Goal: Task Accomplishment & Management: Manage account settings

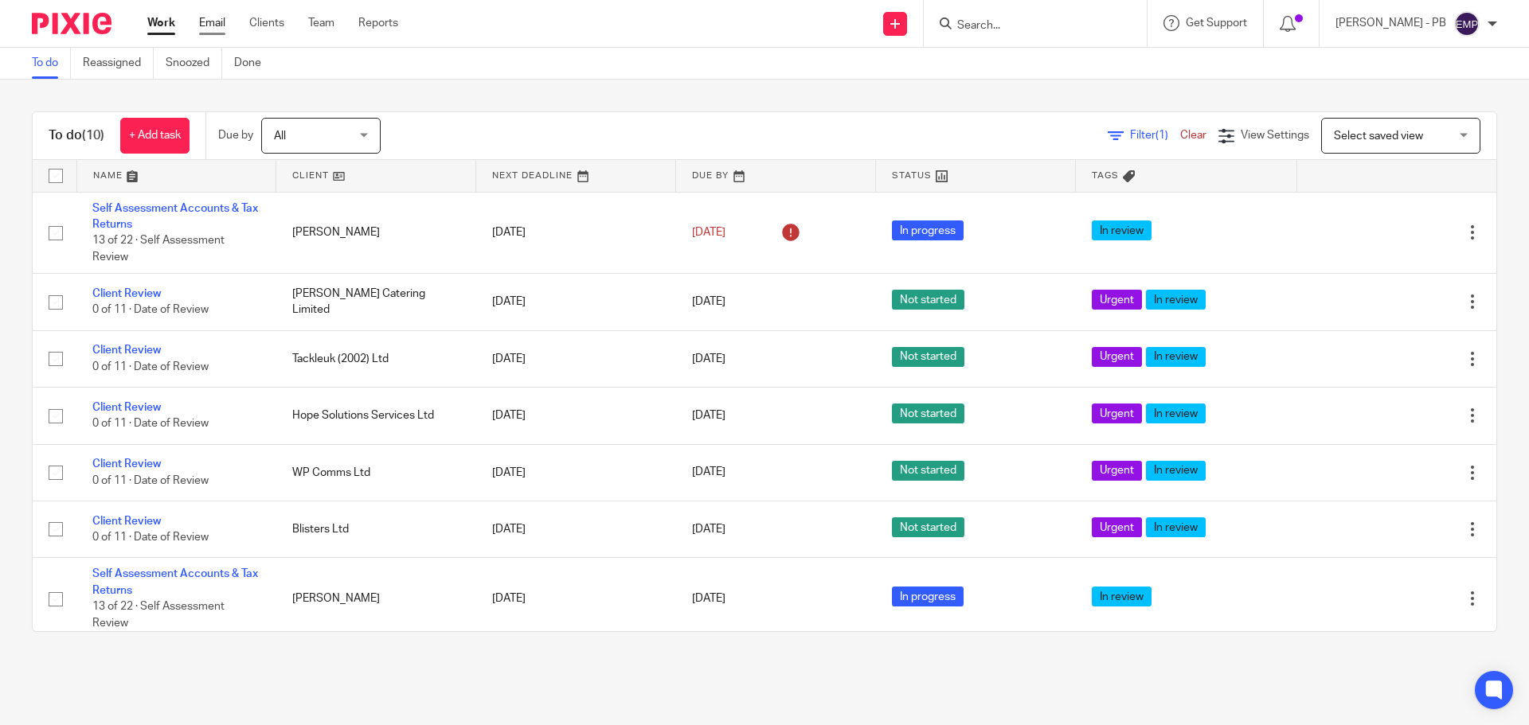
click at [210, 26] on link "Email" at bounding box center [212, 23] width 26 height 16
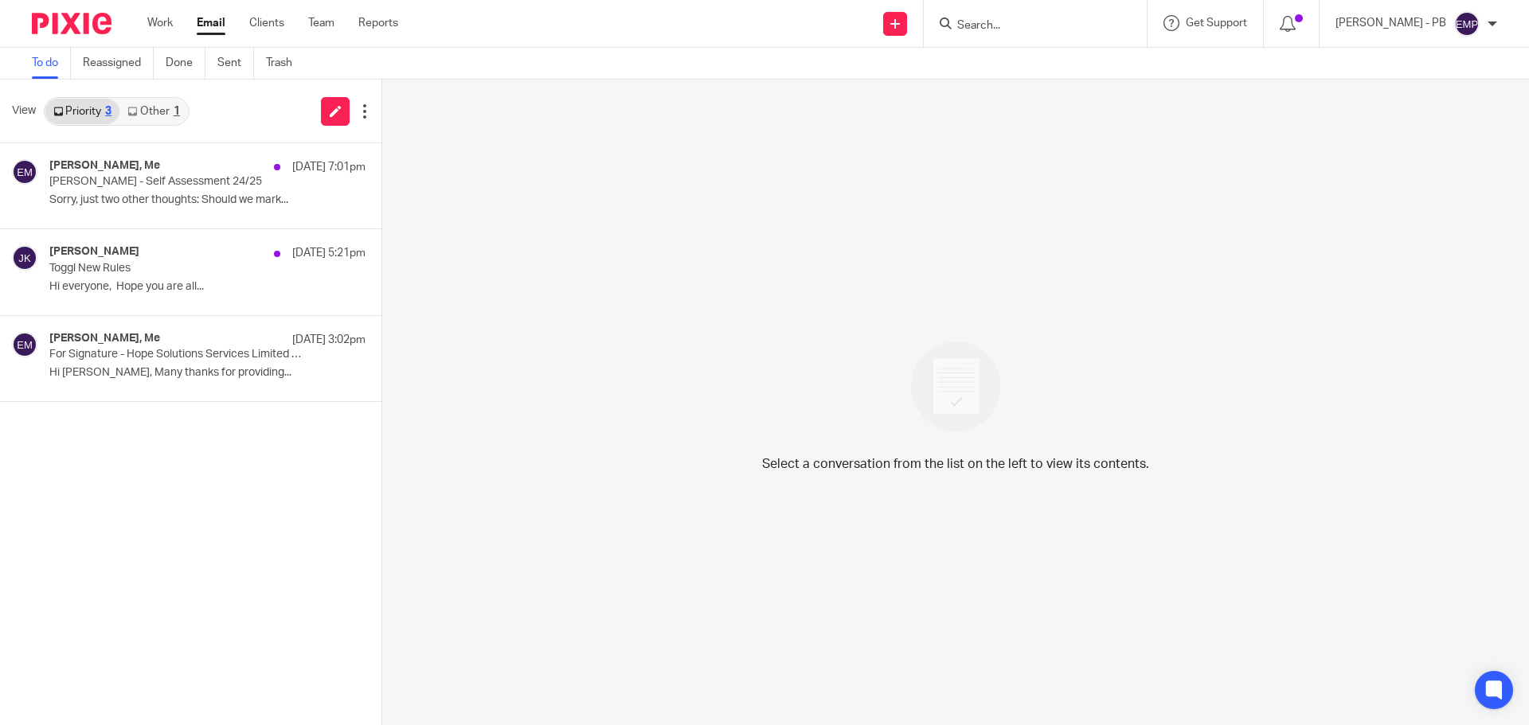
click at [154, 113] on link "Other 1" at bounding box center [153, 111] width 68 height 25
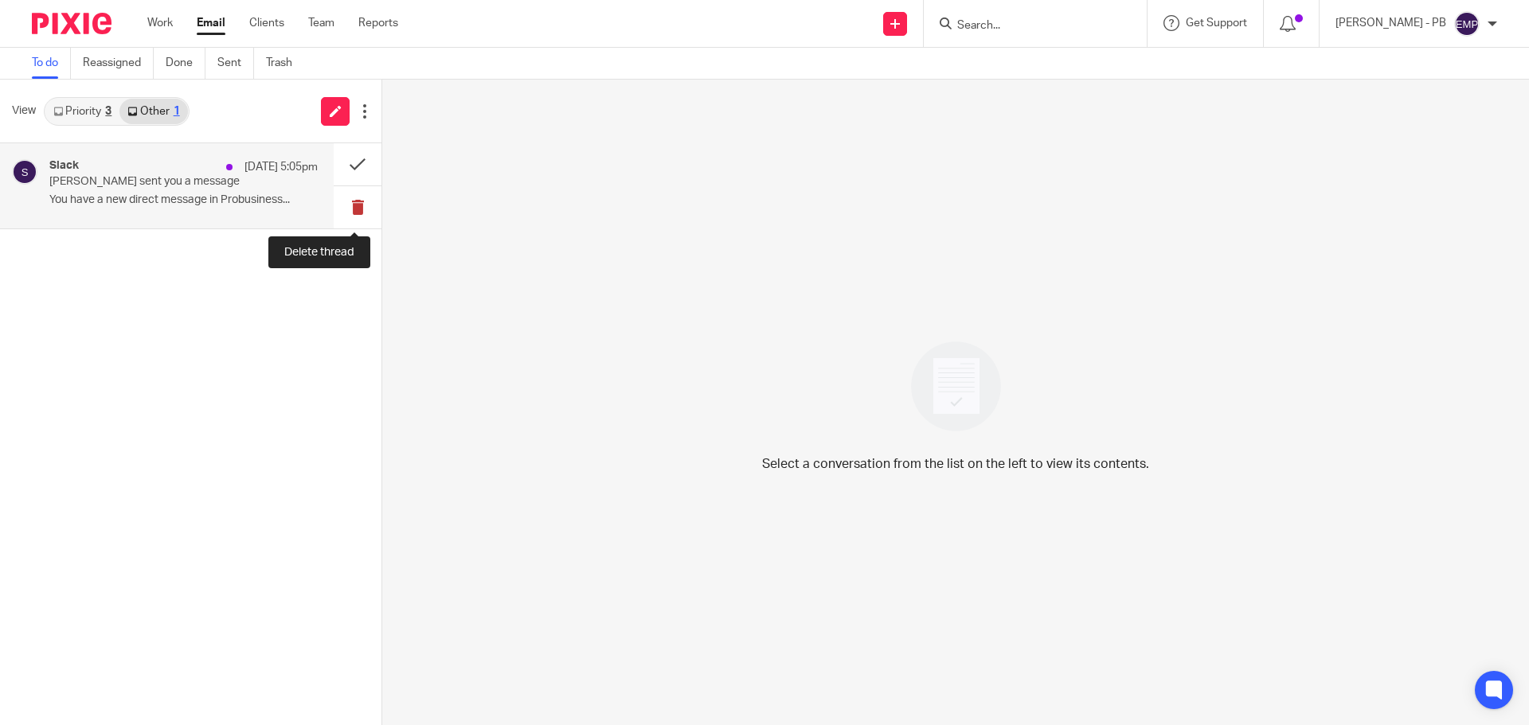
click at [354, 209] on button at bounding box center [358, 207] width 48 height 42
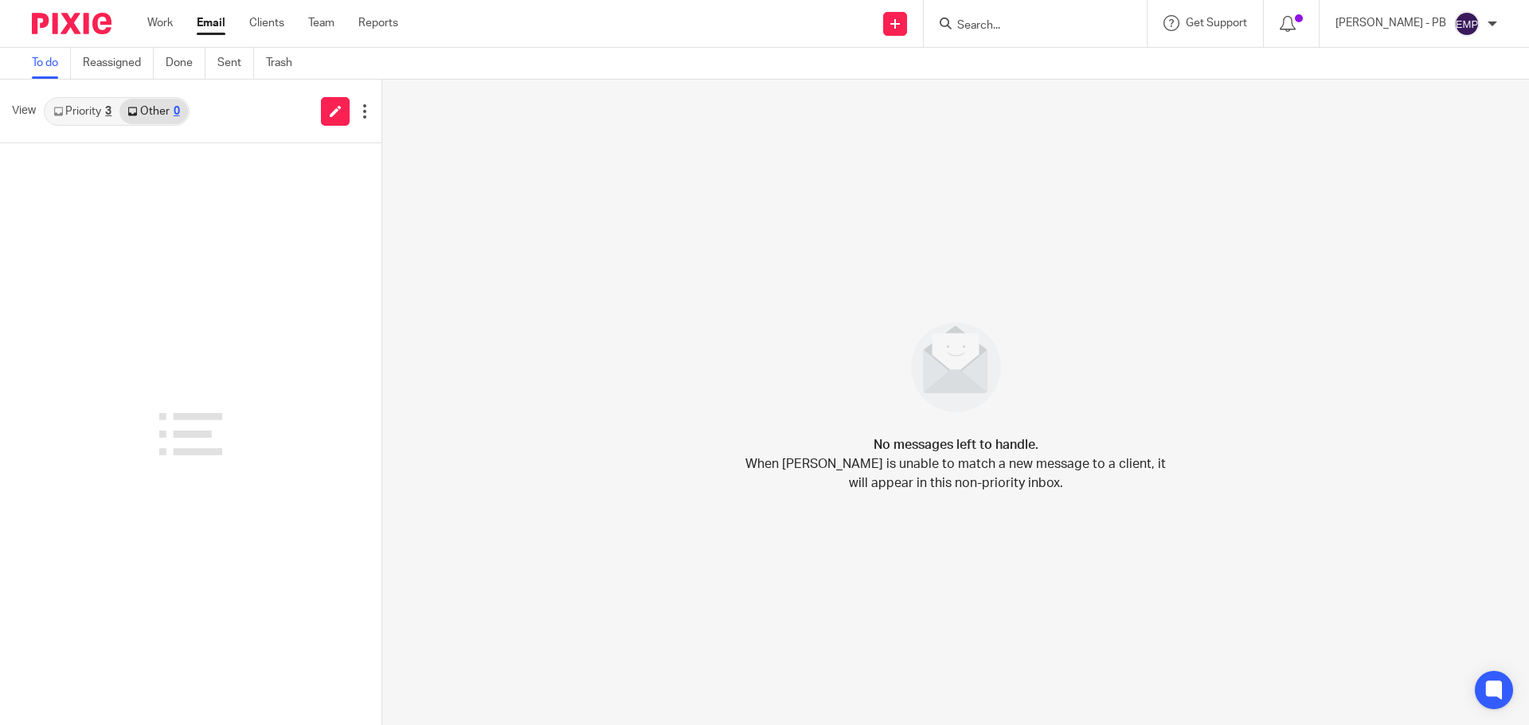
click at [84, 117] on link "Priority 3" at bounding box center [82, 111] width 74 height 25
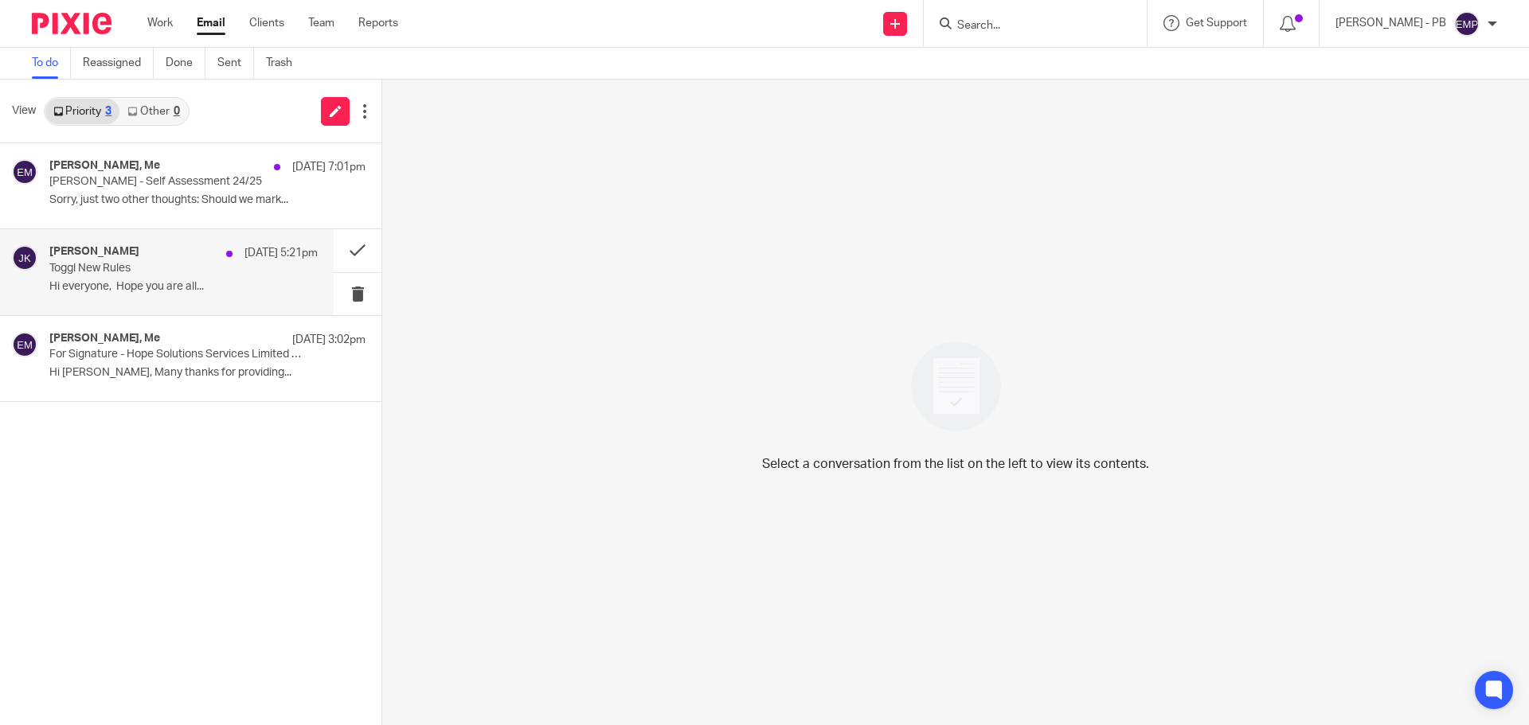
click at [197, 262] on p "Toggl New Rules" at bounding box center [156, 269] width 215 height 14
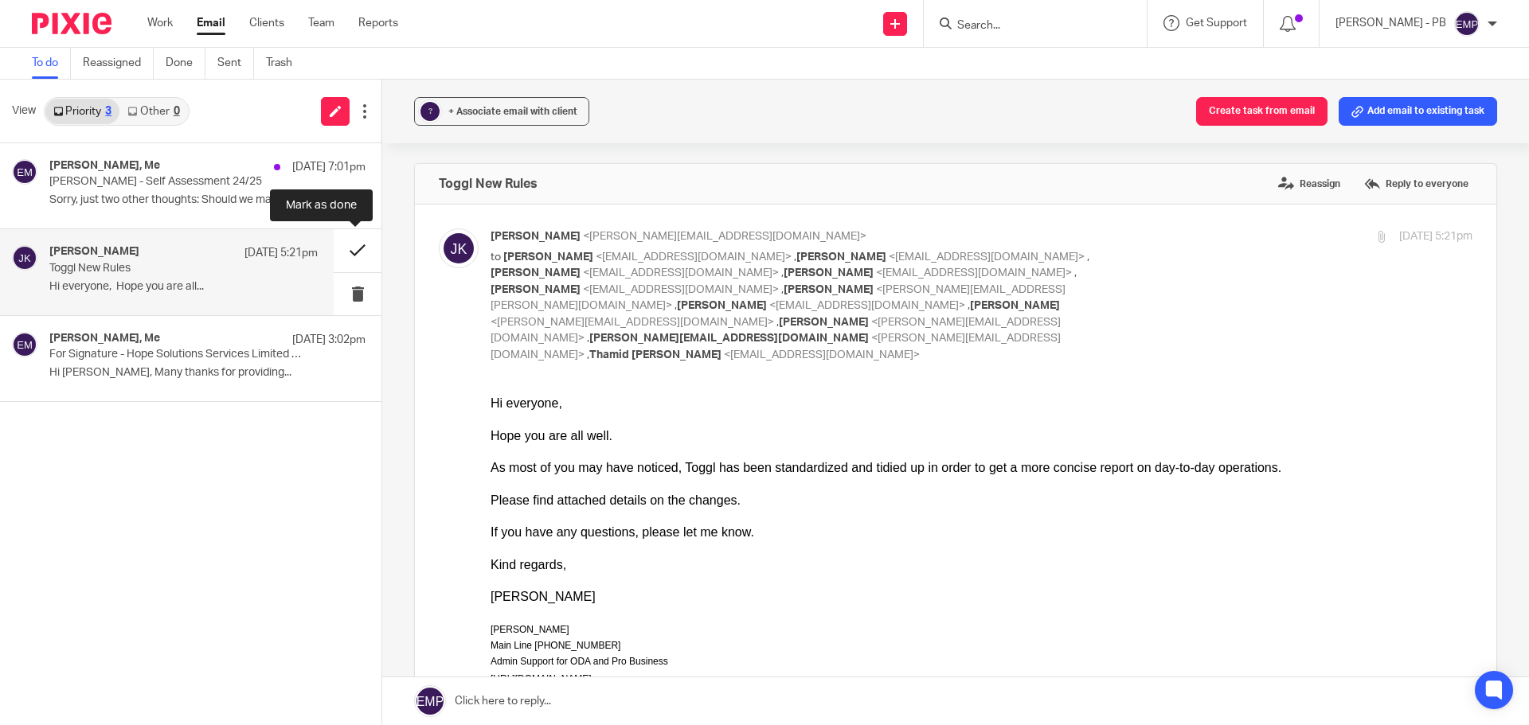
click at [365, 254] on button at bounding box center [358, 250] width 48 height 42
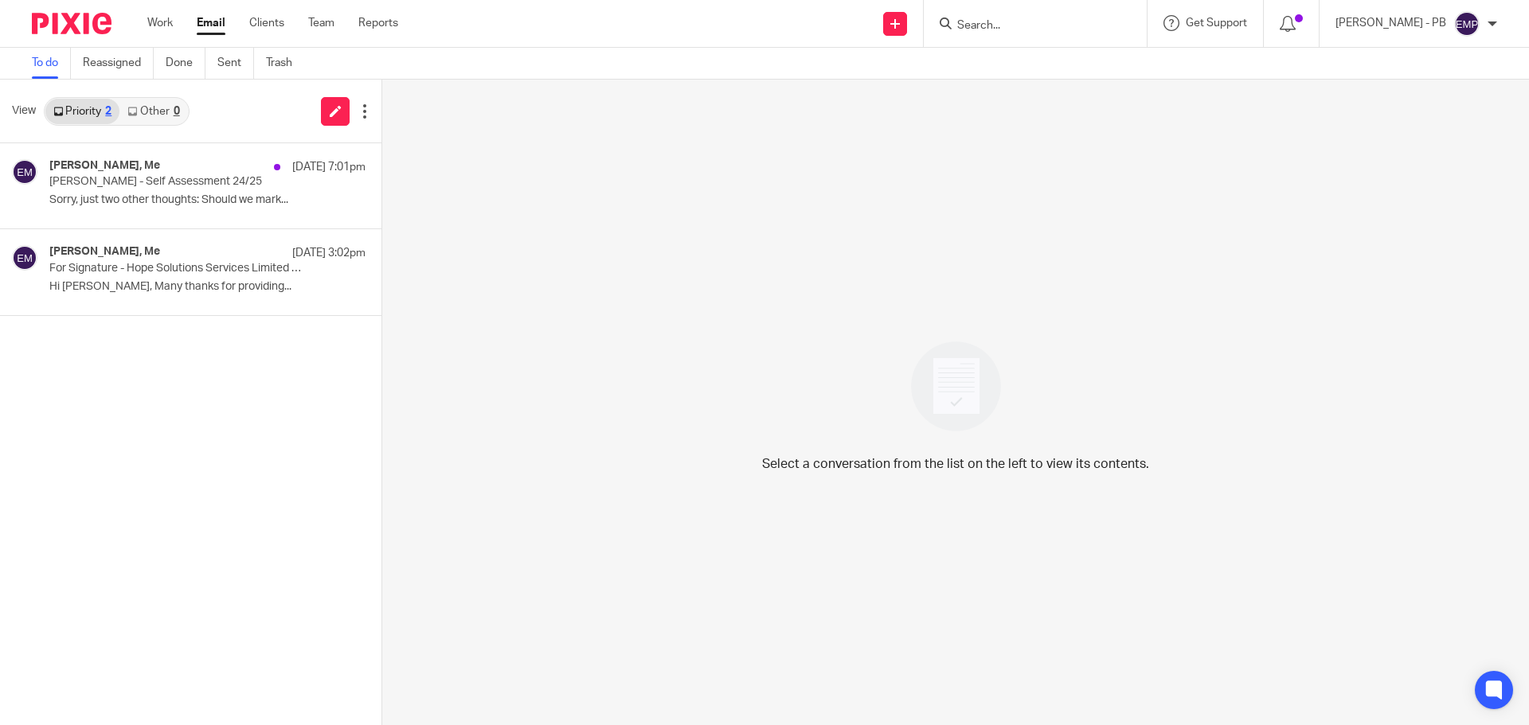
click at [1033, 25] on input "Search" at bounding box center [1026, 26] width 143 height 14
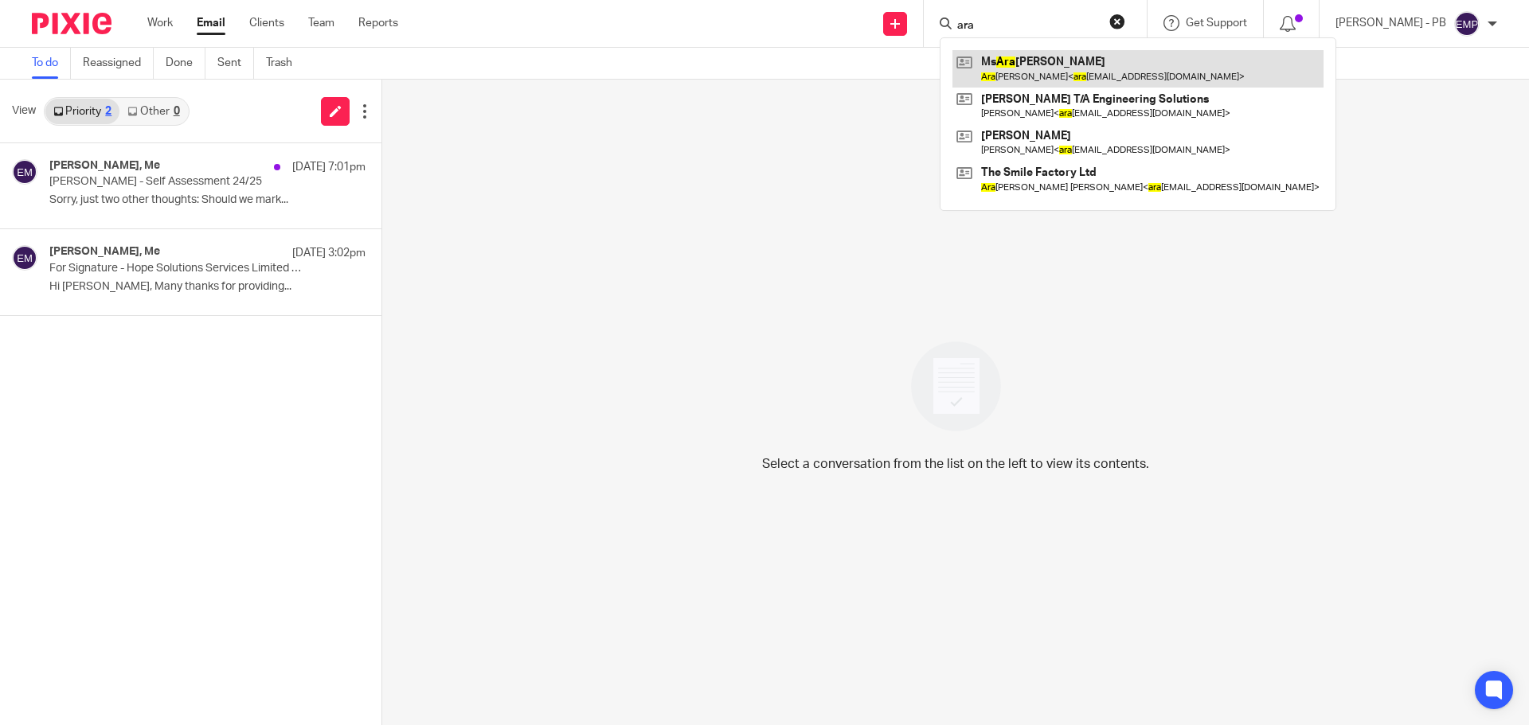
type input "ara"
click at [1082, 78] on link at bounding box center [1137, 68] width 371 height 37
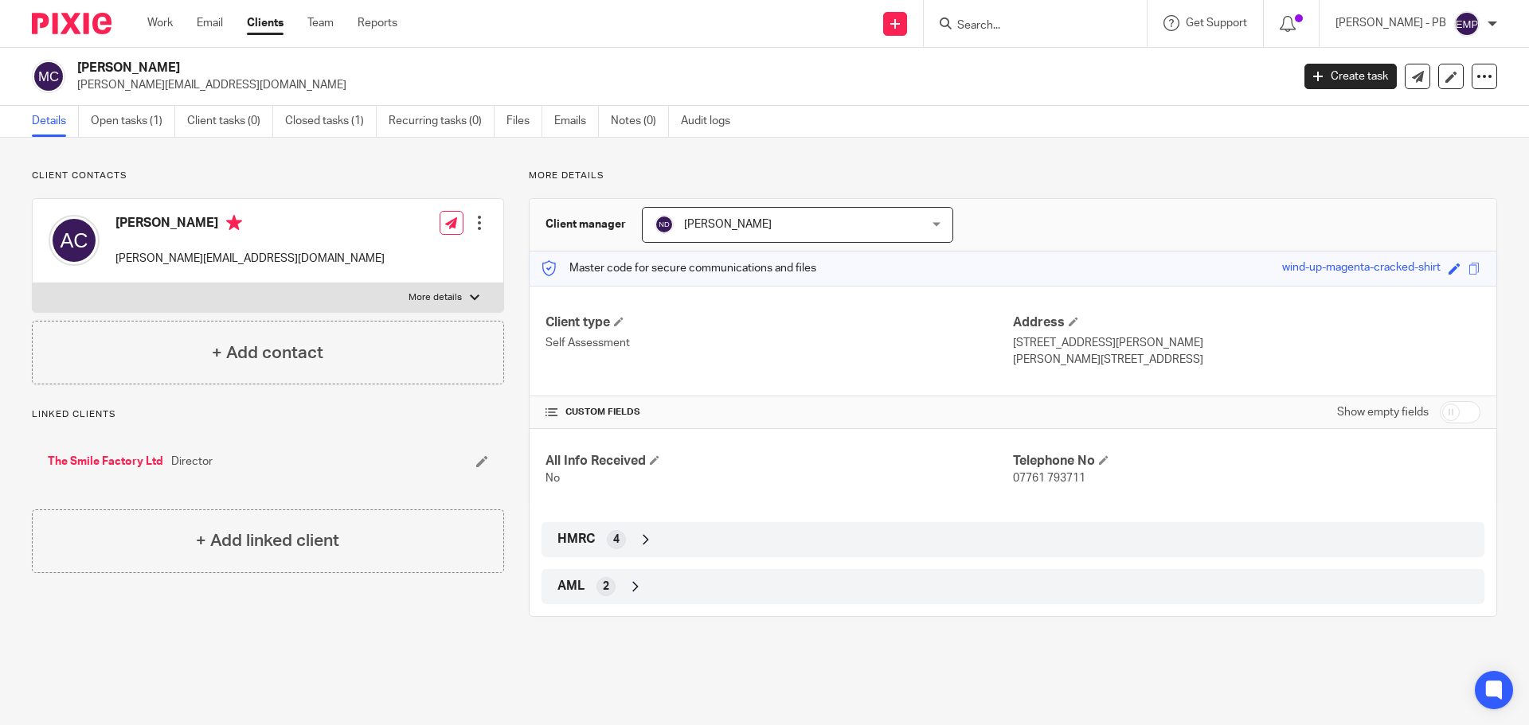
click at [1042, 21] on form at bounding box center [1040, 24] width 170 height 20
click at [1042, 25] on input "Search" at bounding box center [1026, 26] width 143 height 14
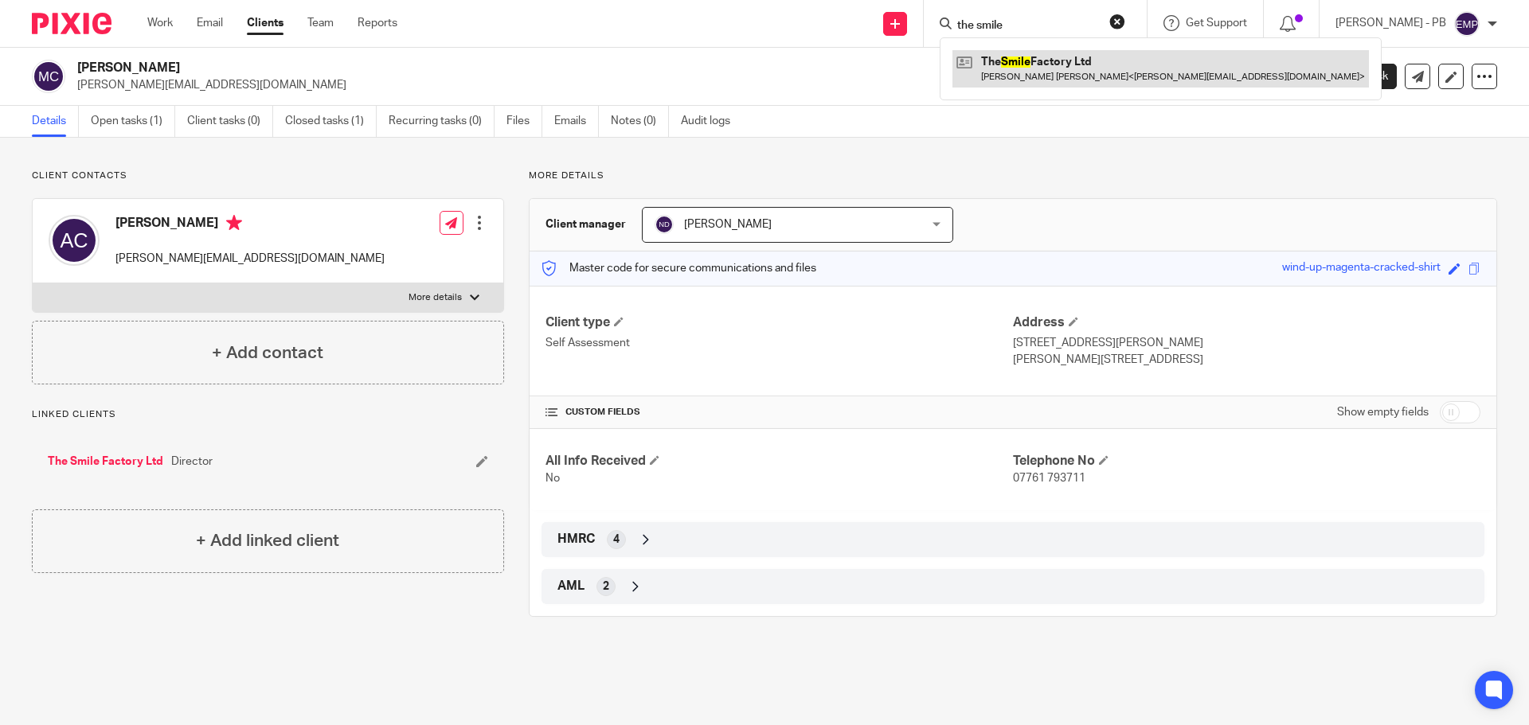
type input "the smile"
click at [1070, 64] on link at bounding box center [1160, 68] width 416 height 37
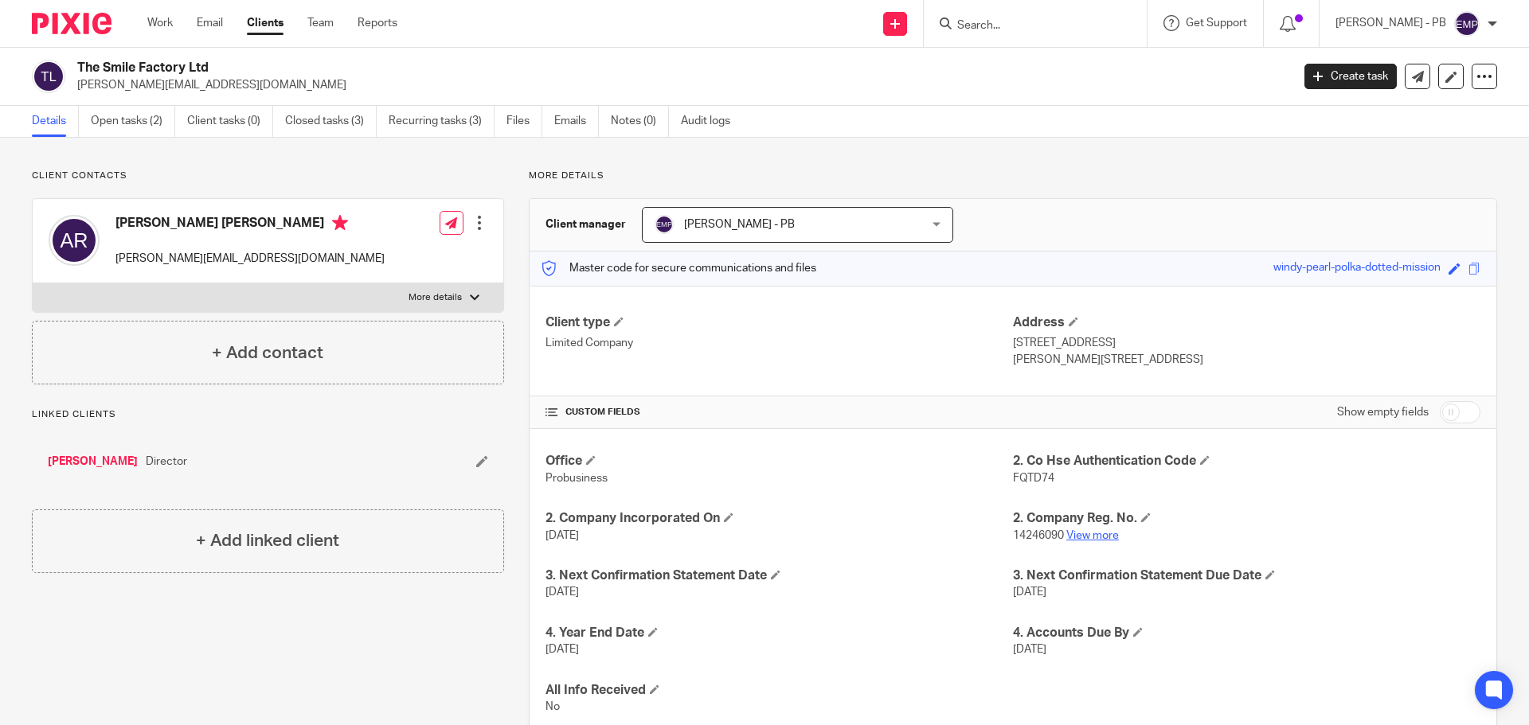
click at [1079, 538] on link "View more" at bounding box center [1092, 535] width 53 height 11
click at [210, 26] on link "Email" at bounding box center [210, 23] width 26 height 16
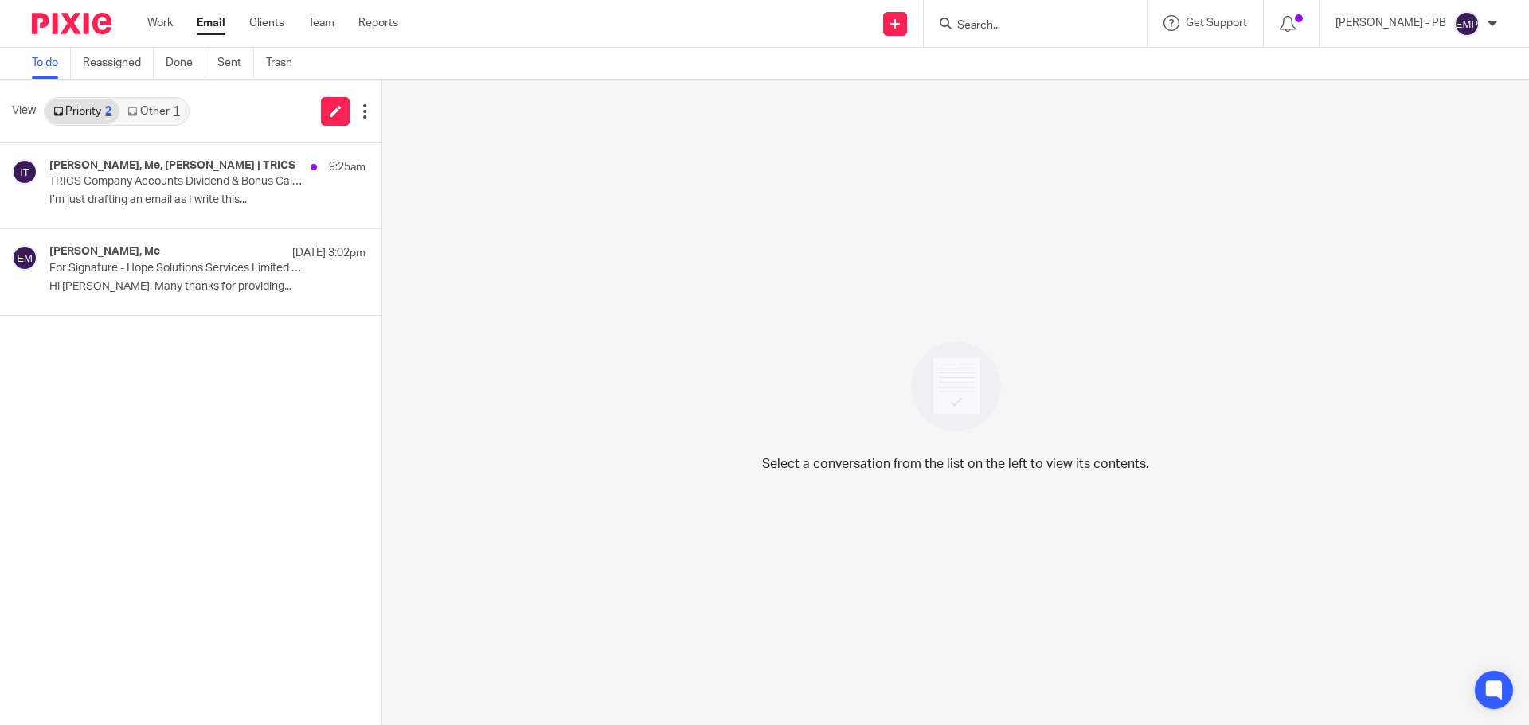
click at [186, 182] on p "TRICS Company Accounts Dividend & Bonus Calculations 2025" at bounding box center [175, 182] width 253 height 14
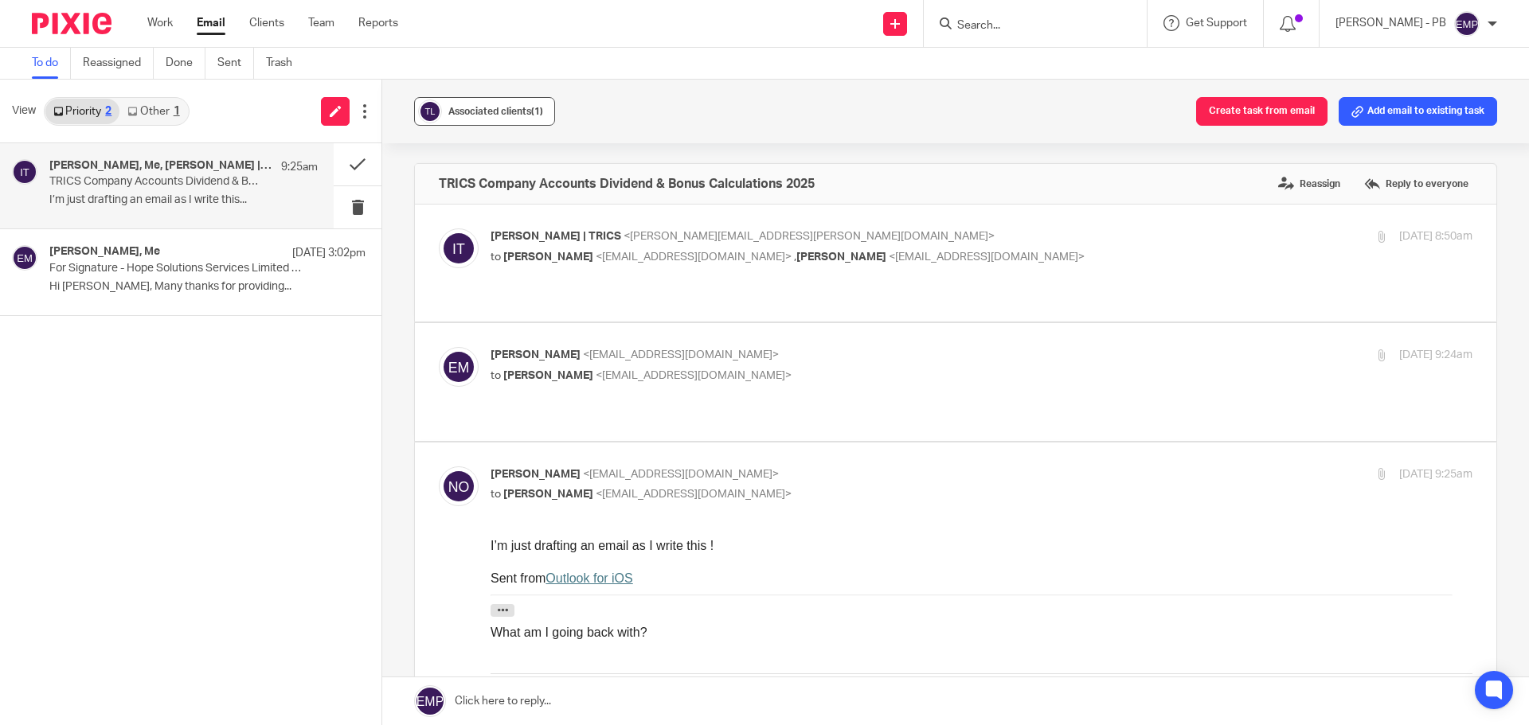
click at [512, 115] on span "Associated clients (1)" at bounding box center [495, 112] width 95 height 10
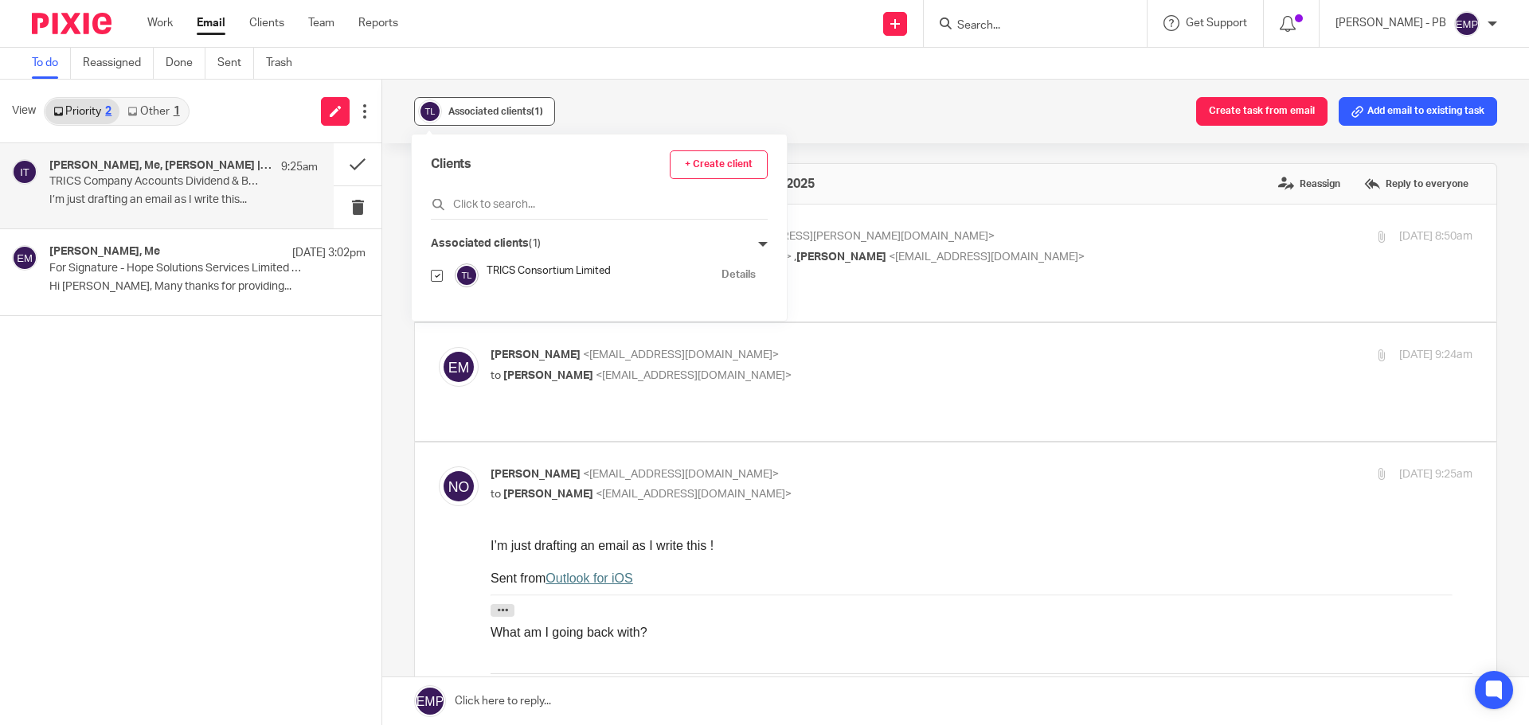
click at [512, 115] on span "Associated clients (1)" at bounding box center [495, 112] width 95 height 10
click at [364, 161] on button at bounding box center [358, 164] width 48 height 42
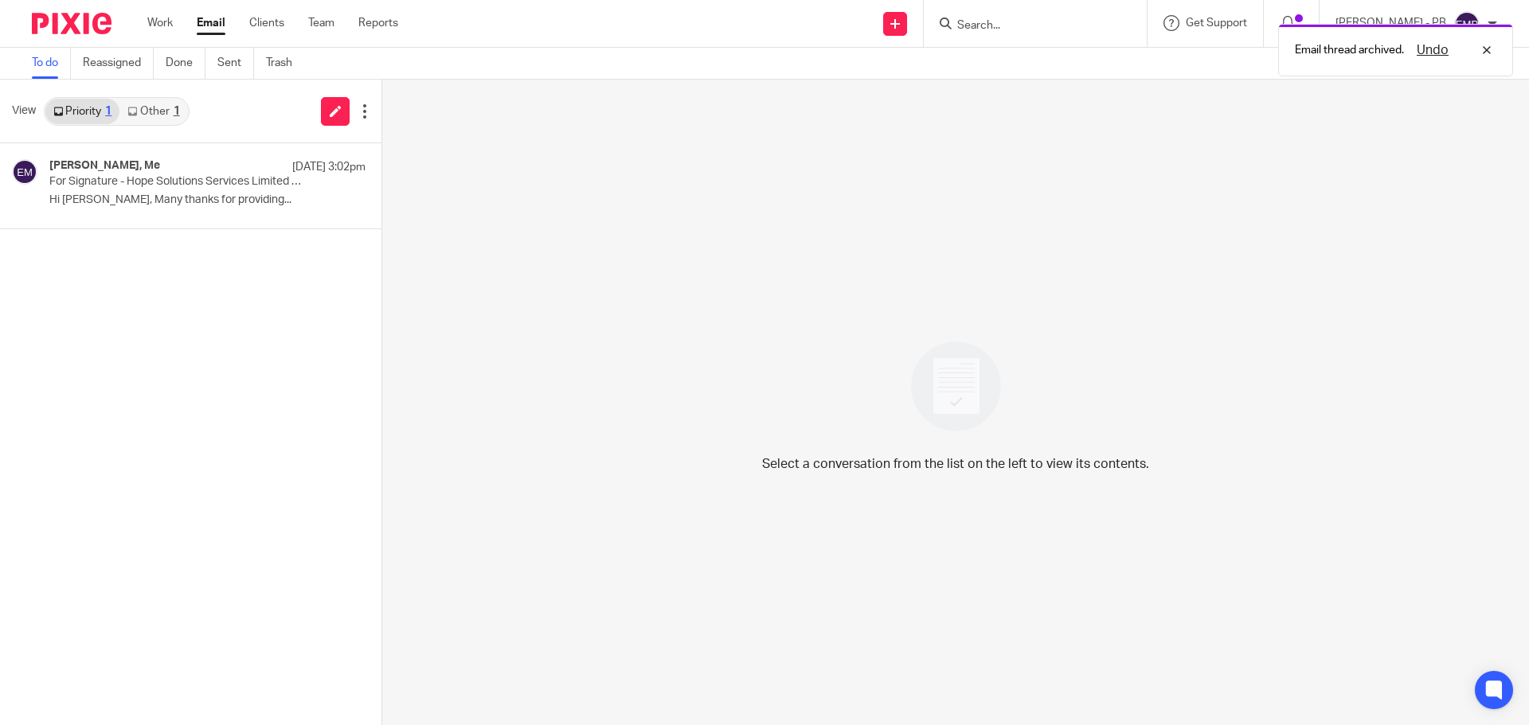
click at [168, 117] on link "Other 1" at bounding box center [153, 111] width 68 height 25
click at [69, 118] on link "Priority 1" at bounding box center [82, 111] width 74 height 25
click at [209, 21] on link "Email" at bounding box center [211, 23] width 29 height 16
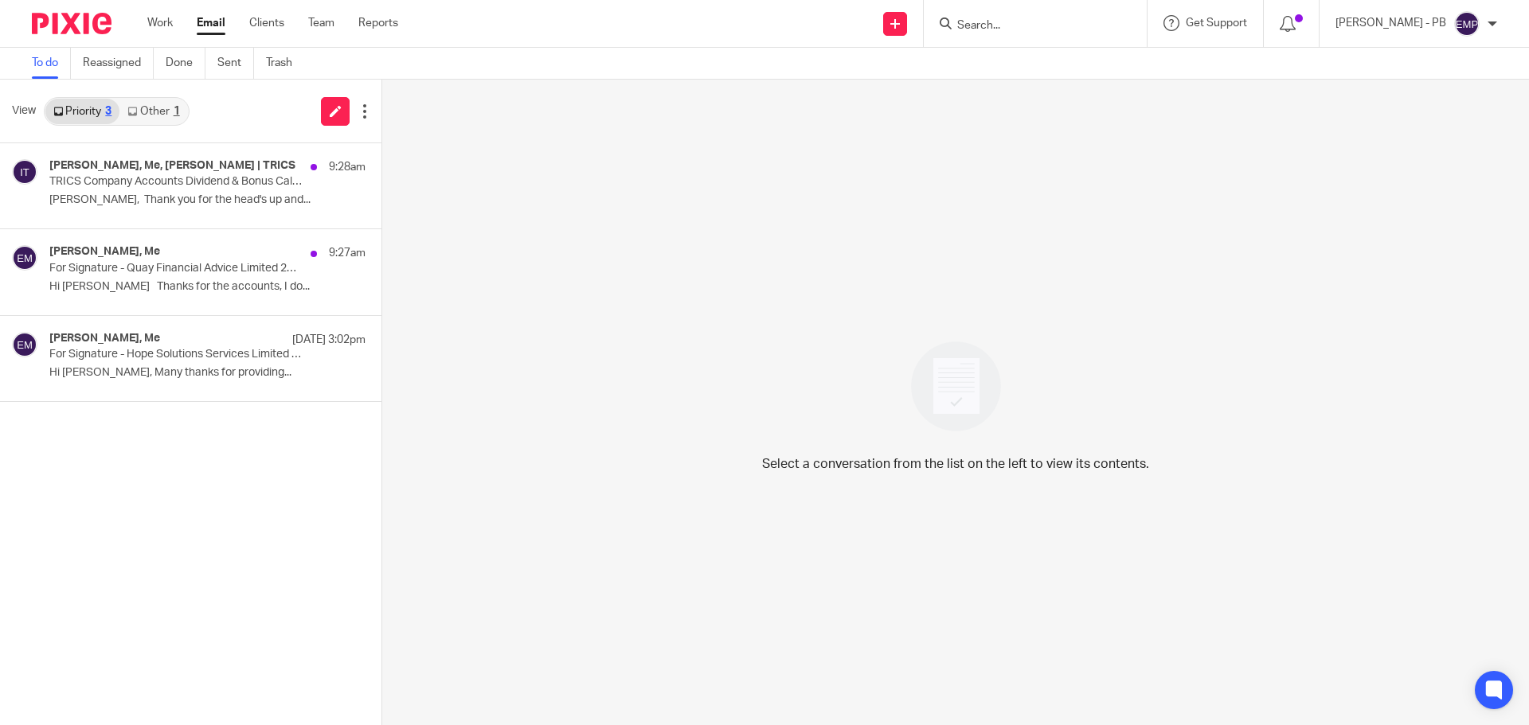
click at [157, 110] on link "Other 1" at bounding box center [153, 111] width 68 height 25
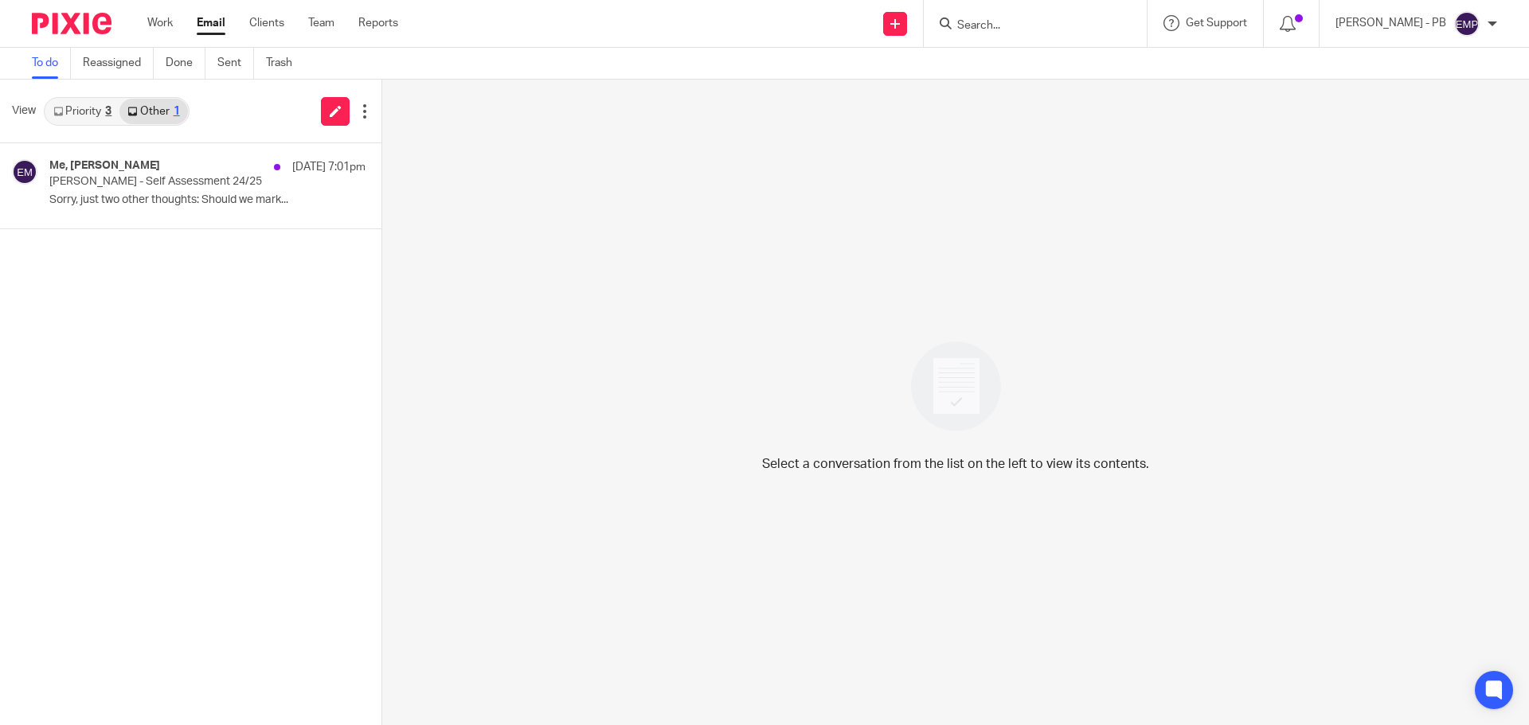
click at [79, 103] on link "Priority 3" at bounding box center [82, 111] width 74 height 25
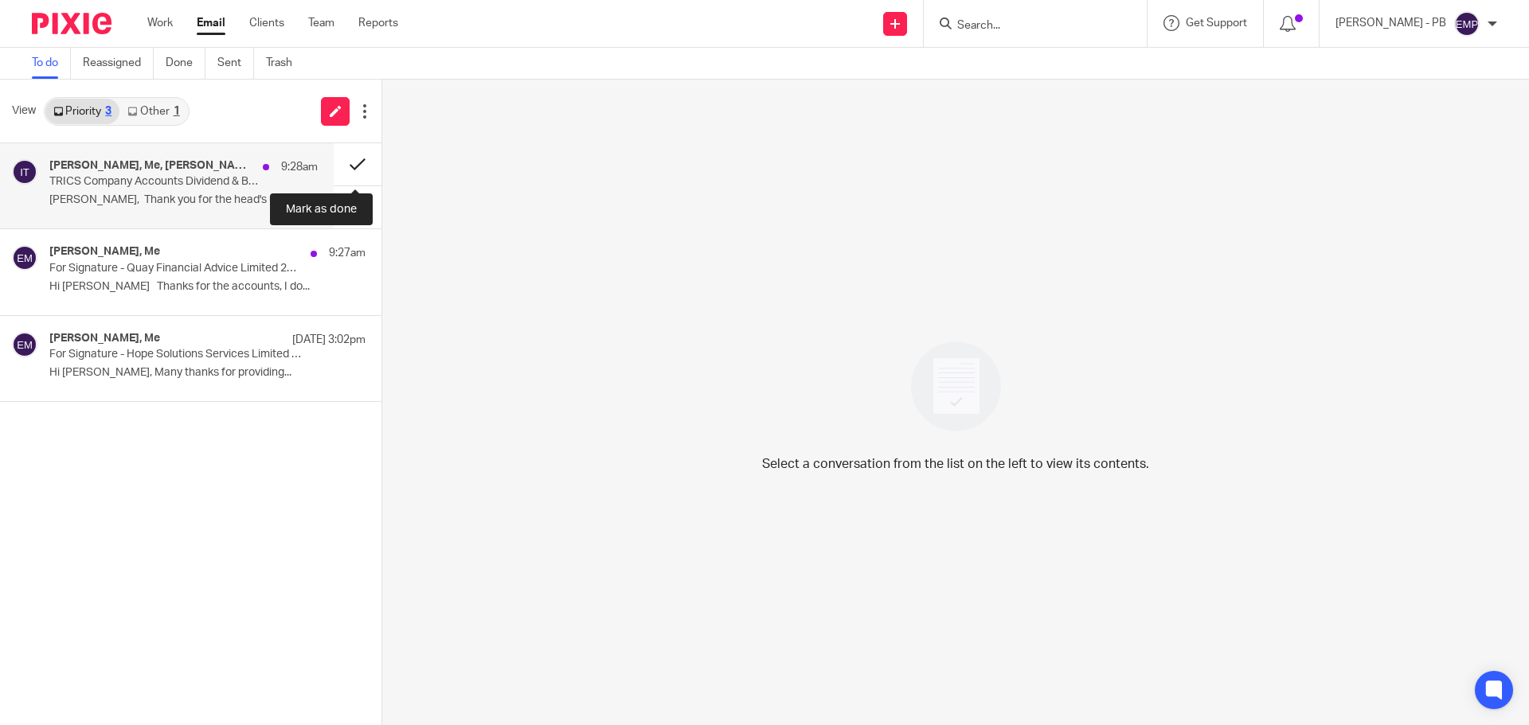
click at [341, 166] on button at bounding box center [358, 164] width 48 height 42
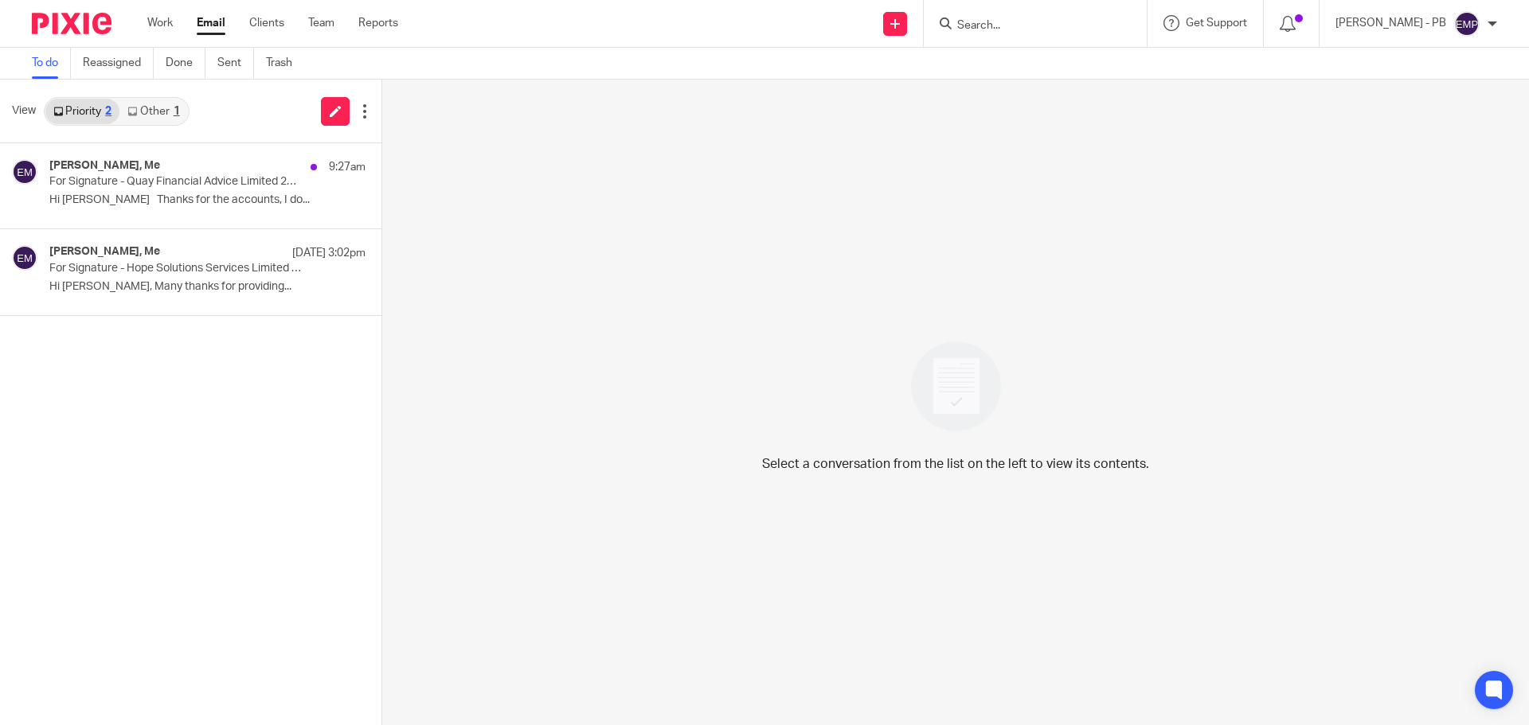
click at [209, 14] on div "Work Email Clients Team Reports Work Email Clients Team Reports Settings" at bounding box center [276, 23] width 291 height 47
click at [205, 18] on link "Email" at bounding box center [211, 23] width 29 height 16
click at [158, 118] on link "Other 2" at bounding box center [153, 111] width 68 height 25
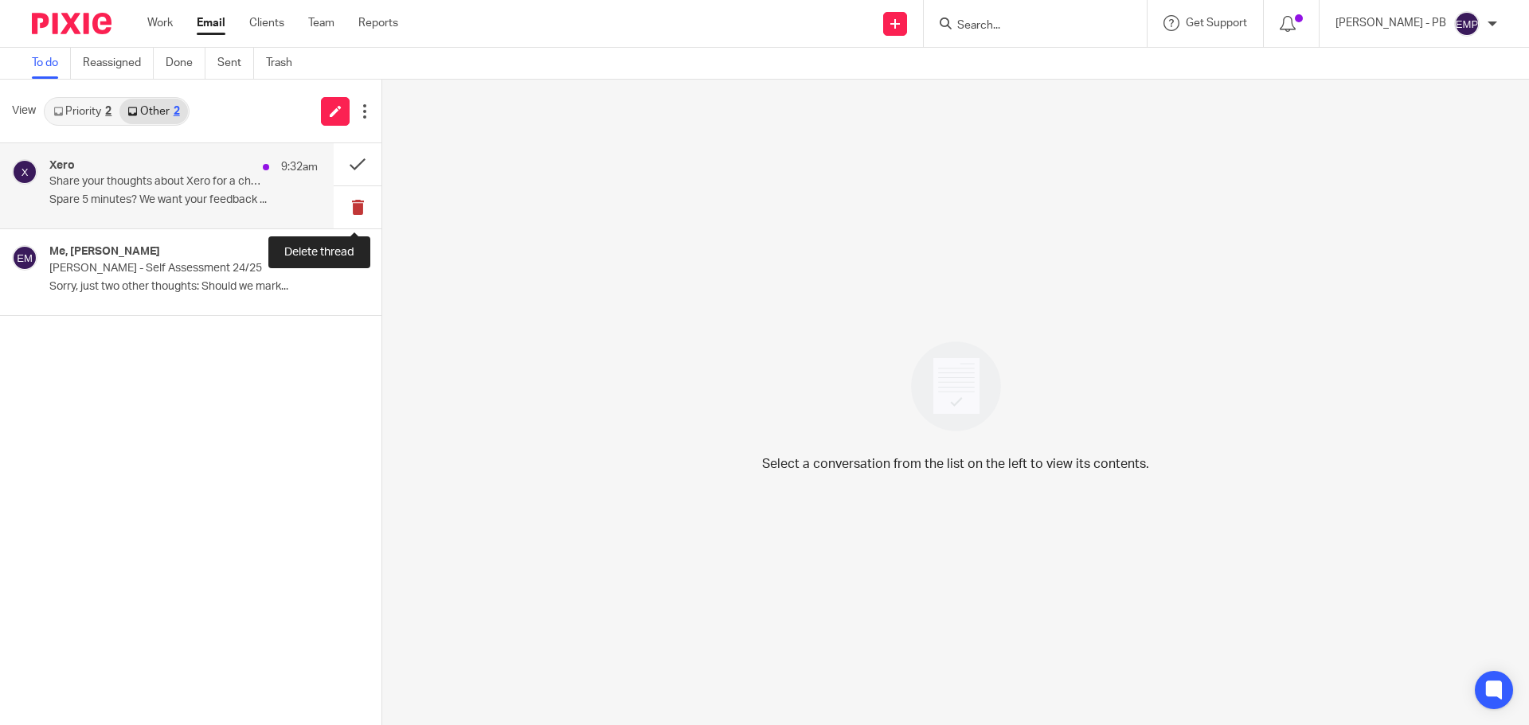
click at [350, 205] on button at bounding box center [358, 207] width 48 height 42
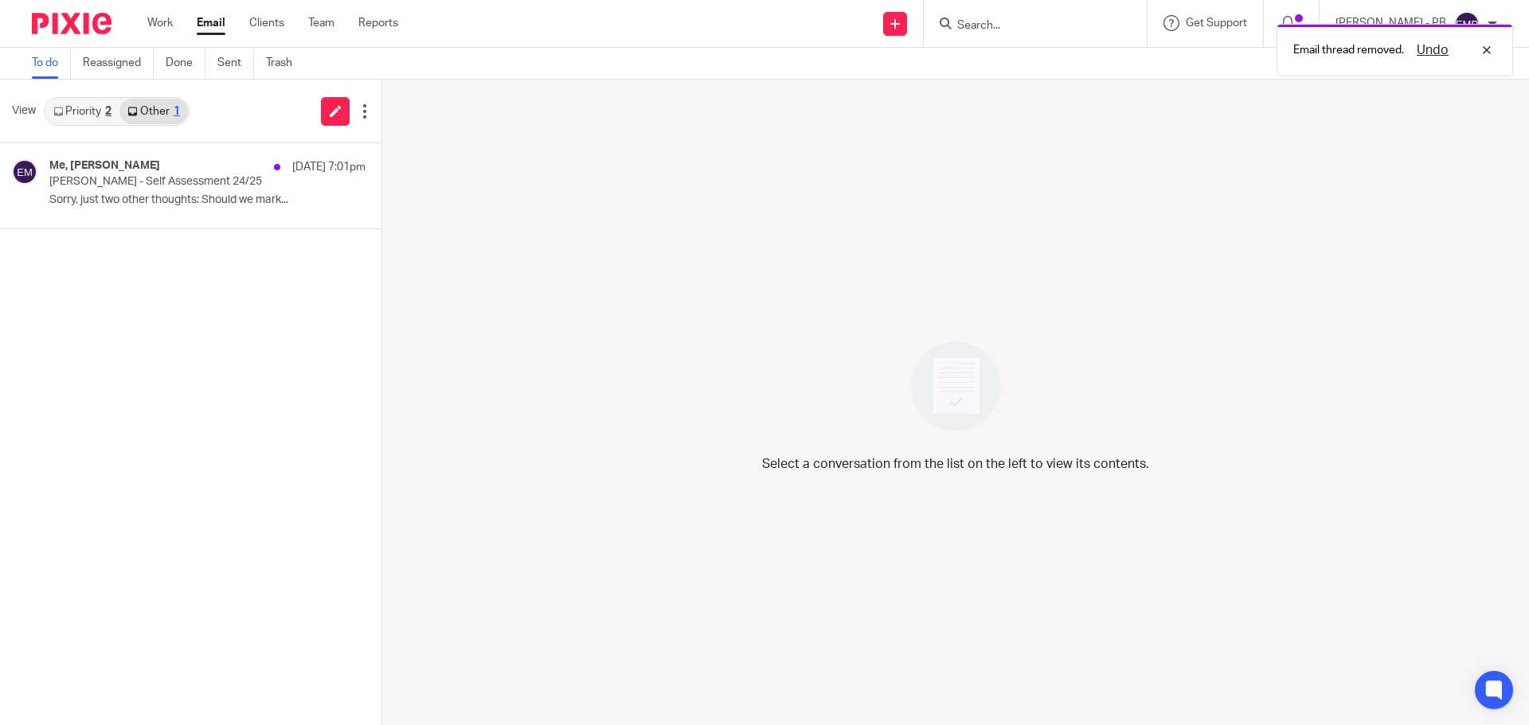
click at [102, 112] on link "Priority 2" at bounding box center [82, 111] width 74 height 25
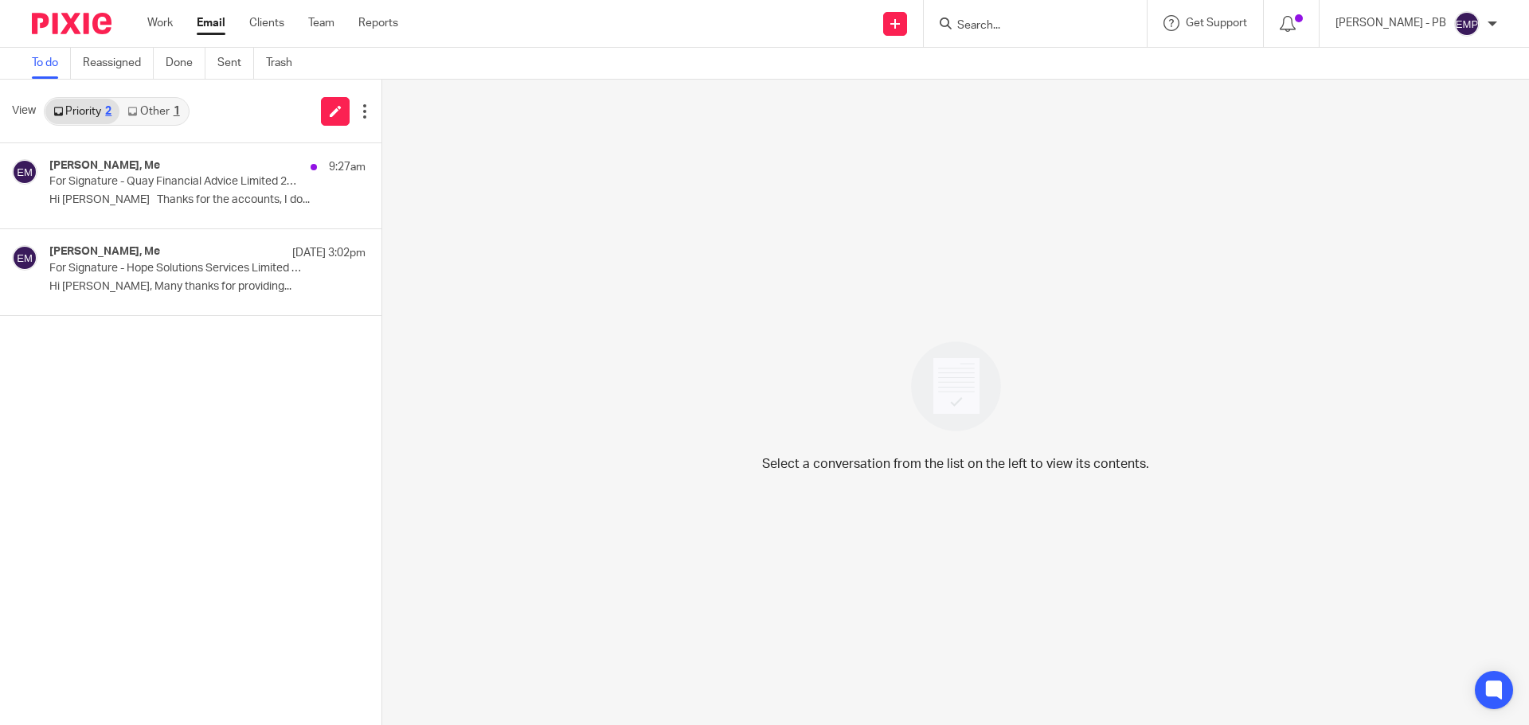
click at [222, 21] on link "Email" at bounding box center [211, 23] width 29 height 16
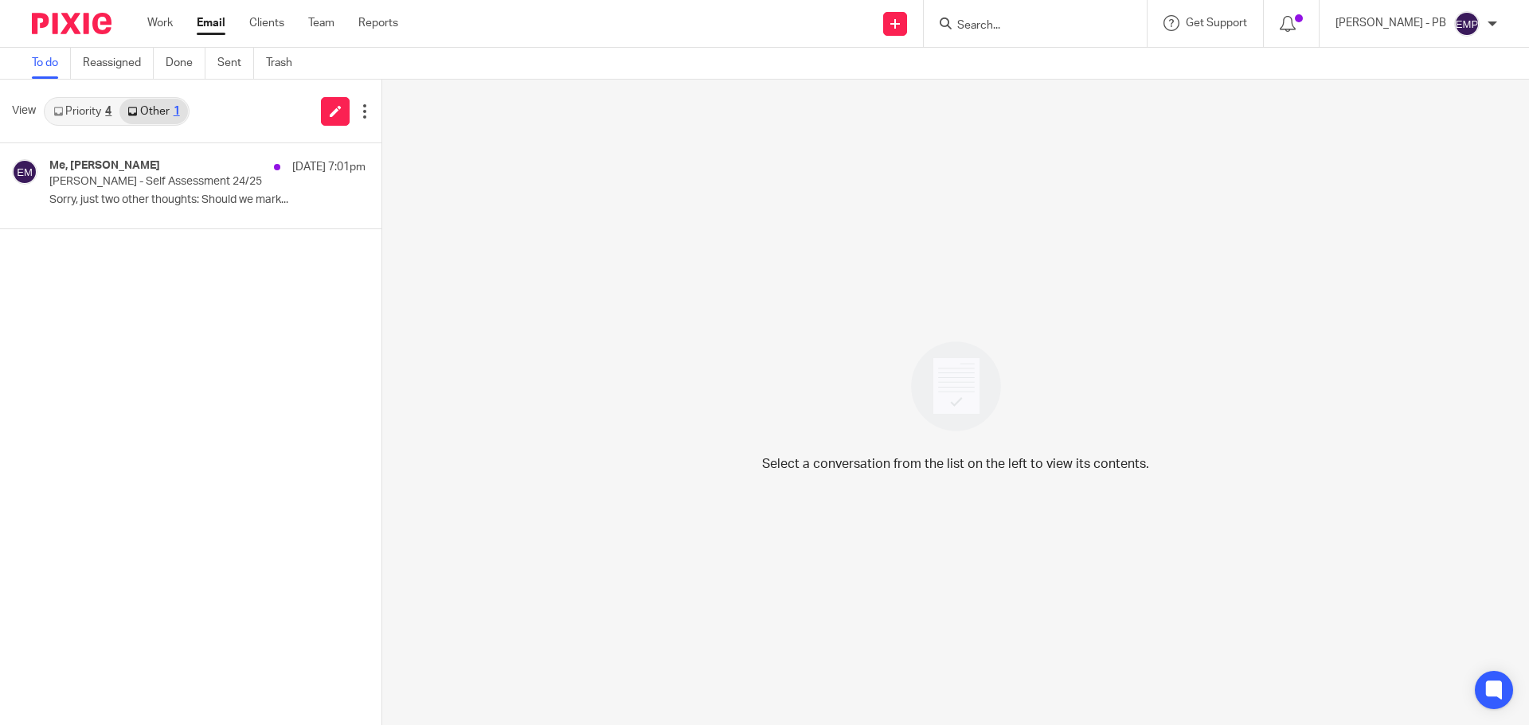
click at [72, 114] on link "Priority 4" at bounding box center [82, 111] width 74 height 25
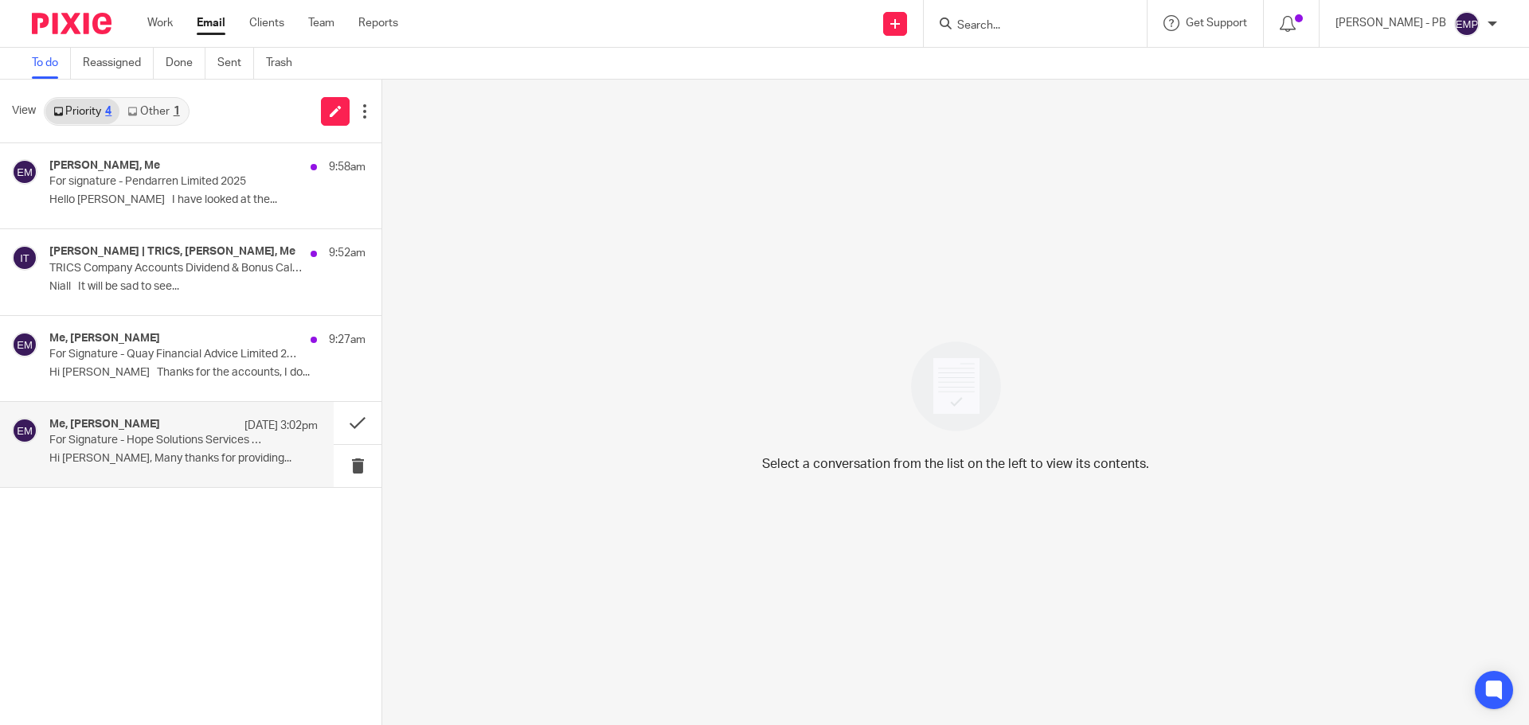
click at [193, 458] on p "Hi [PERSON_NAME], Many thanks for providing..." at bounding box center [183, 459] width 268 height 14
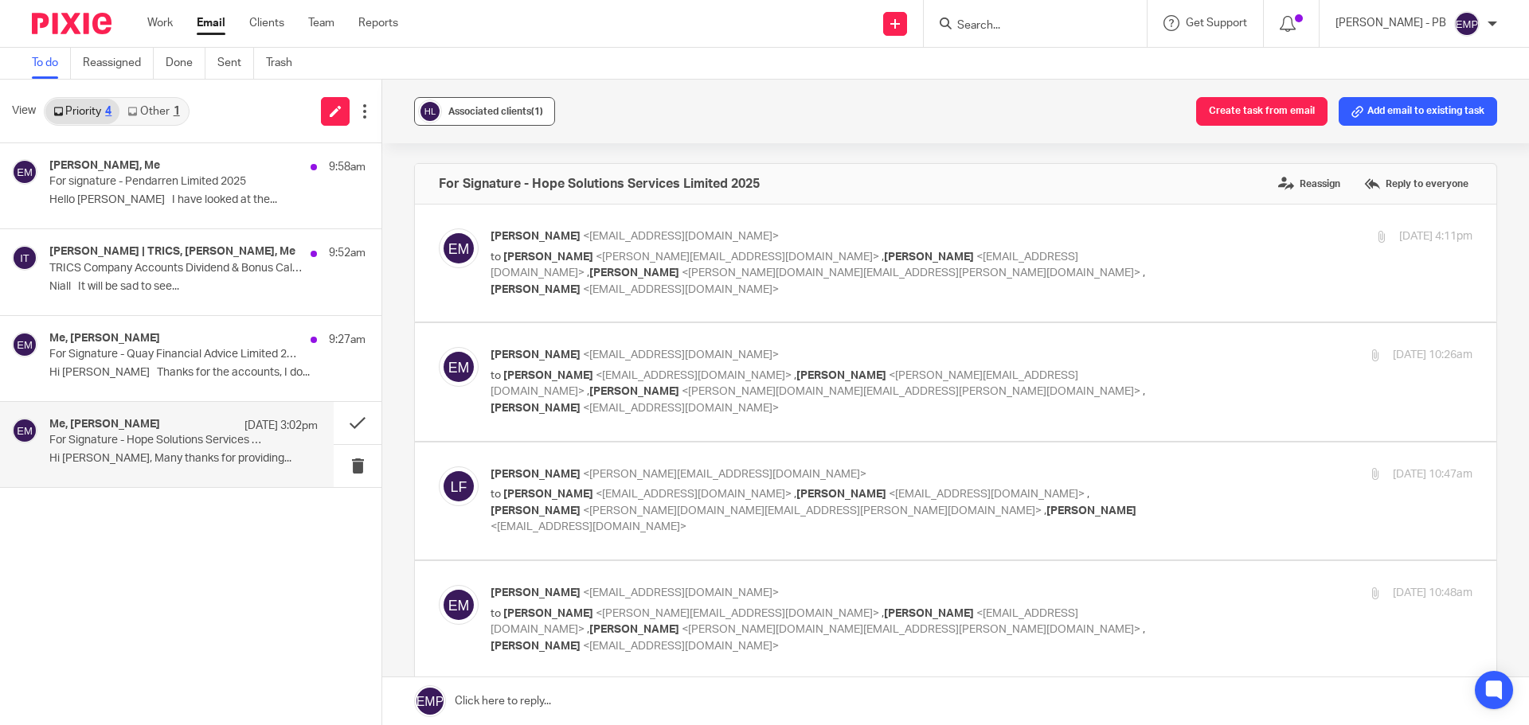
click at [495, 115] on span "Associated clients (1)" at bounding box center [495, 112] width 95 height 10
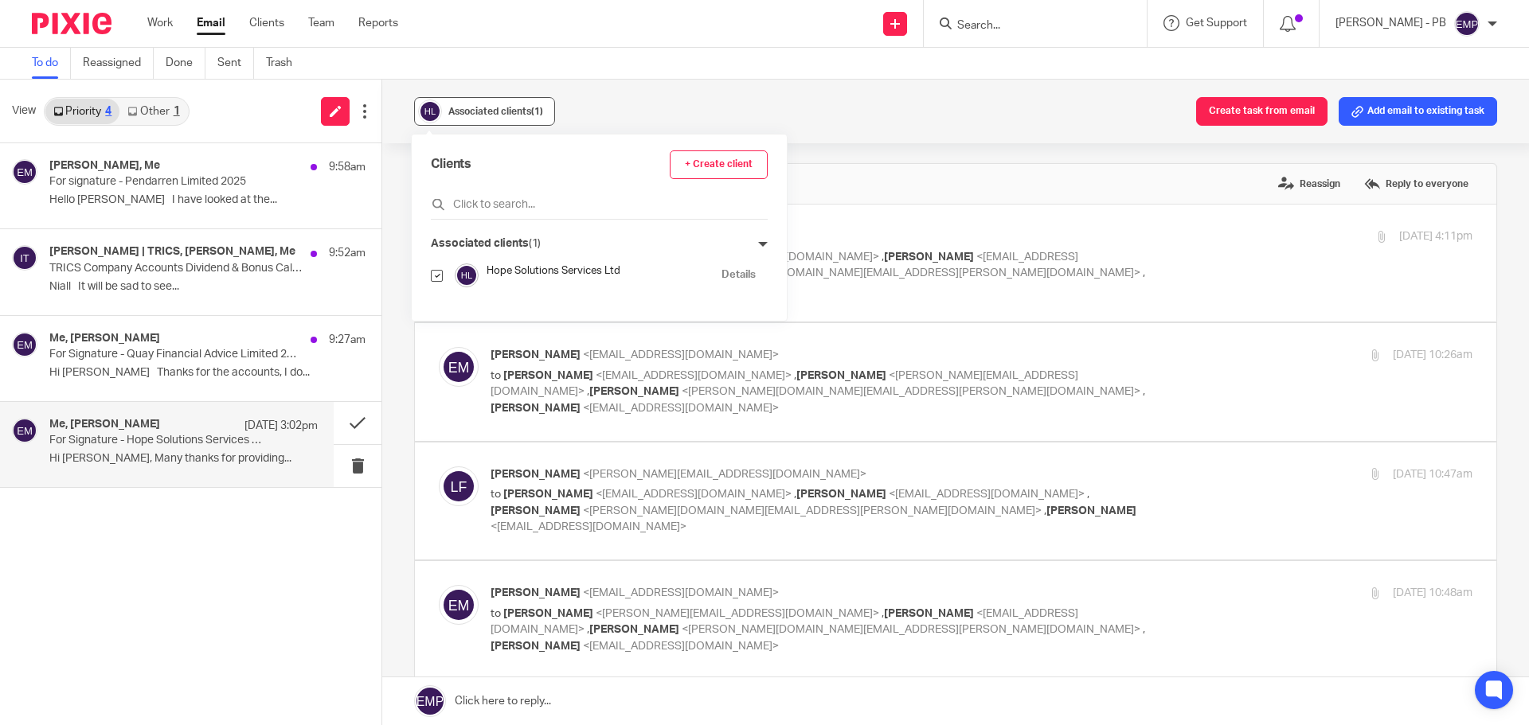
click at [495, 115] on span "Associated clients (1)" at bounding box center [495, 112] width 95 height 10
click at [347, 427] on button at bounding box center [358, 423] width 48 height 42
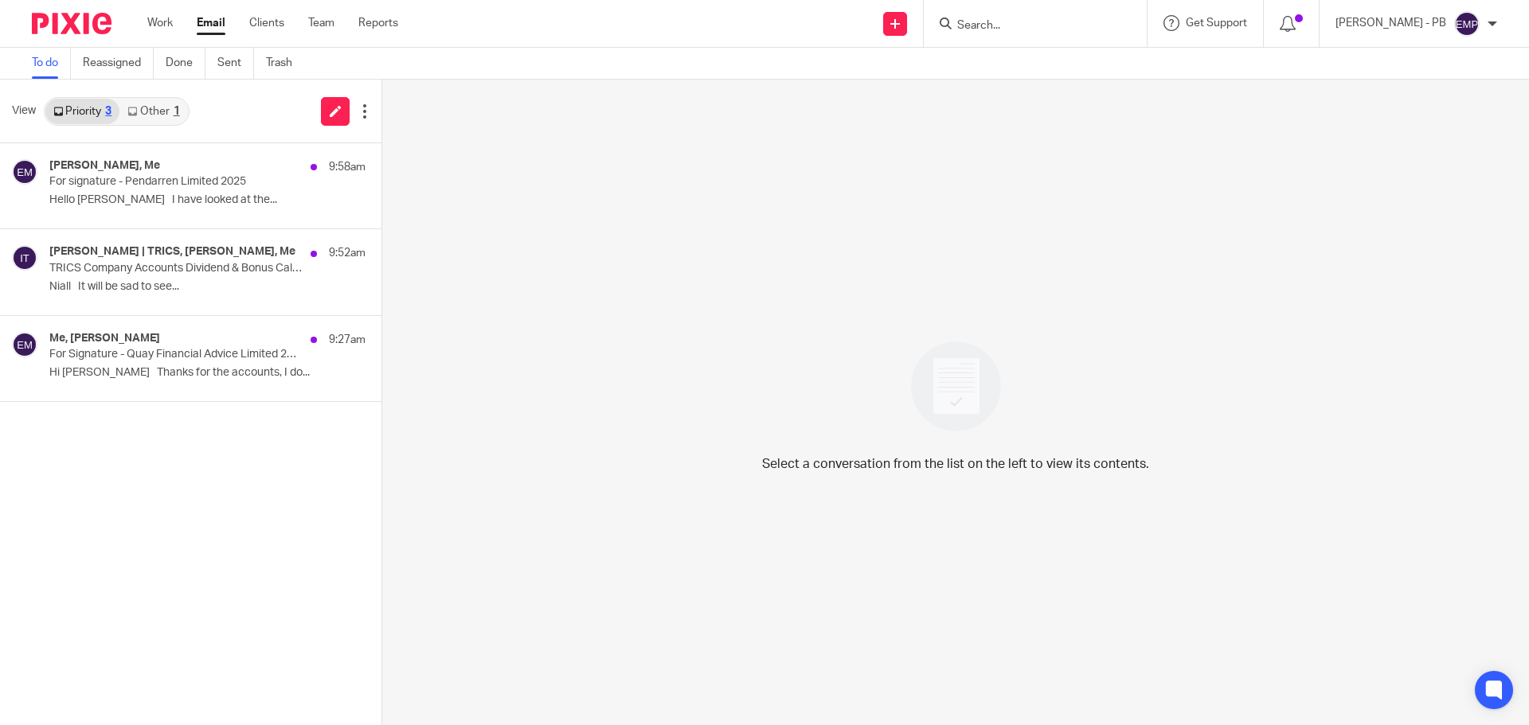
click at [166, 107] on link "Other 1" at bounding box center [153, 111] width 68 height 25
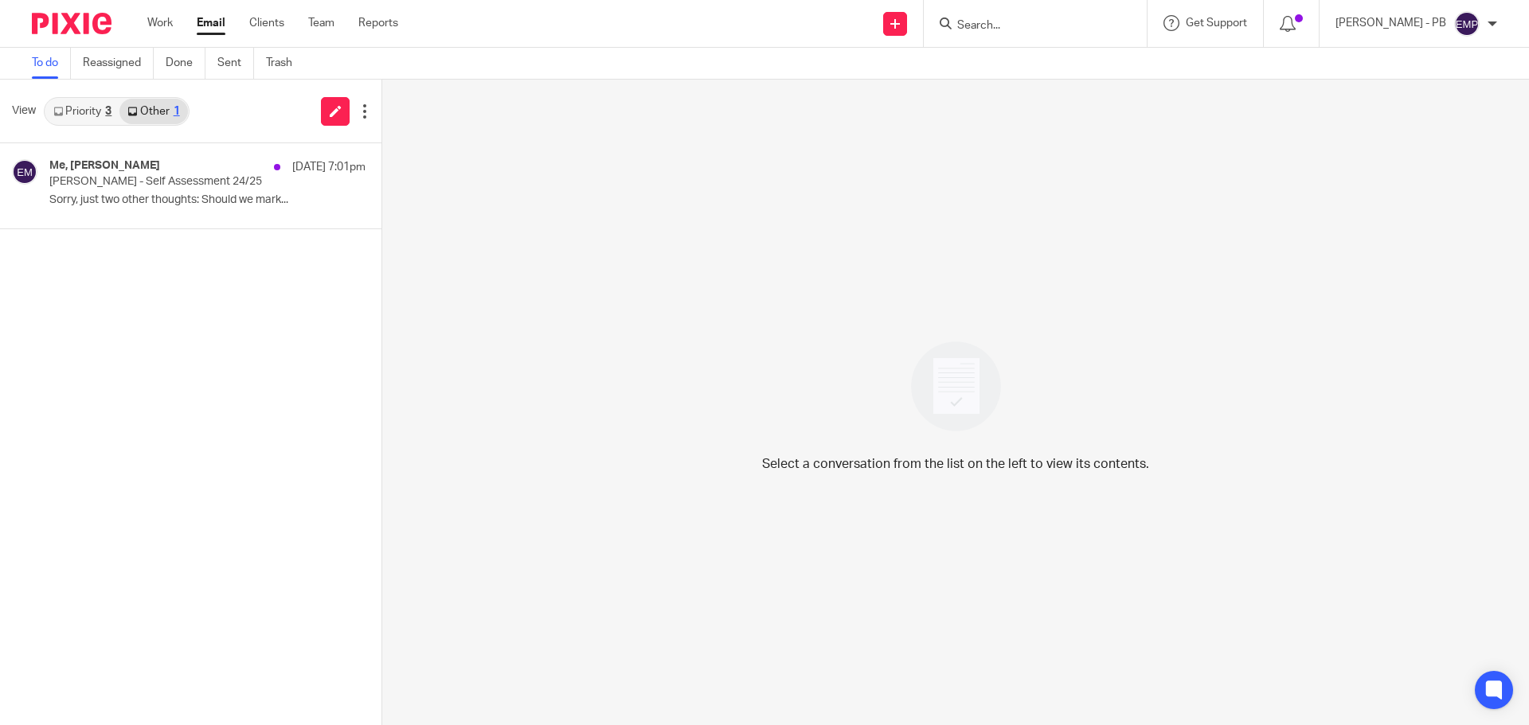
click at [213, 29] on link "Email" at bounding box center [211, 23] width 29 height 16
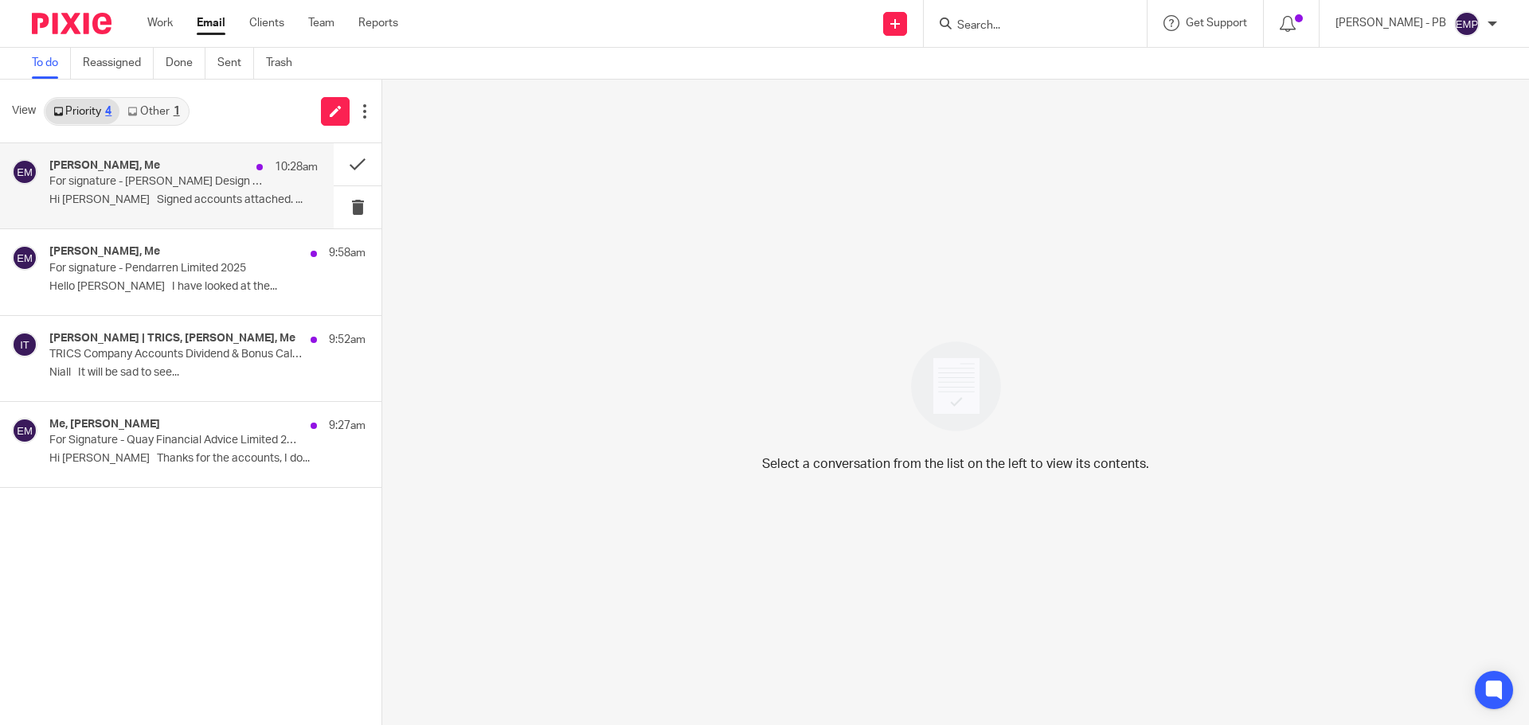
click at [179, 191] on div "[PERSON_NAME], Me 10:28am For signature - [PERSON_NAME] Design Limited 2025 Hi …" at bounding box center [183, 185] width 268 height 53
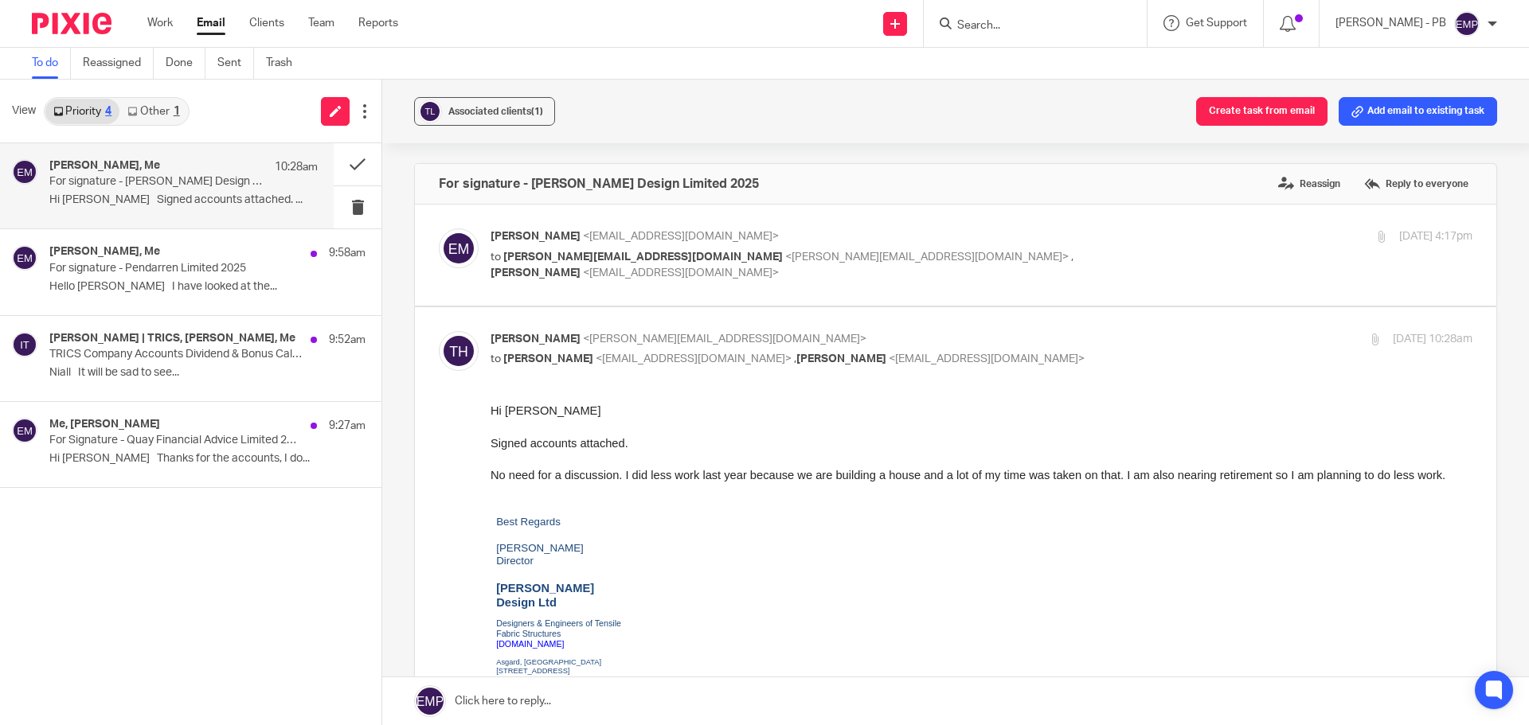
click at [164, 109] on link "Other 1" at bounding box center [153, 111] width 68 height 25
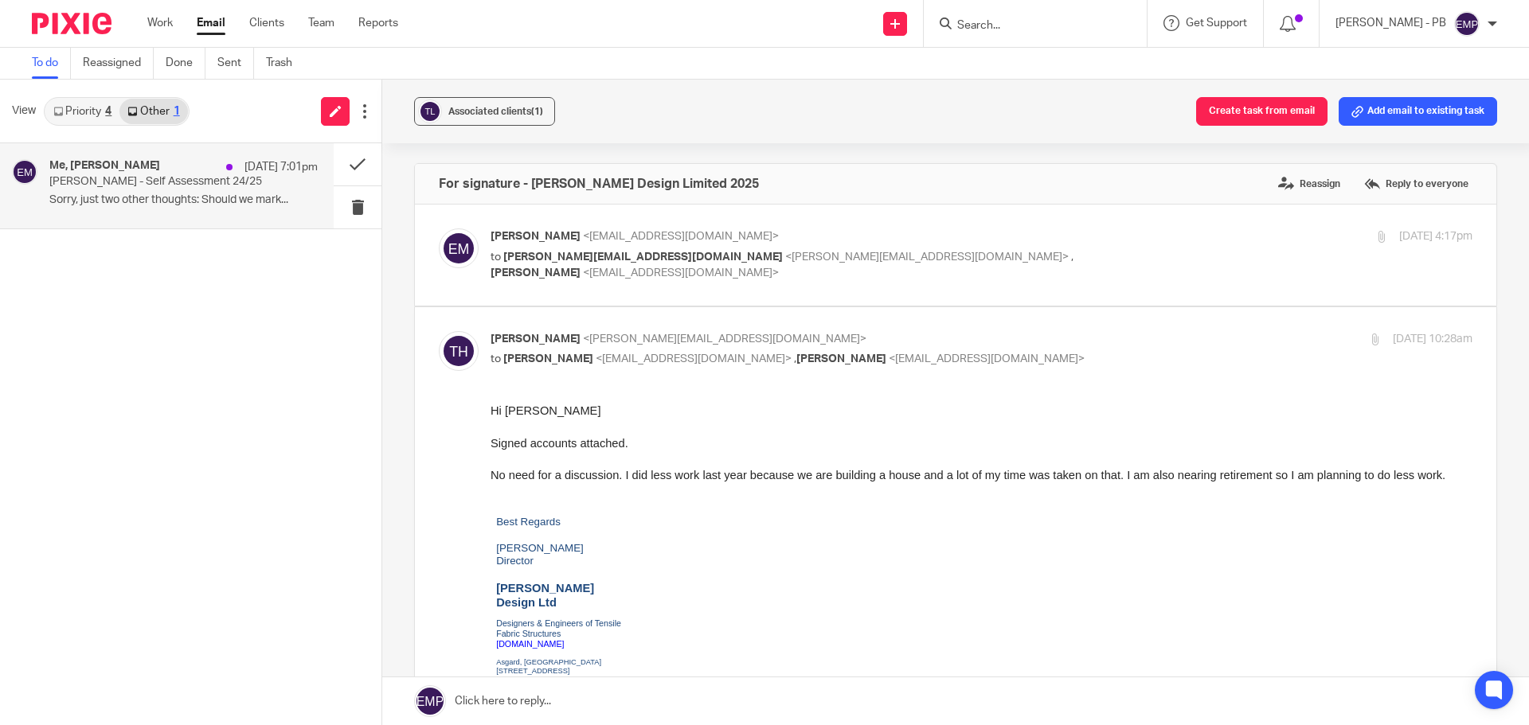
click at [154, 195] on p "Sorry, just two other thoughts: Should we mark..." at bounding box center [183, 200] width 268 height 14
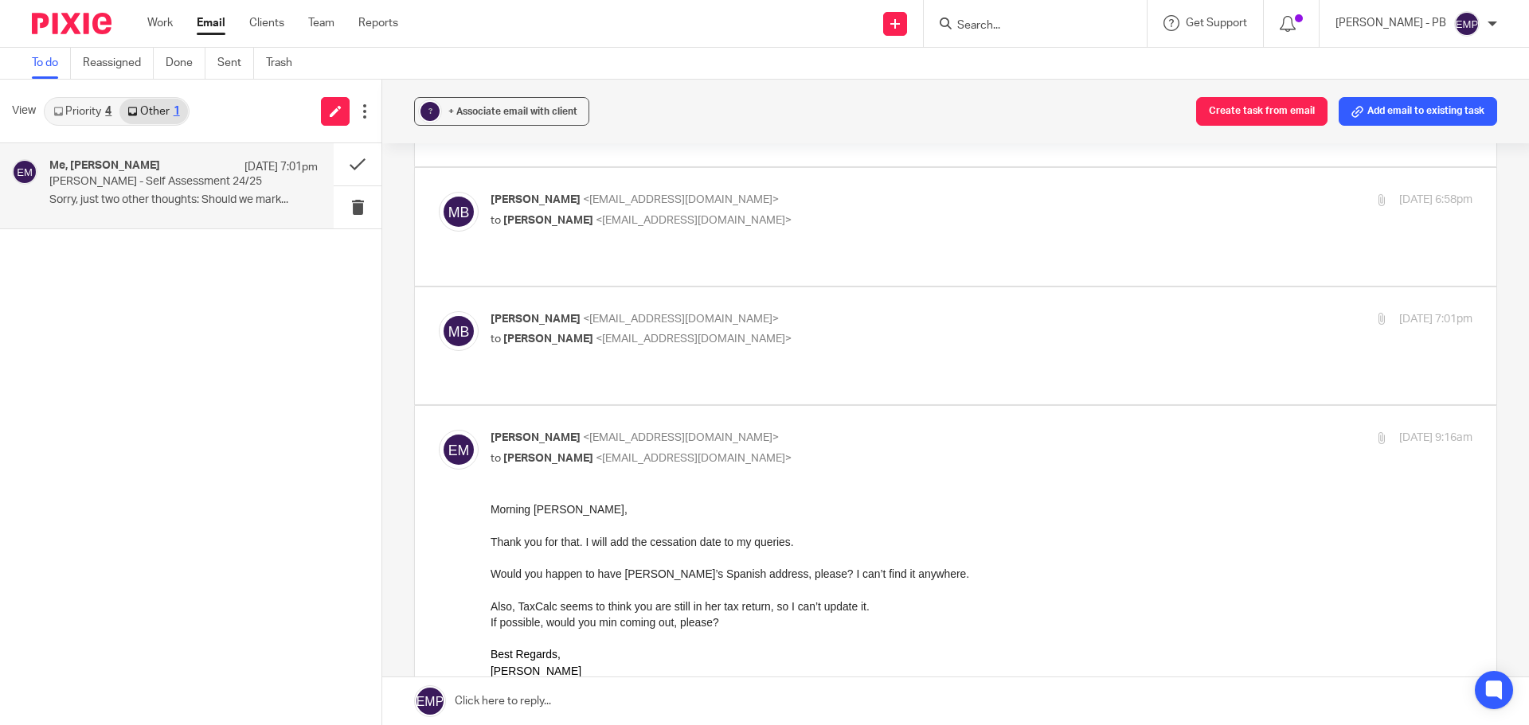
scroll to position [159, 0]
click at [519, 109] on span "+ Associate email with client" at bounding box center [512, 112] width 129 height 10
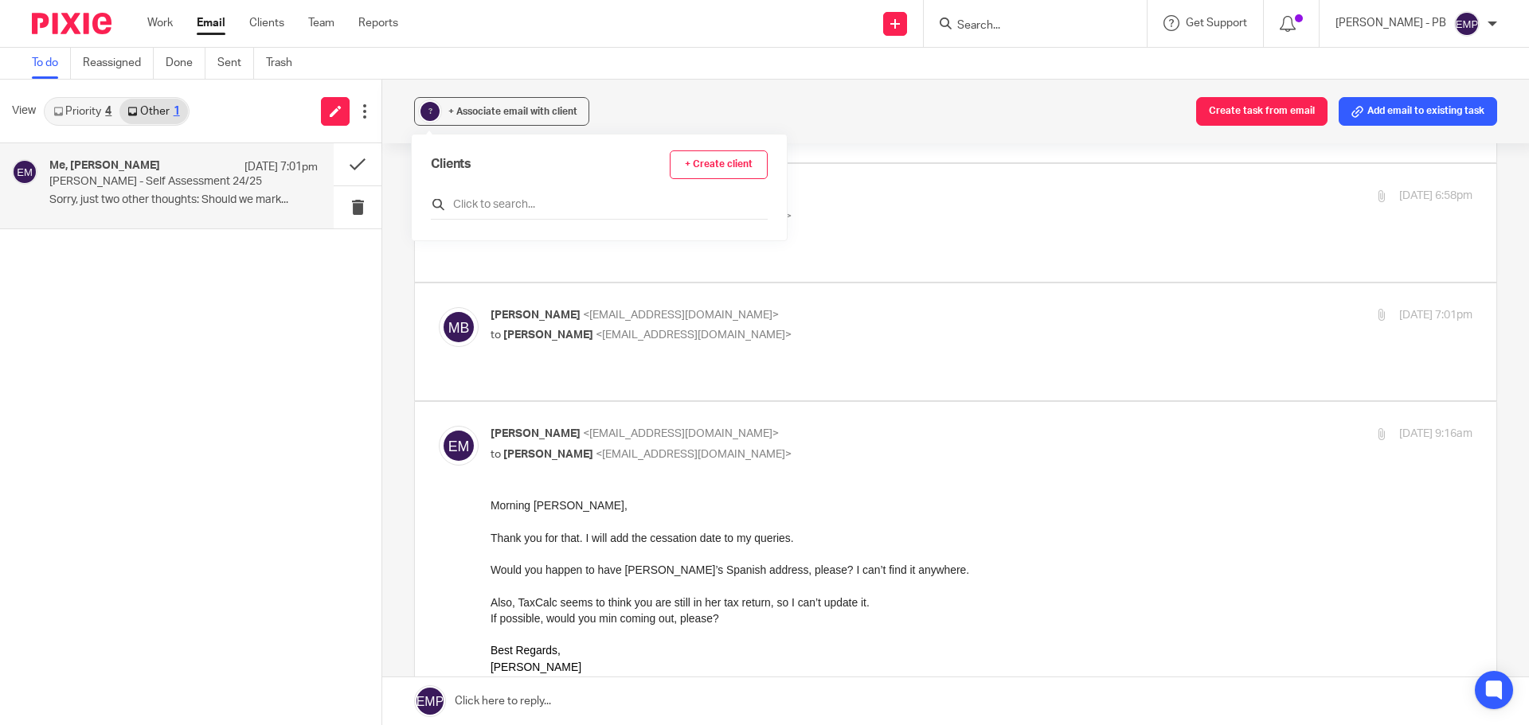
click at [497, 212] on input "text" at bounding box center [599, 205] width 337 height 16
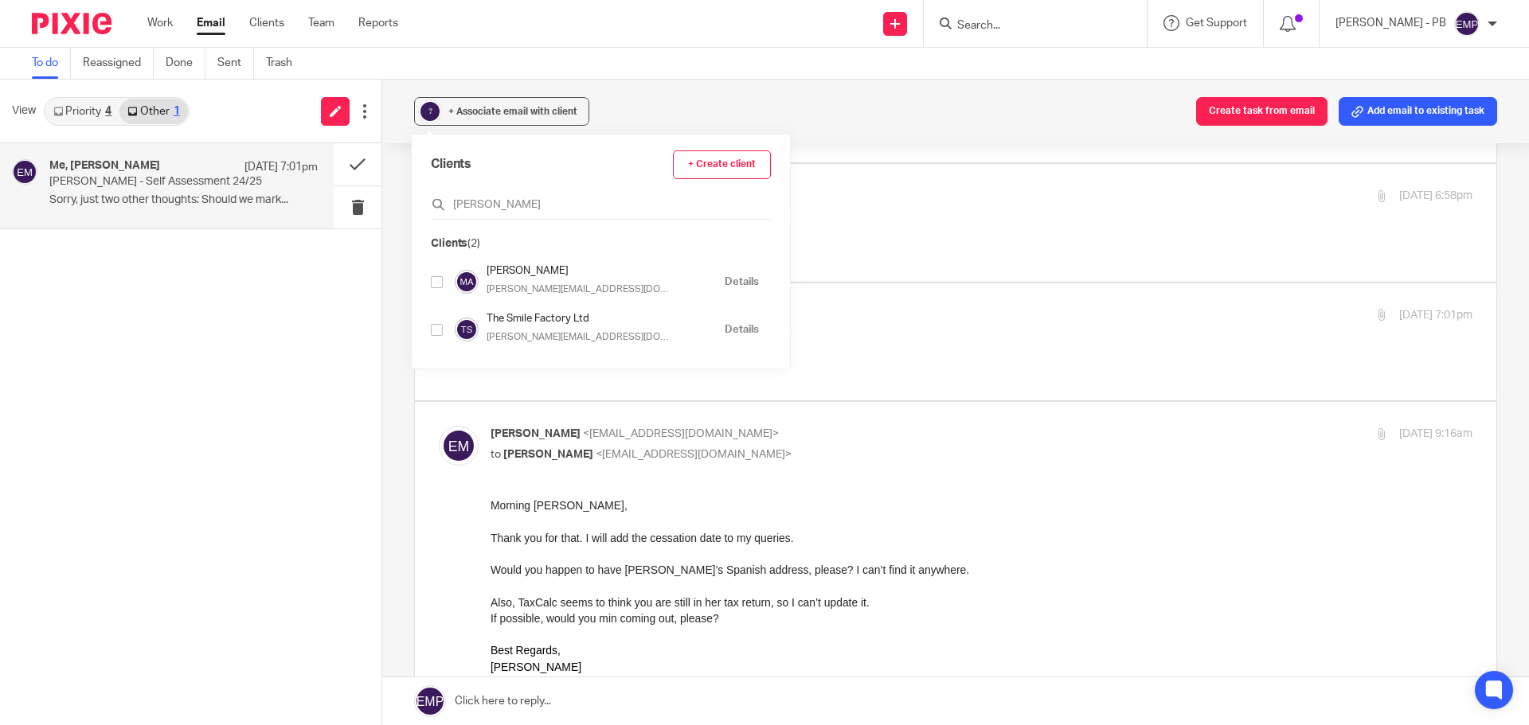
type input "calvo"
click at [441, 283] on input "checkbox" at bounding box center [437, 282] width 12 height 12
checkbox input "true"
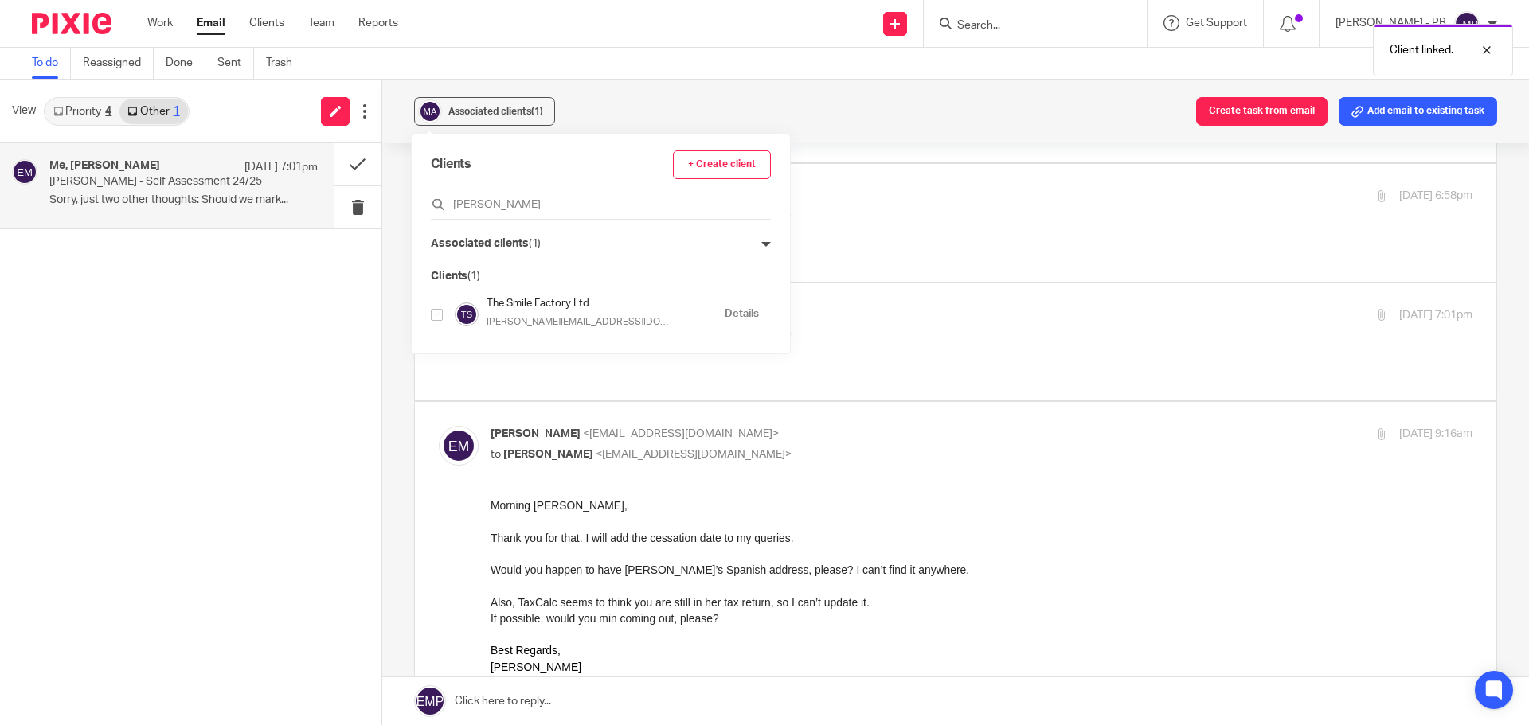
click at [386, 207] on div "Associated clients (1) Create task from email Add email to existing task Aracel…" at bounding box center [955, 403] width 1147 height 646
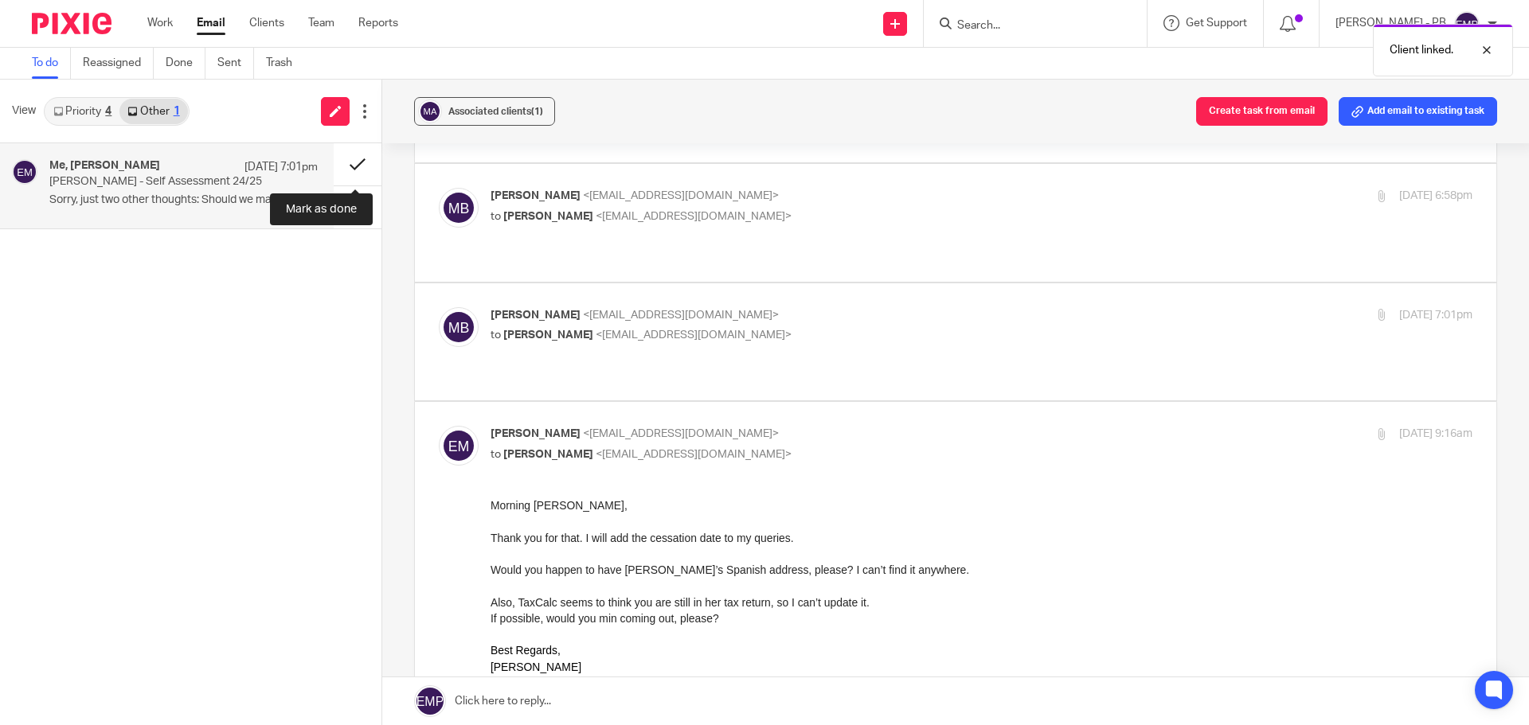
click at [354, 167] on button at bounding box center [358, 164] width 48 height 42
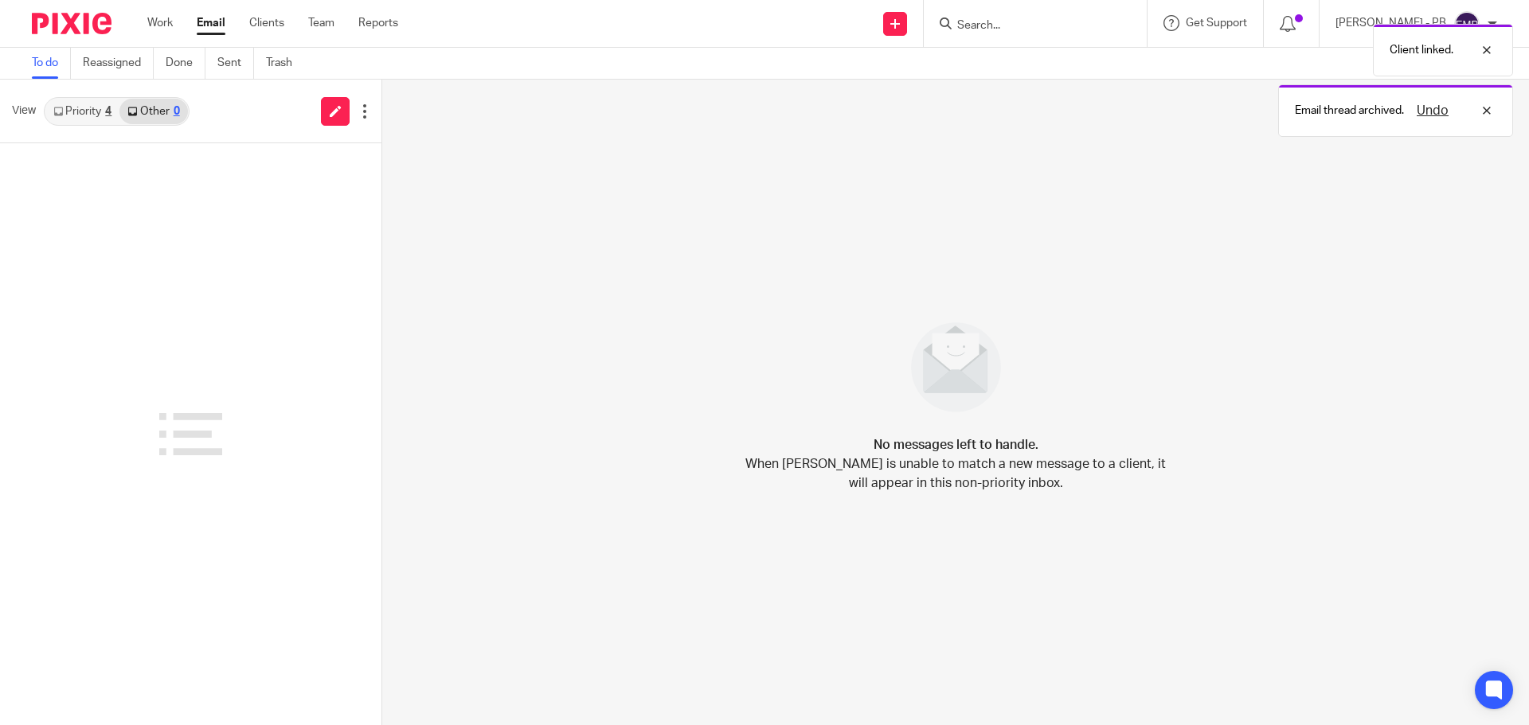
click at [90, 113] on link "Priority 4" at bounding box center [82, 111] width 74 height 25
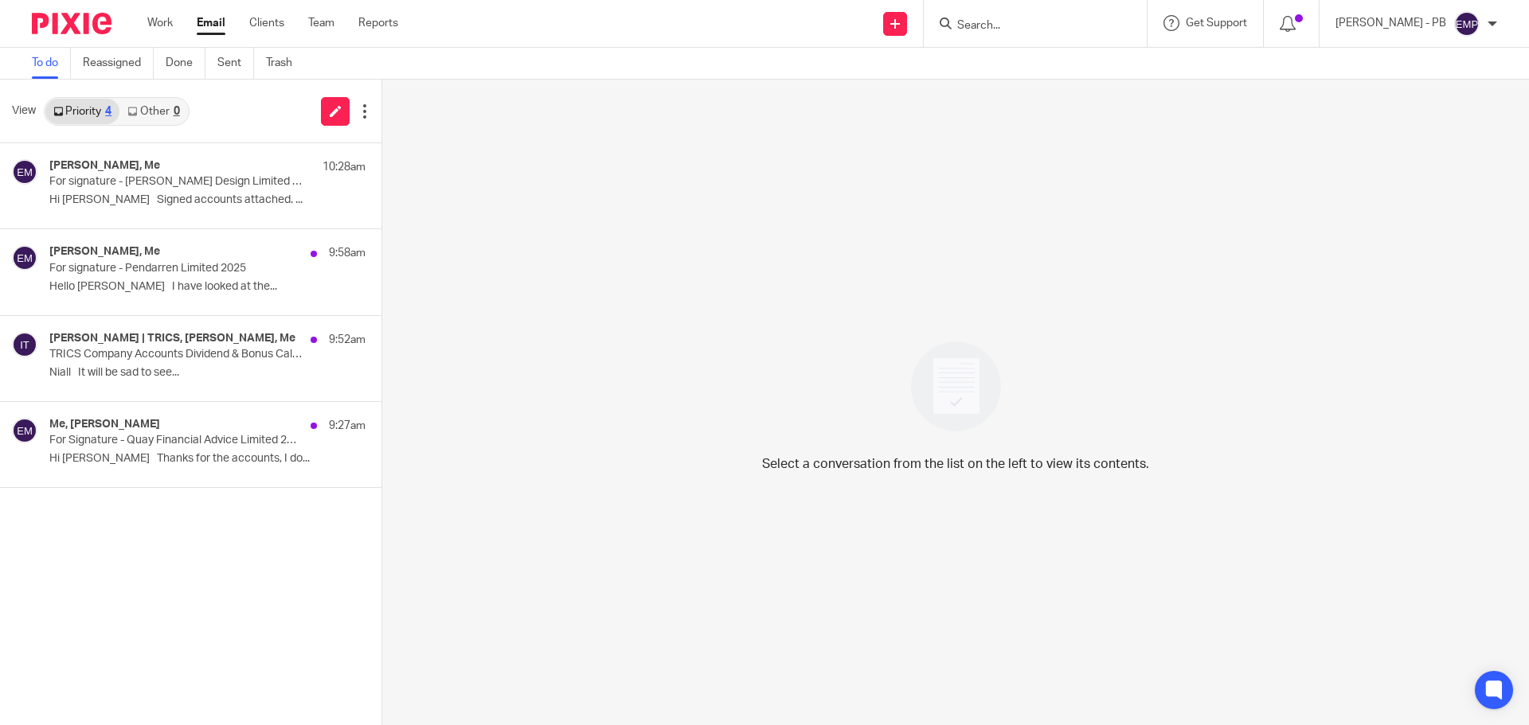
drag, startPoint x: 214, startPoint y: 28, endPoint x: 257, endPoint y: 84, distance: 71.0
click at [214, 28] on link "Email" at bounding box center [211, 23] width 29 height 16
click at [1012, 25] on input "Search" at bounding box center [1026, 26] width 143 height 14
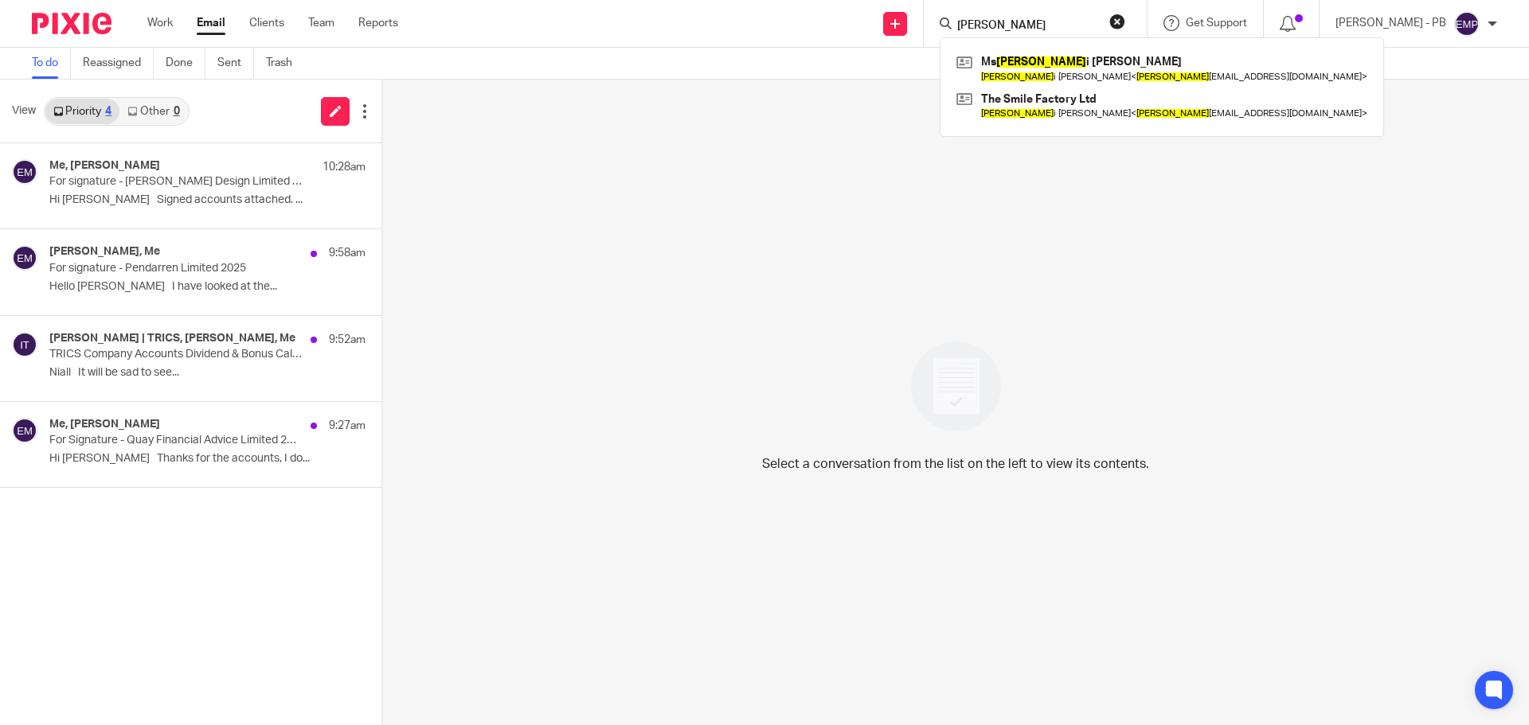
type input "[PERSON_NAME]"
click at [1056, 59] on link at bounding box center [1161, 68] width 419 height 37
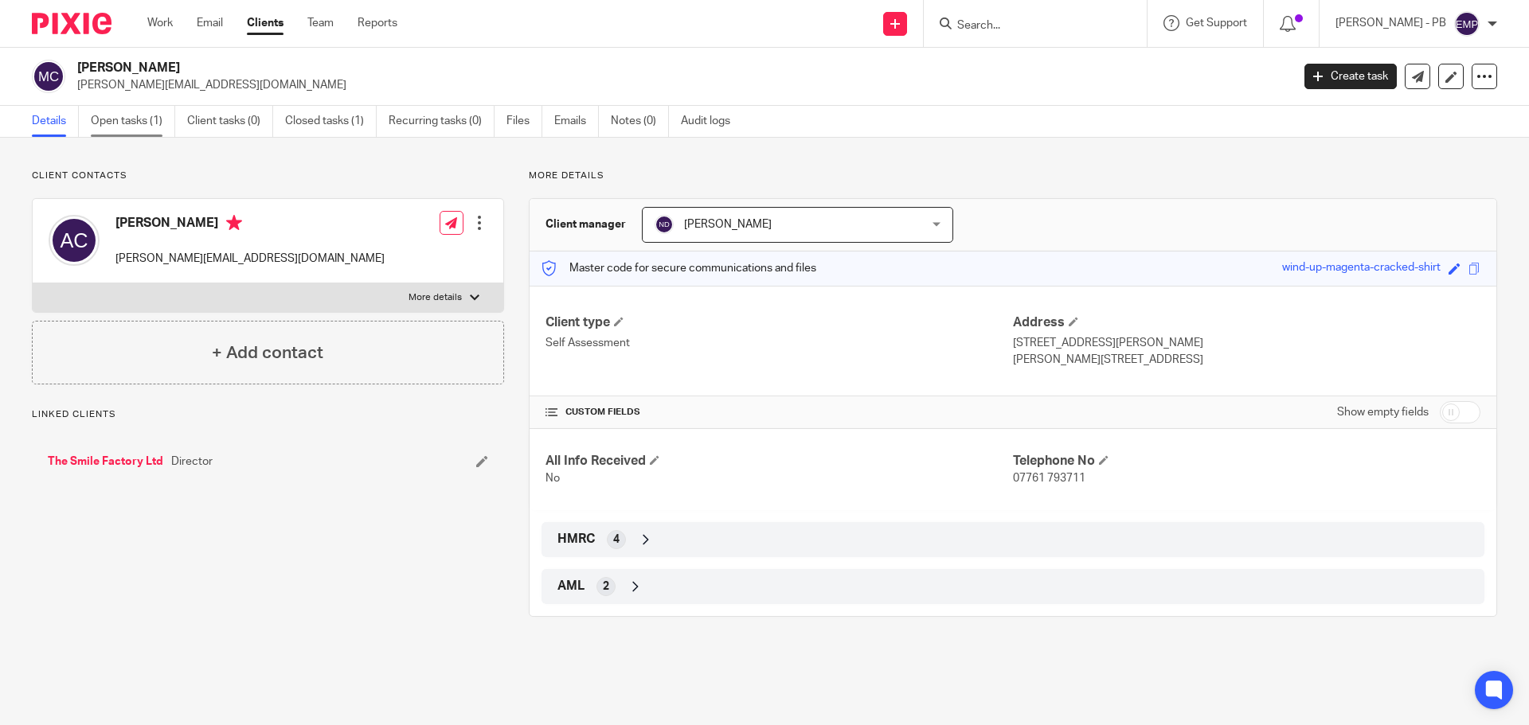
click at [133, 123] on link "Open tasks (1)" at bounding box center [133, 121] width 84 height 31
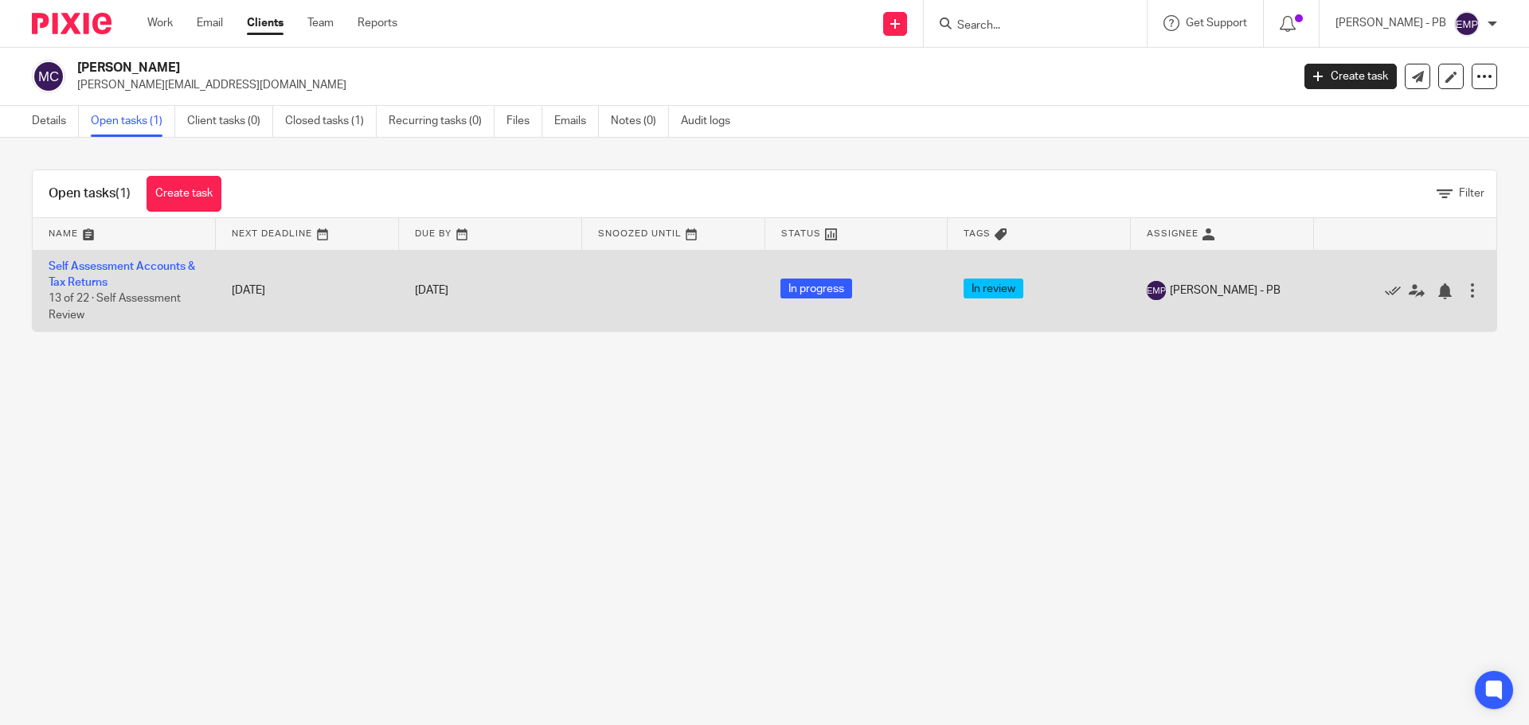
click at [88, 273] on td "Self Assessment Accounts & Tax Returns 13 of 22 · Self Assessment Review" at bounding box center [124, 290] width 183 height 81
click at [158, 267] on link "Self Assessment Accounts & Tax Returns" at bounding box center [122, 274] width 146 height 27
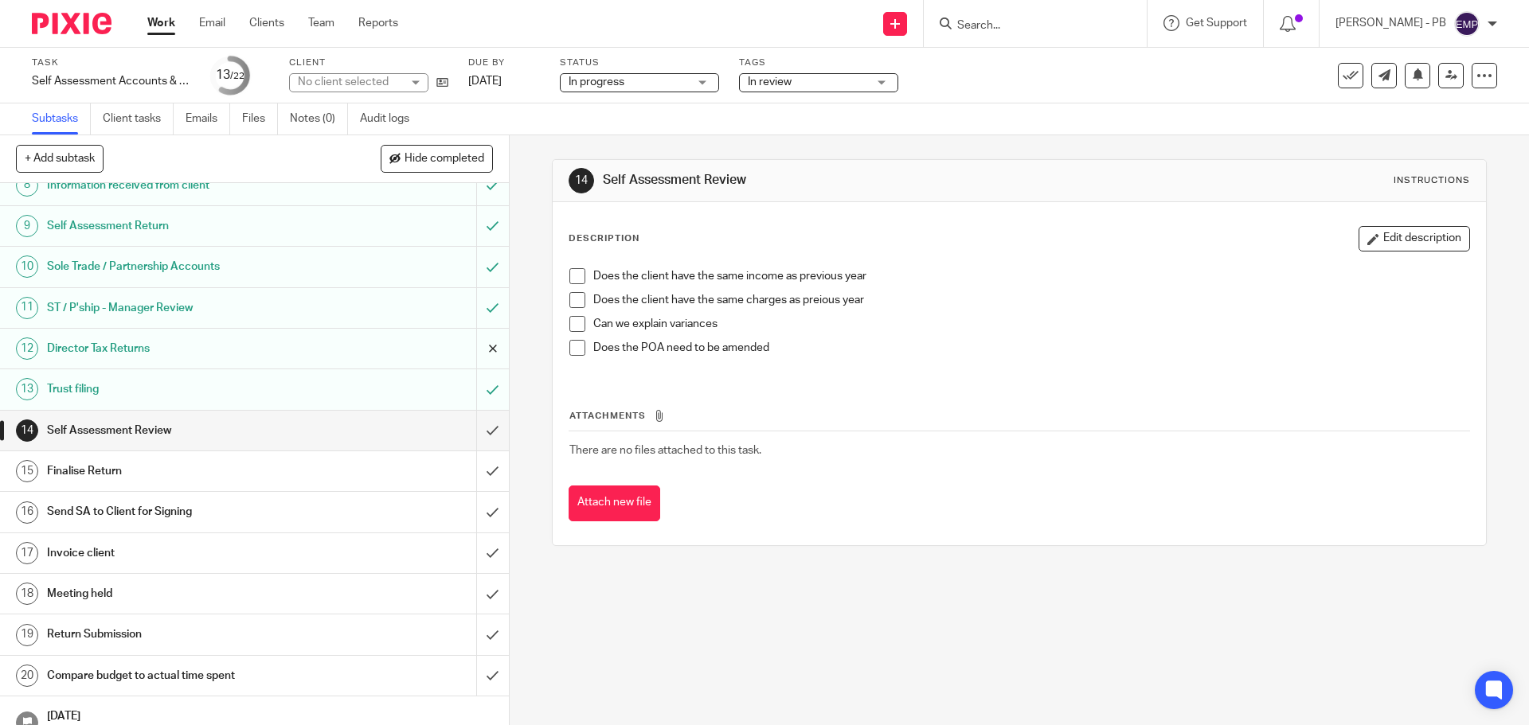
scroll to position [369, 0]
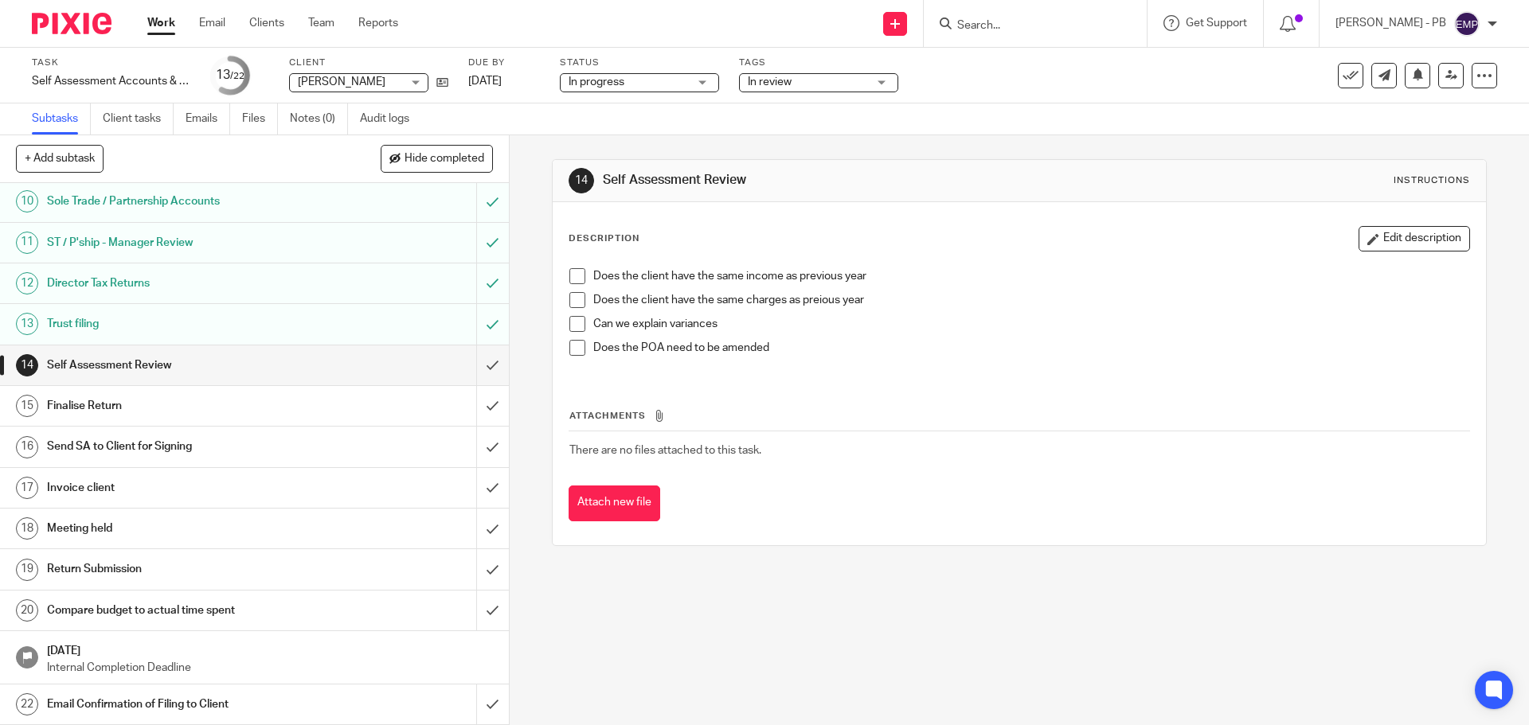
click at [569, 275] on span at bounding box center [577, 276] width 16 height 16
click at [571, 301] on span at bounding box center [577, 300] width 16 height 16
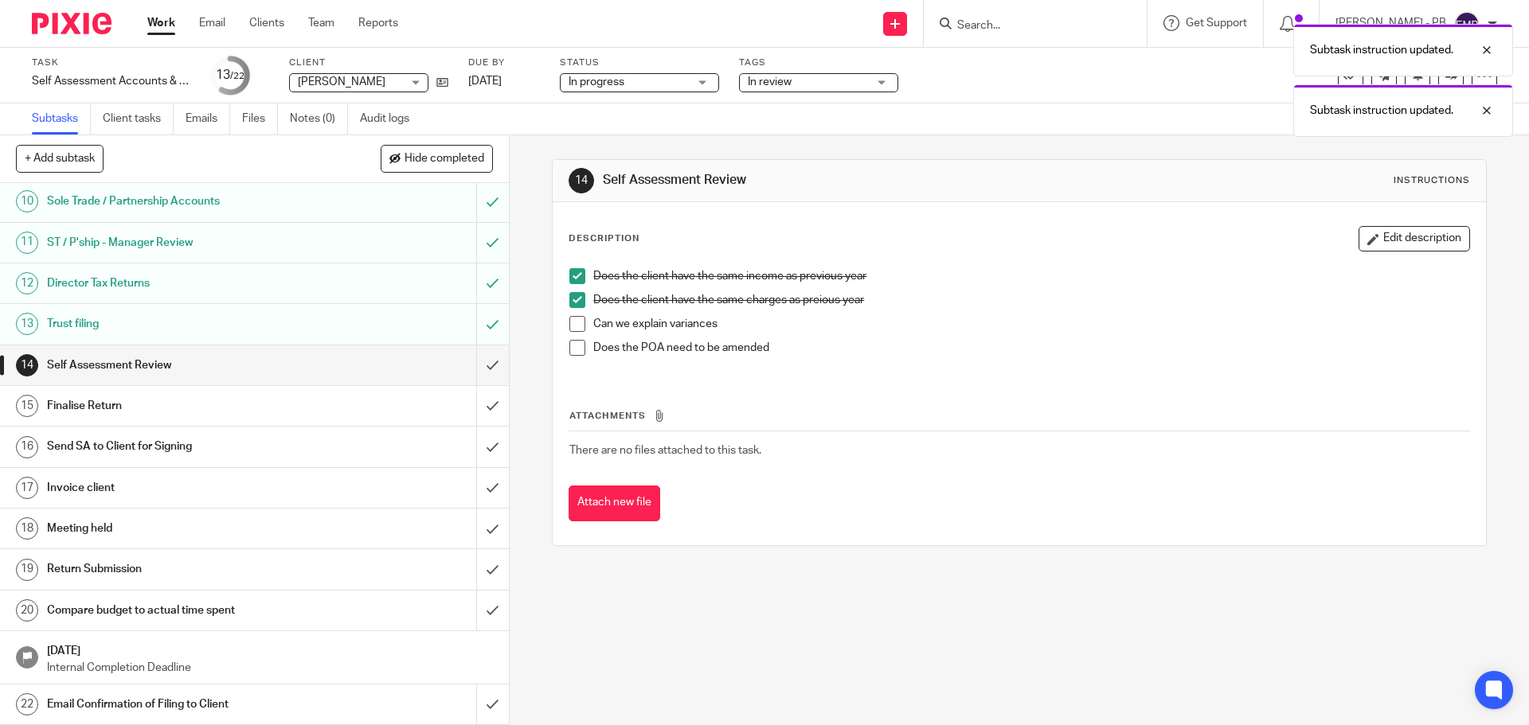
click at [577, 327] on span at bounding box center [577, 324] width 16 height 16
click at [477, 367] on input "submit" at bounding box center [254, 366] width 509 height 40
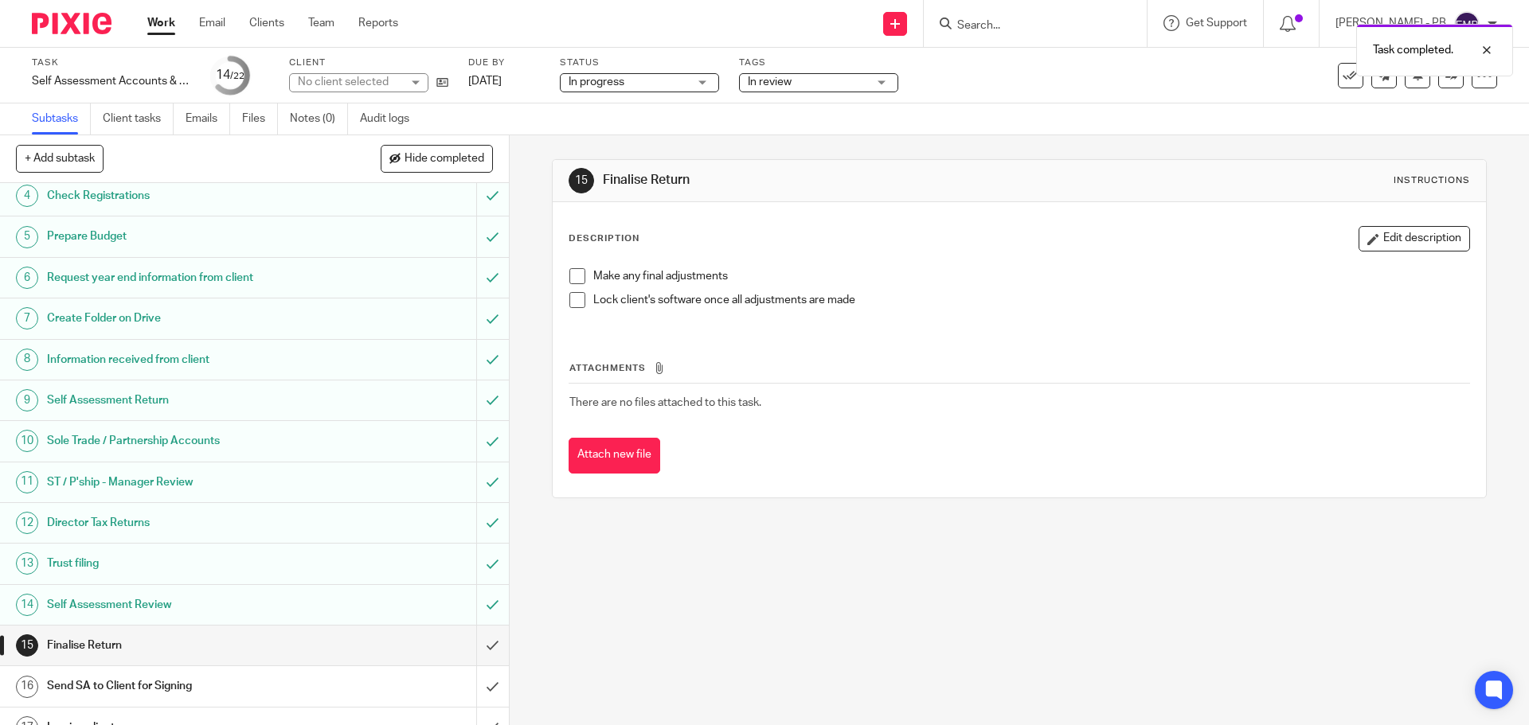
scroll to position [369, 0]
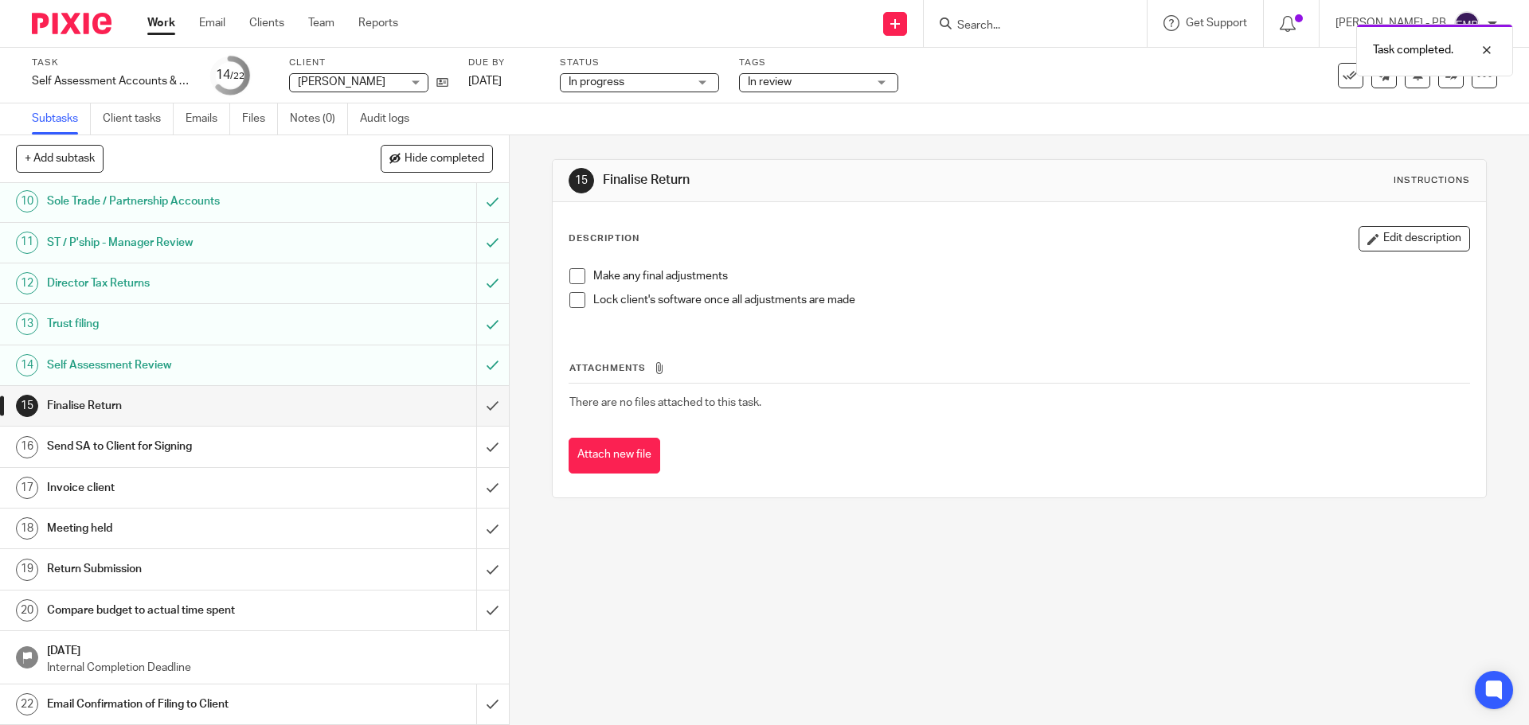
click at [569, 275] on span at bounding box center [577, 276] width 16 height 16
click at [479, 405] on input "submit" at bounding box center [254, 406] width 509 height 40
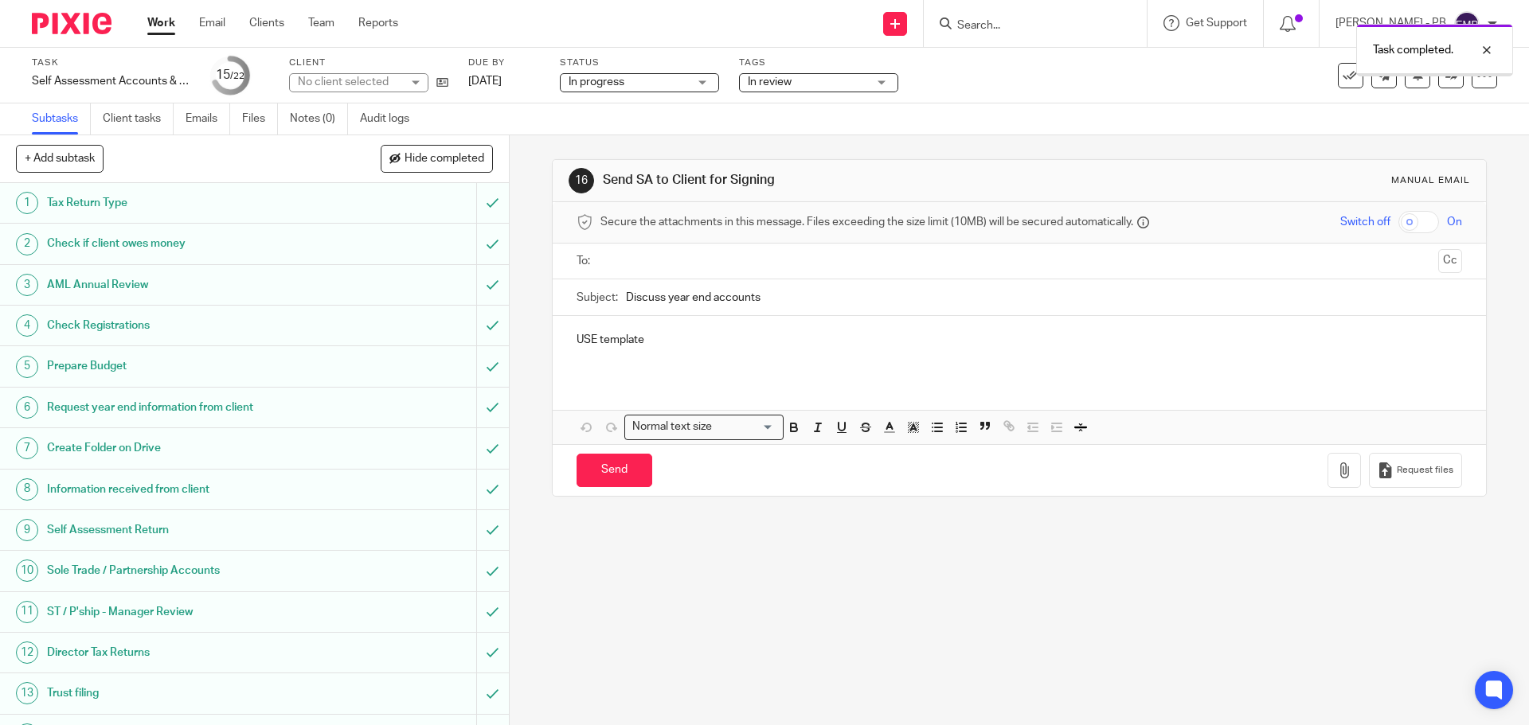
scroll to position [369, 0]
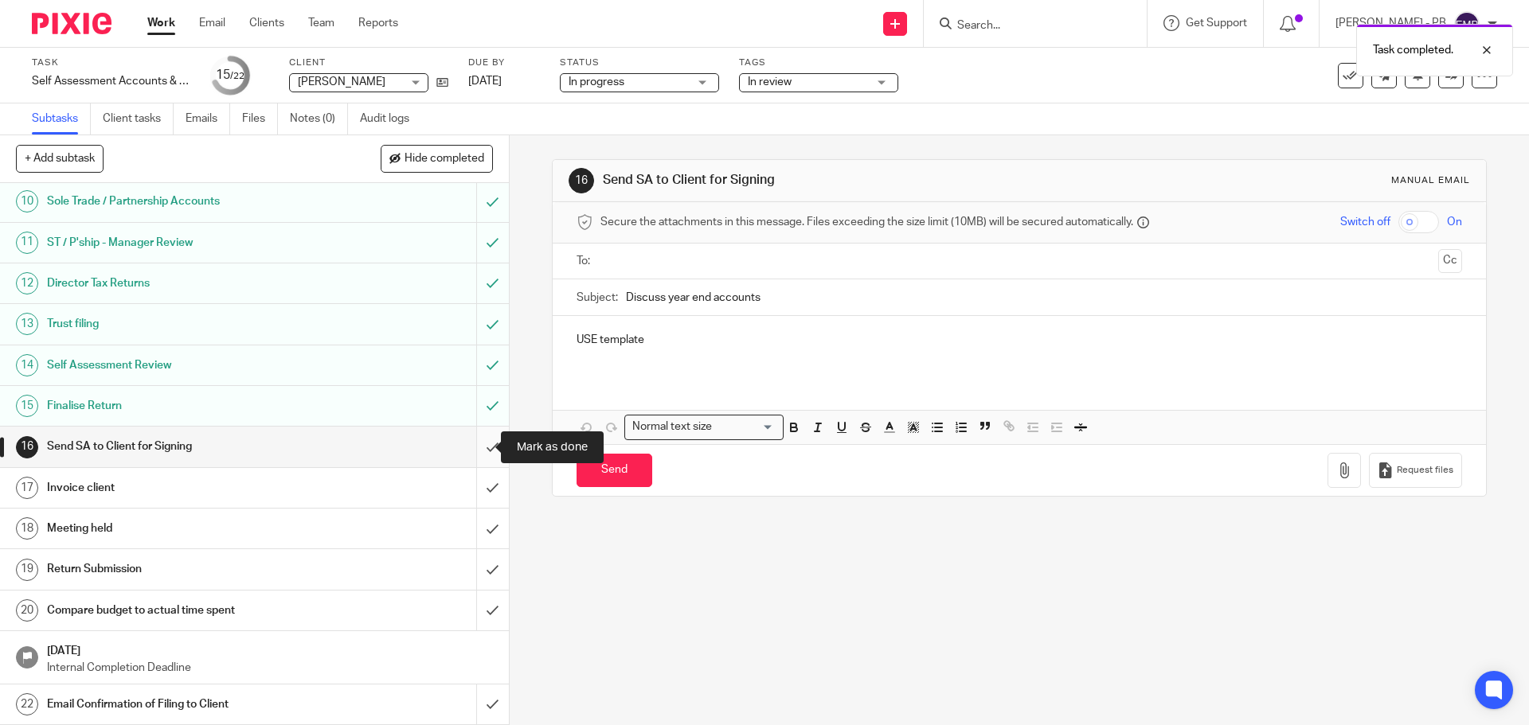
click at [471, 447] on input "submit" at bounding box center [254, 447] width 509 height 40
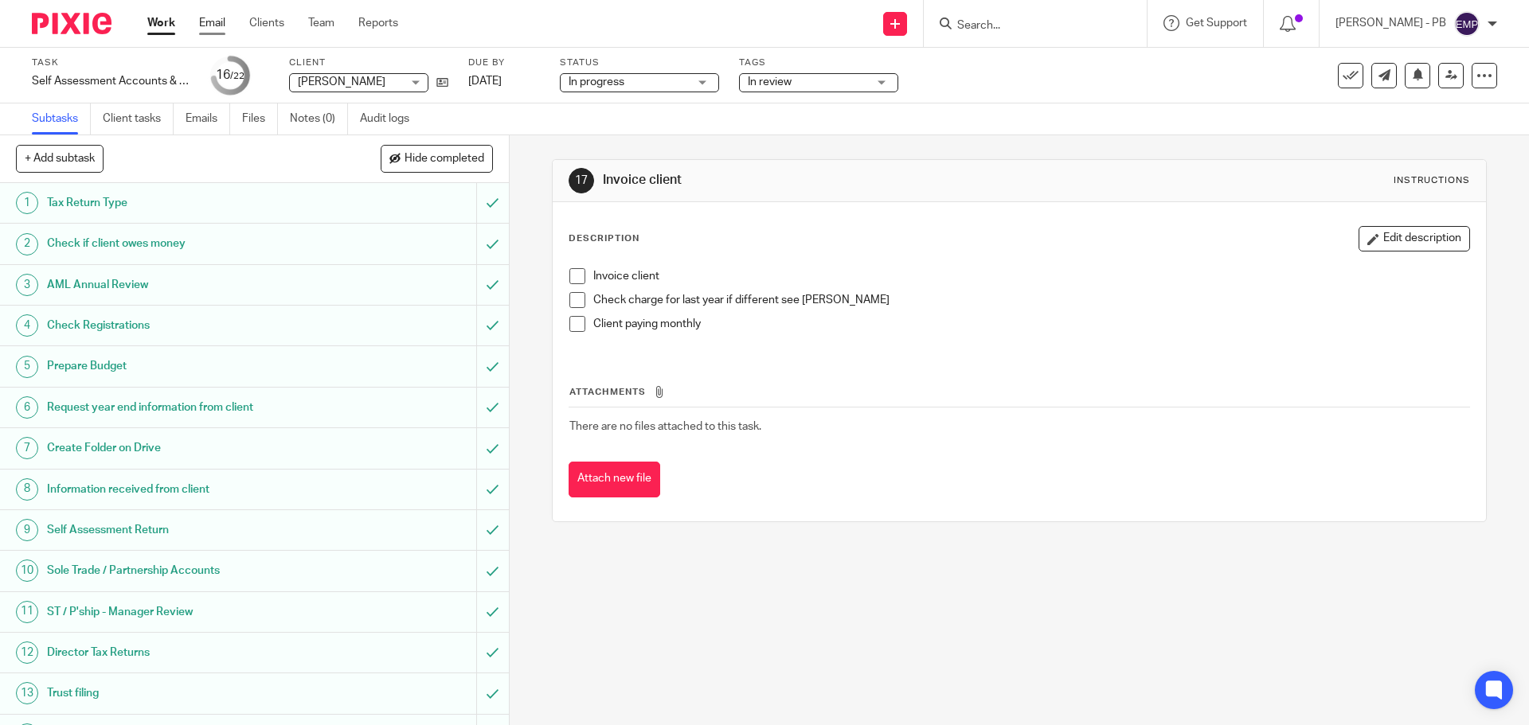
click at [213, 29] on link "Email" at bounding box center [212, 23] width 26 height 16
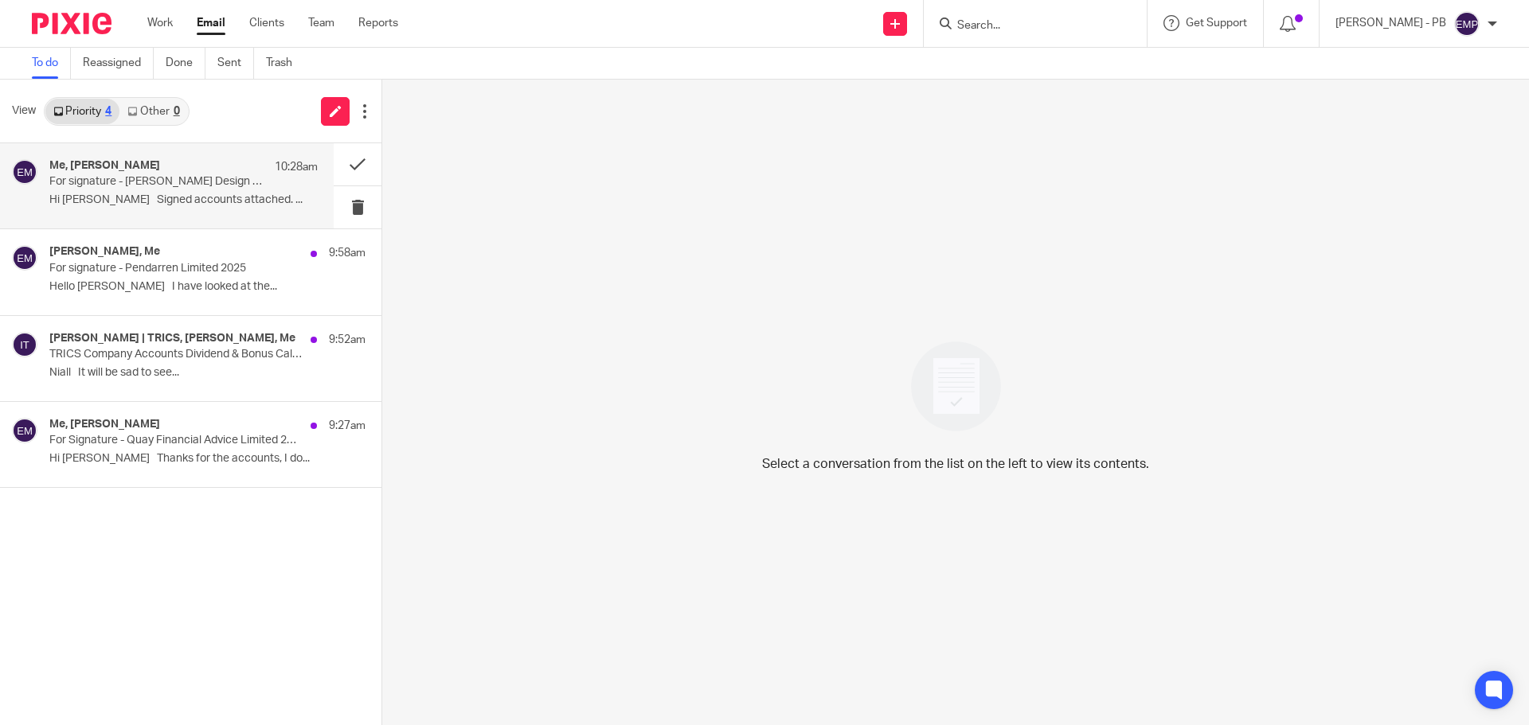
click at [162, 185] on p "For signature - [PERSON_NAME] Design Limited 2025" at bounding box center [156, 182] width 215 height 14
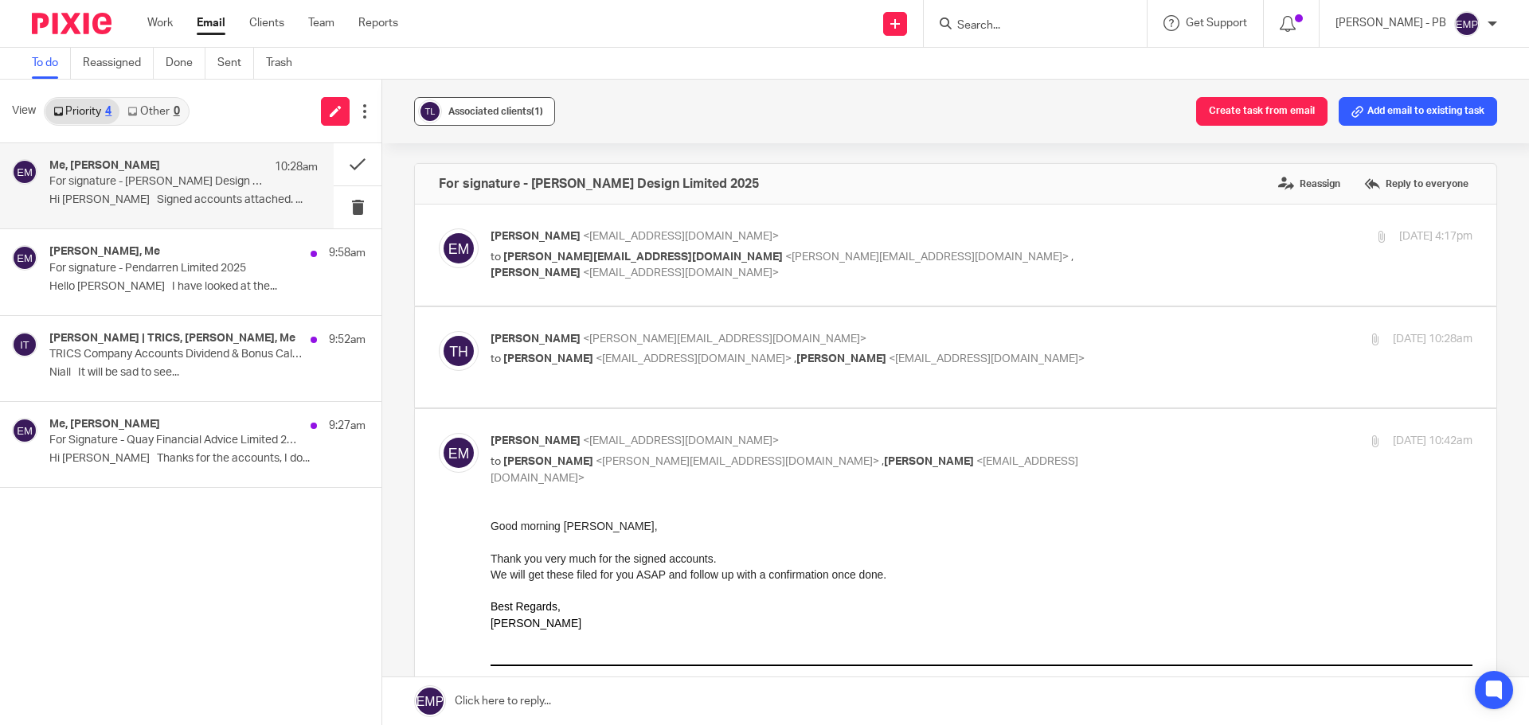
click at [463, 115] on span "Associated clients (1)" at bounding box center [495, 112] width 95 height 10
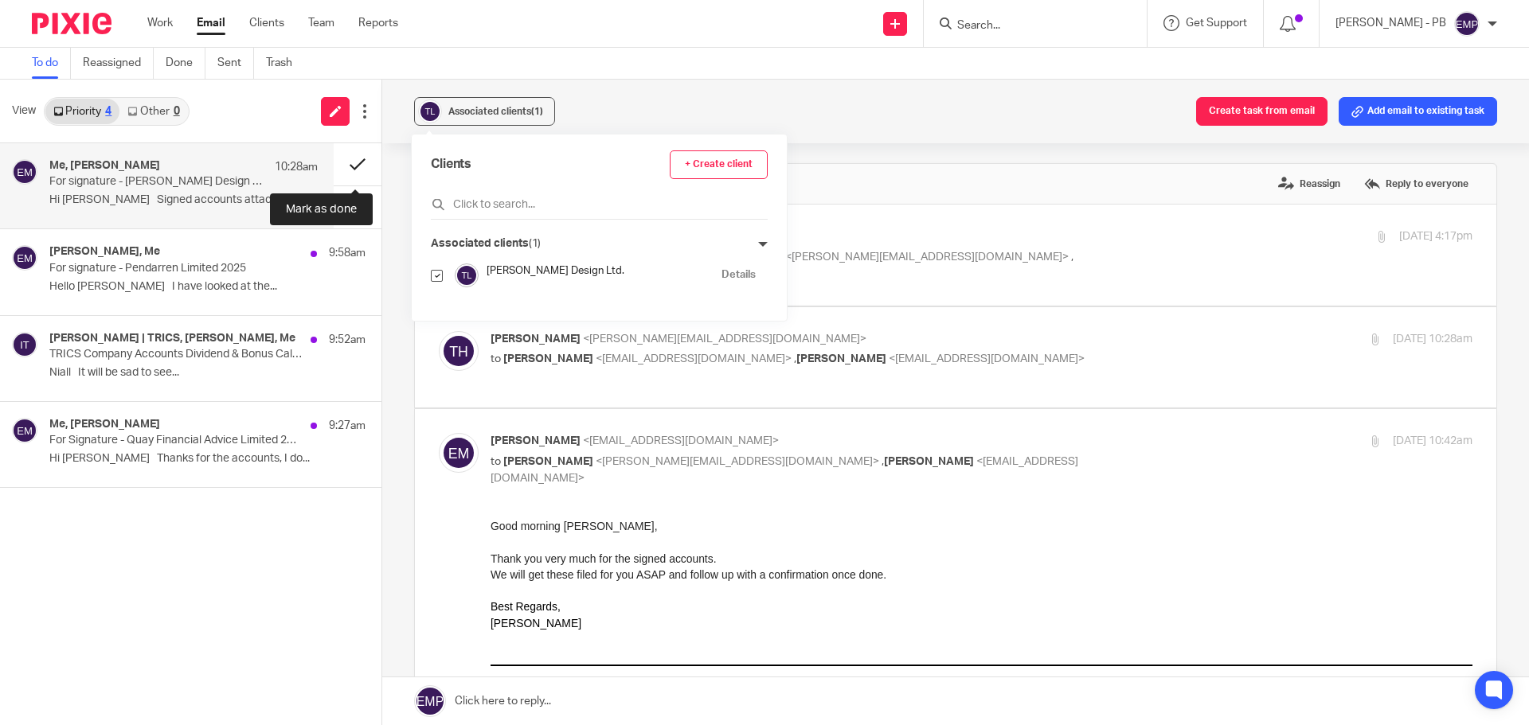
click at [354, 158] on button at bounding box center [358, 164] width 48 height 42
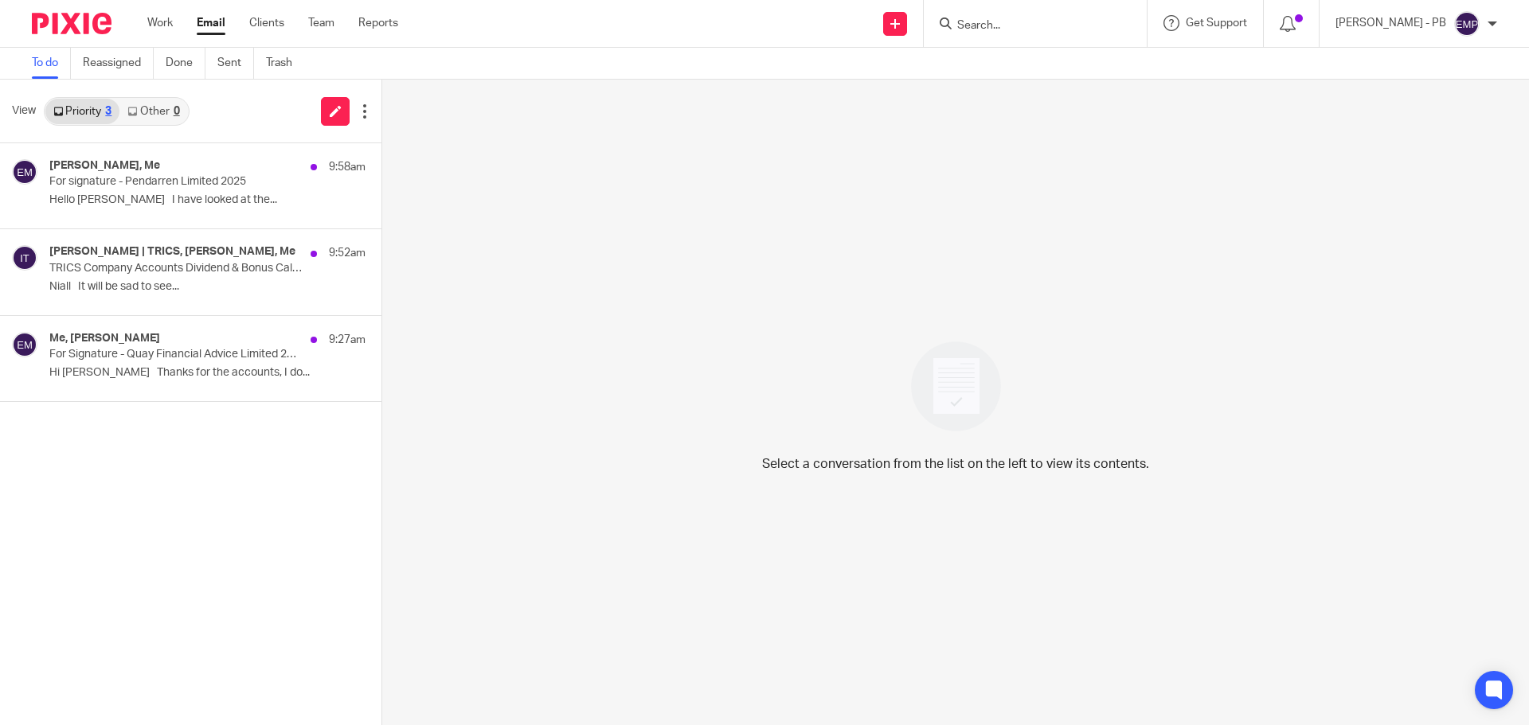
click at [208, 21] on link "Email" at bounding box center [211, 23] width 29 height 16
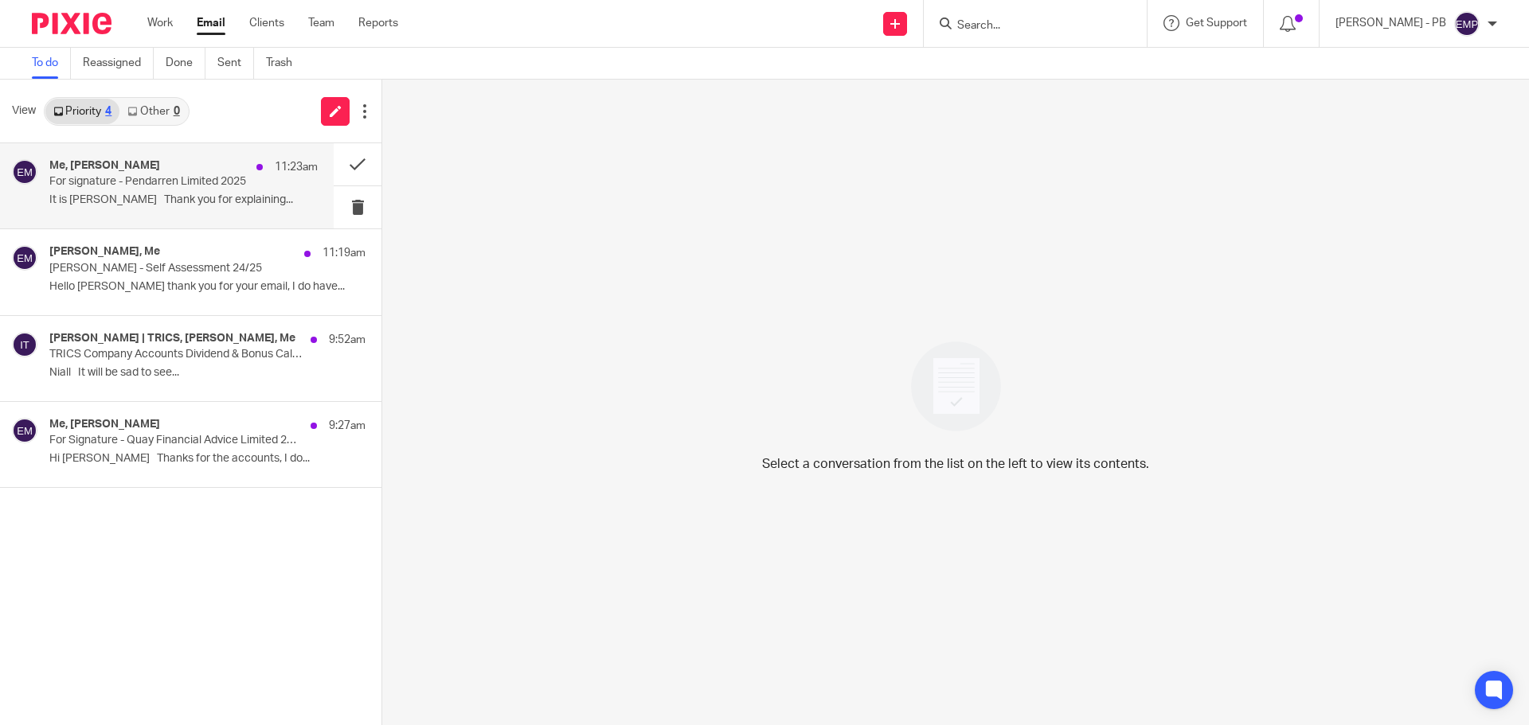
click at [181, 193] on p "It is Erik Thank you for explaining..." at bounding box center [183, 200] width 268 height 14
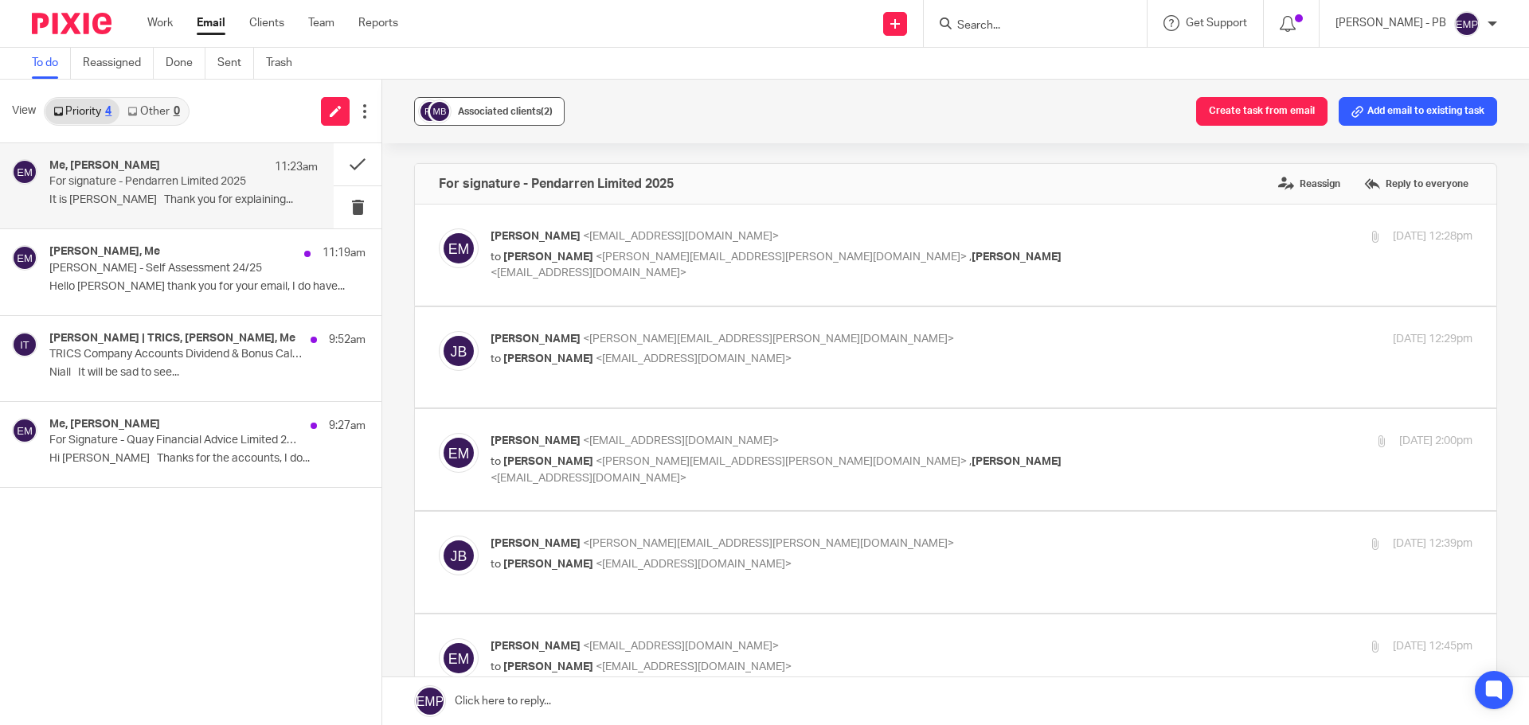
click at [490, 115] on span "Associated clients (2)" at bounding box center [505, 112] width 95 height 10
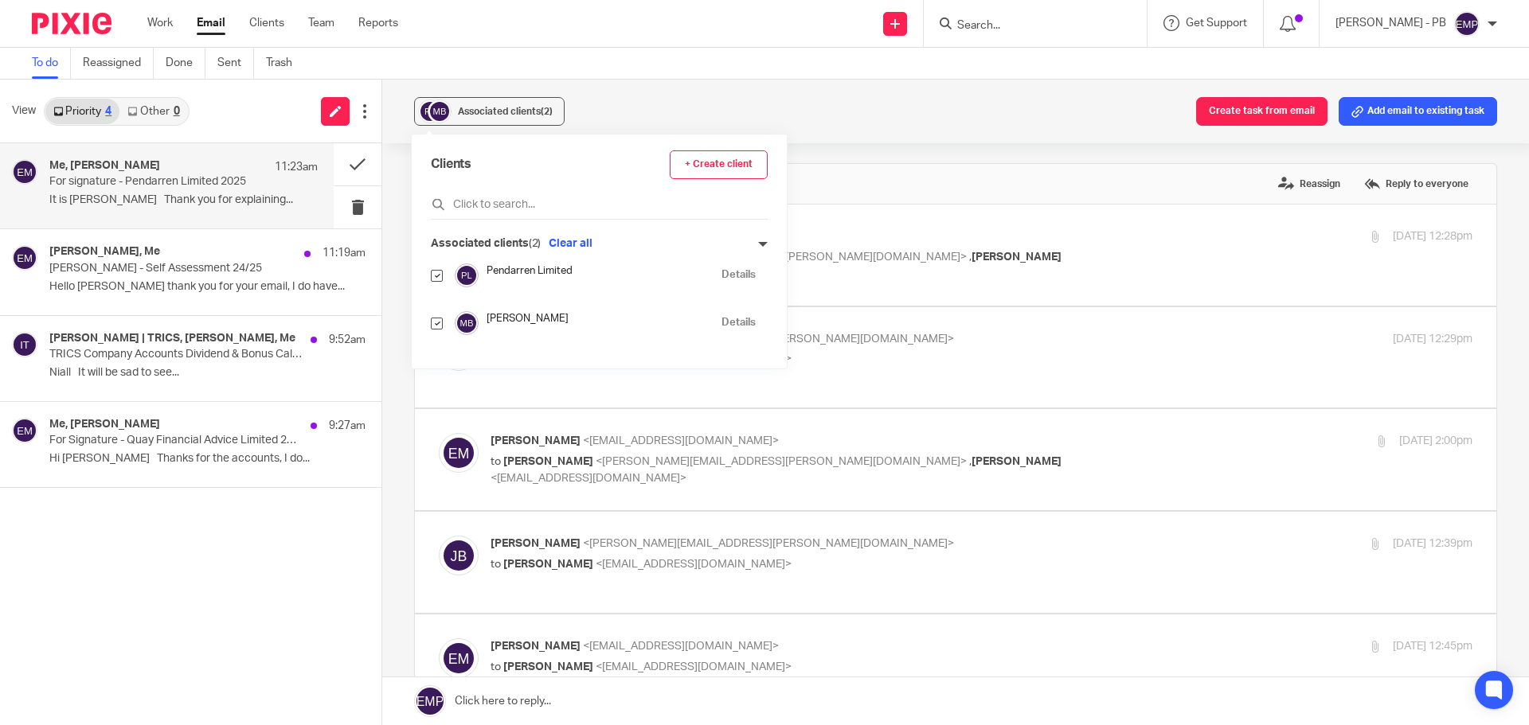
click at [436, 321] on input "checkbox" at bounding box center [437, 324] width 12 height 12
checkbox input "false"
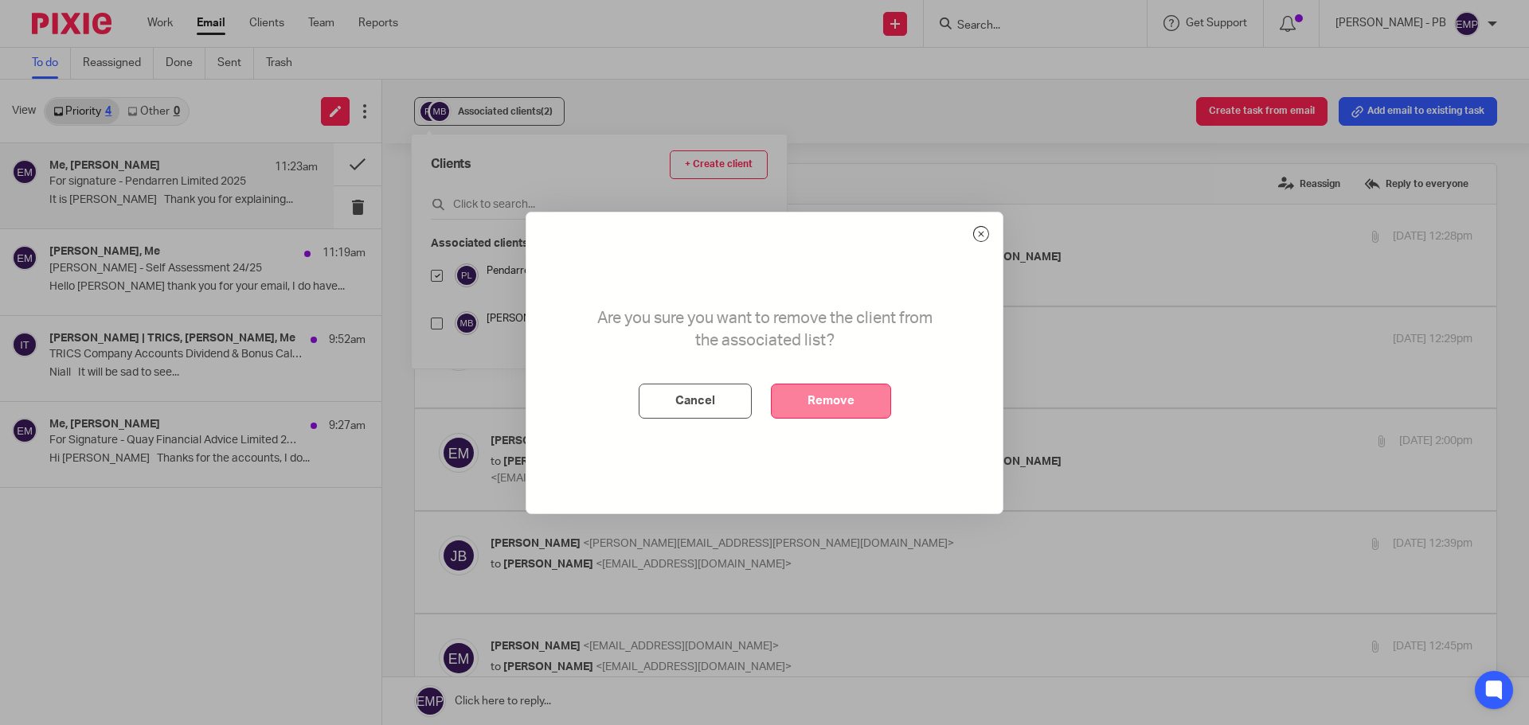
click at [819, 404] on button "Remove" at bounding box center [831, 401] width 120 height 35
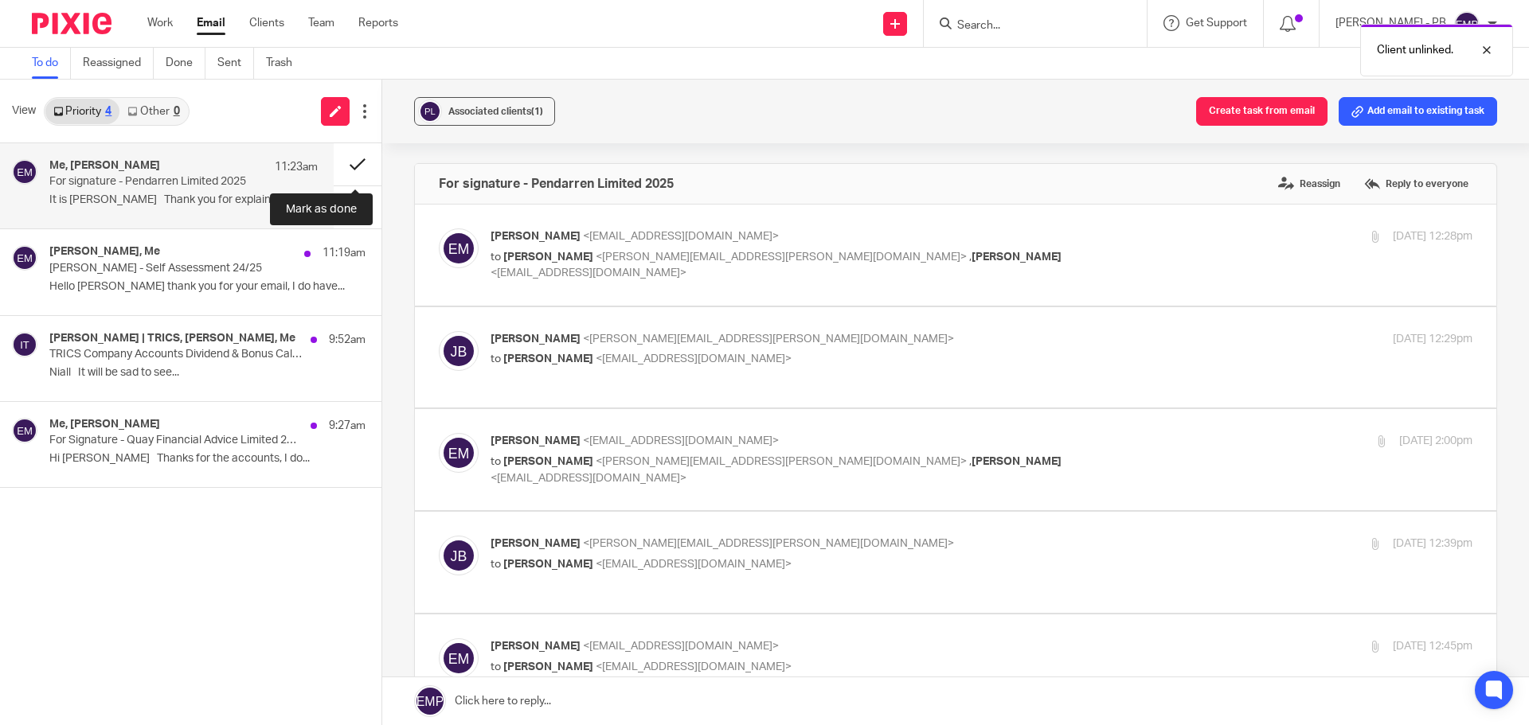
click at [353, 164] on button at bounding box center [358, 164] width 48 height 42
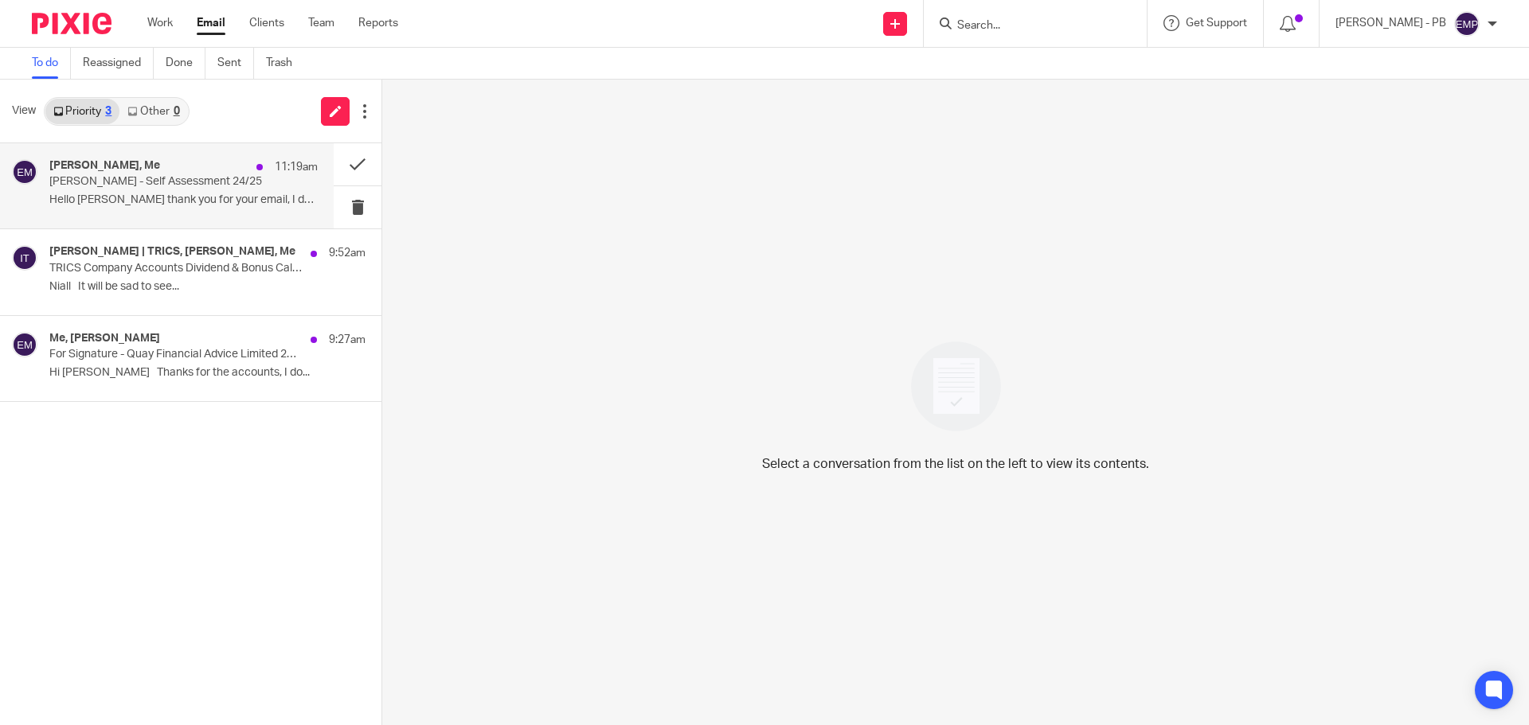
click at [176, 177] on p "Ms Araceli Calvo-Ryan - Self Assessment 24/25" at bounding box center [156, 182] width 215 height 14
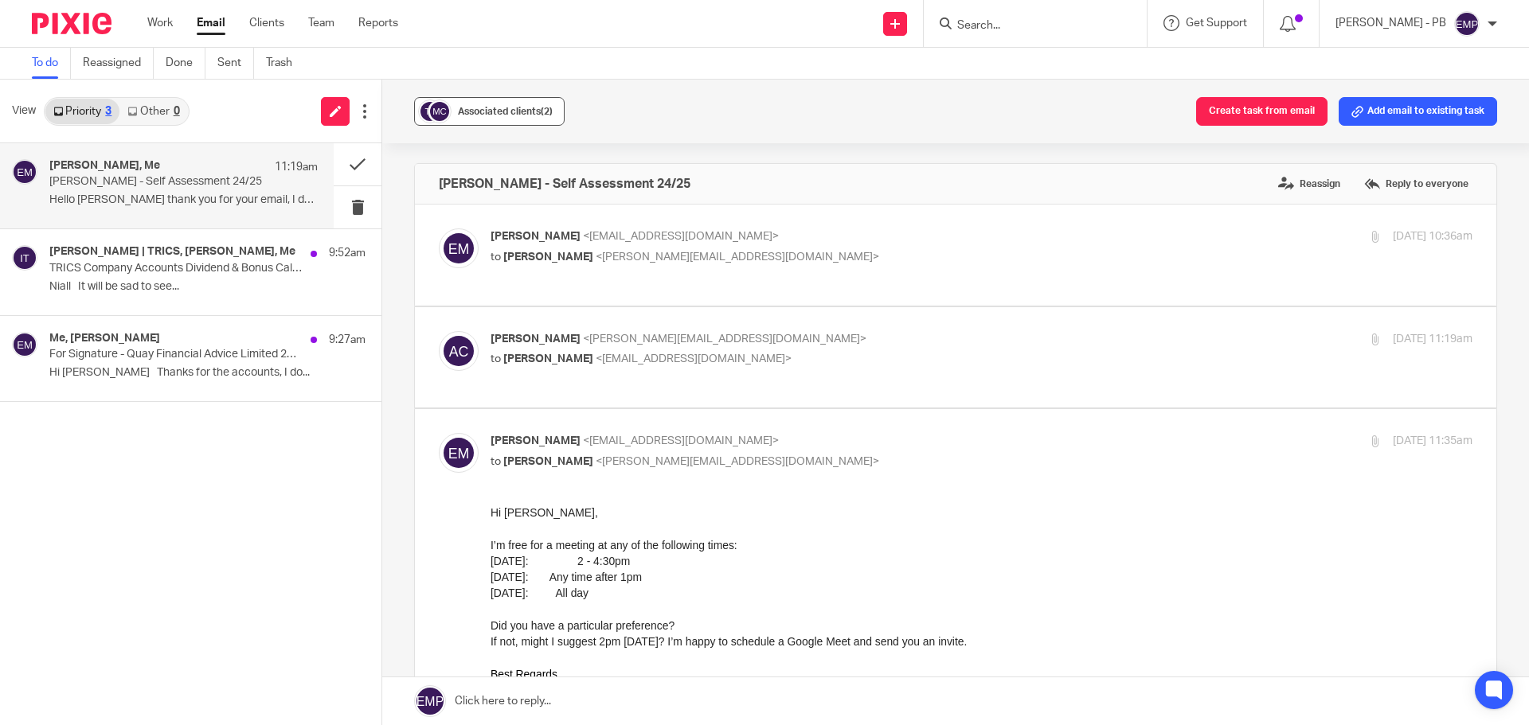
click at [518, 108] on span "Associated clients (2)" at bounding box center [505, 112] width 95 height 10
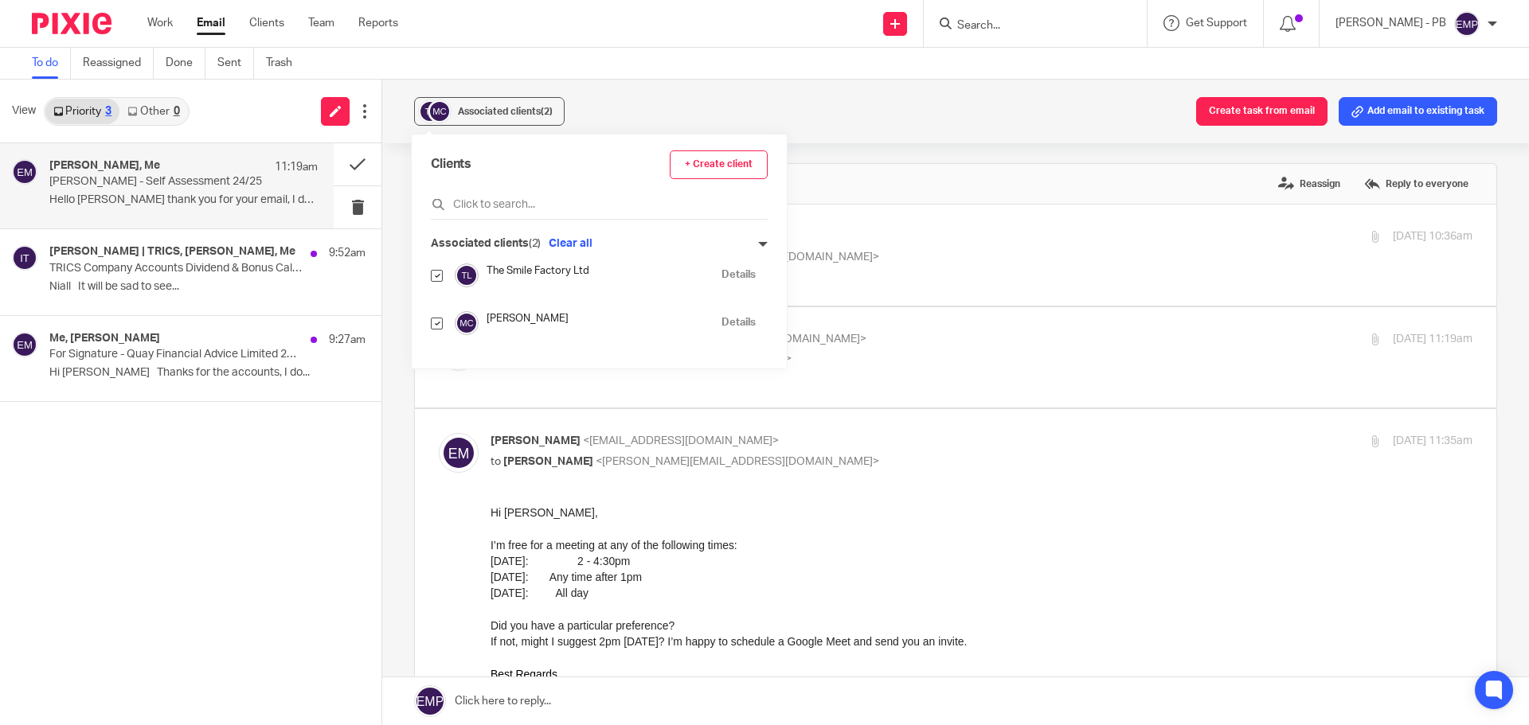
click at [436, 275] on input "checkbox" at bounding box center [437, 276] width 12 height 12
checkbox input "false"
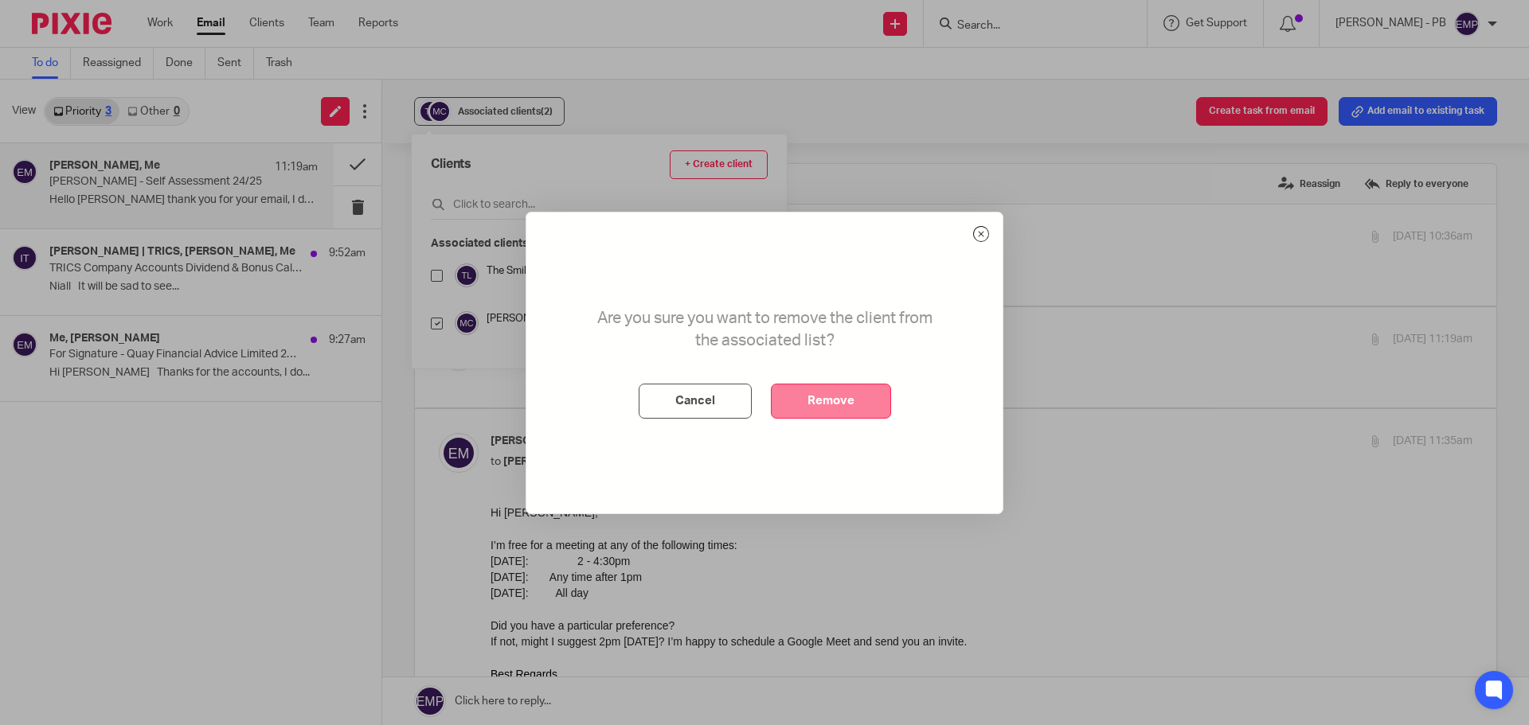
click at [806, 385] on button "Remove" at bounding box center [831, 401] width 120 height 35
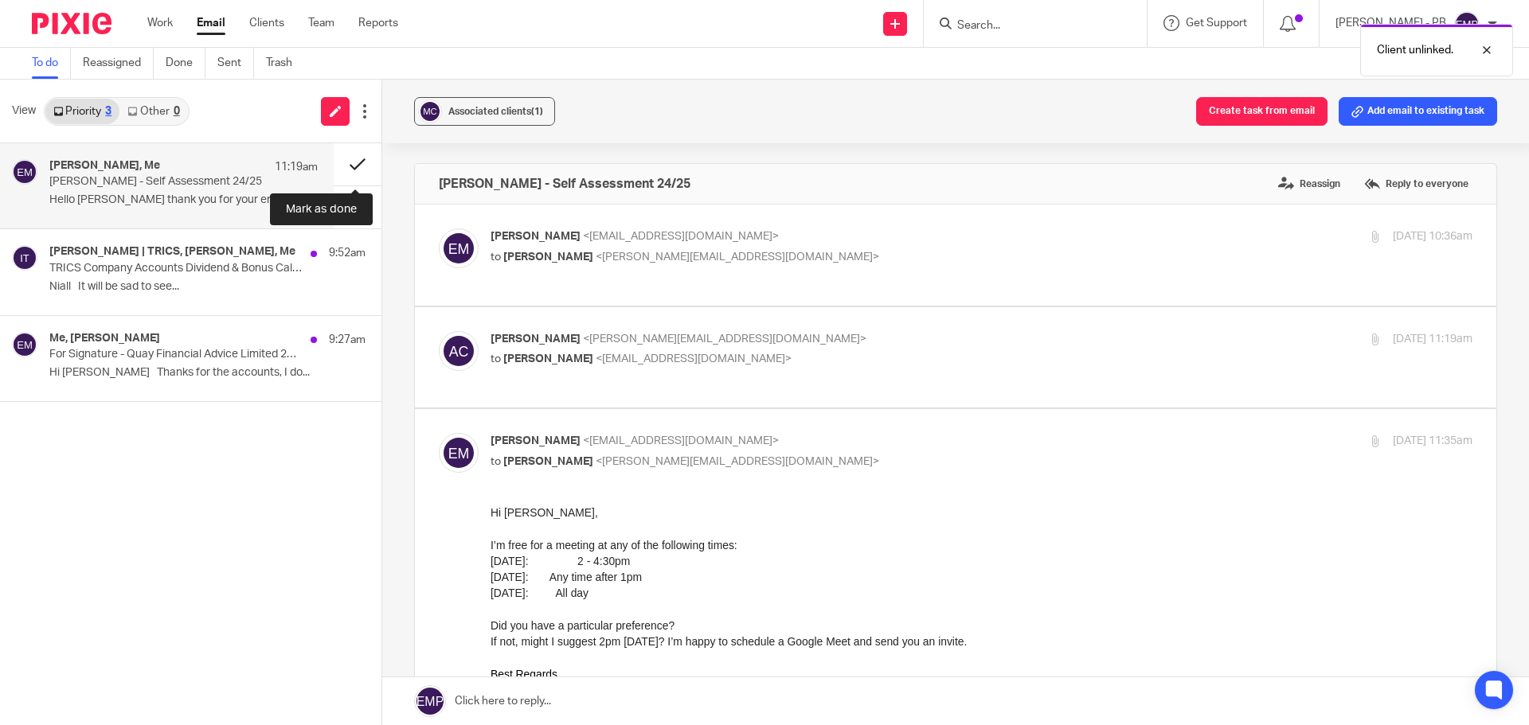
drag, startPoint x: 364, startPoint y: 162, endPoint x: 373, endPoint y: 170, distance: 12.4
click at [364, 163] on button at bounding box center [358, 164] width 48 height 42
